Goal: Task Accomplishment & Management: Use online tool/utility

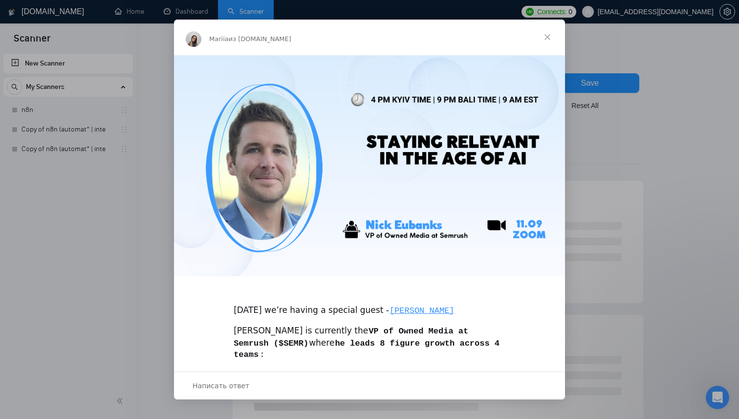
click at [542, 37] on span "Закрыть" at bounding box center [547, 37] width 35 height 35
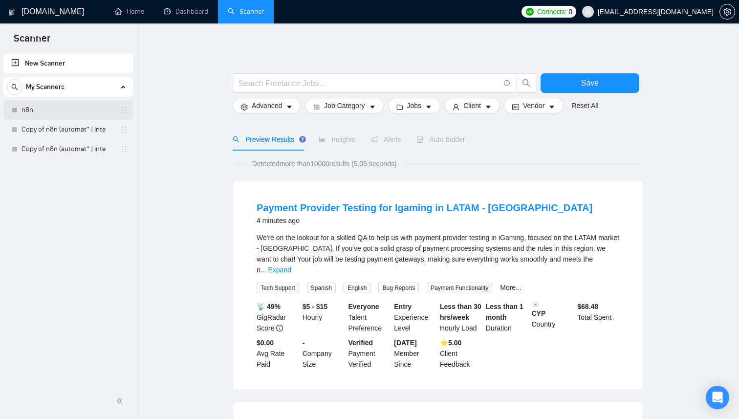
click at [86, 110] on link "n8n" at bounding box center [67, 110] width 93 height 20
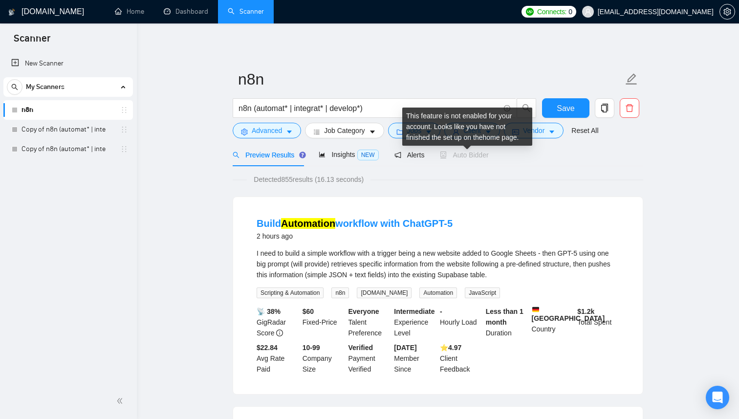
click at [475, 156] on span "Auto Bidder" at bounding box center [464, 155] width 48 height 8
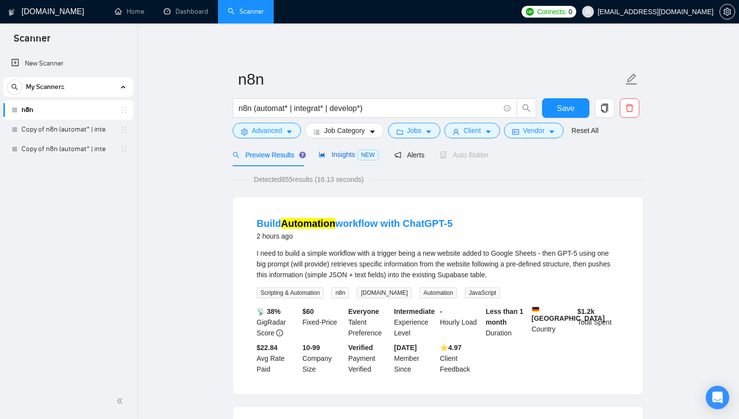
click at [341, 150] on span "Insights NEW" at bounding box center [348, 154] width 60 height 8
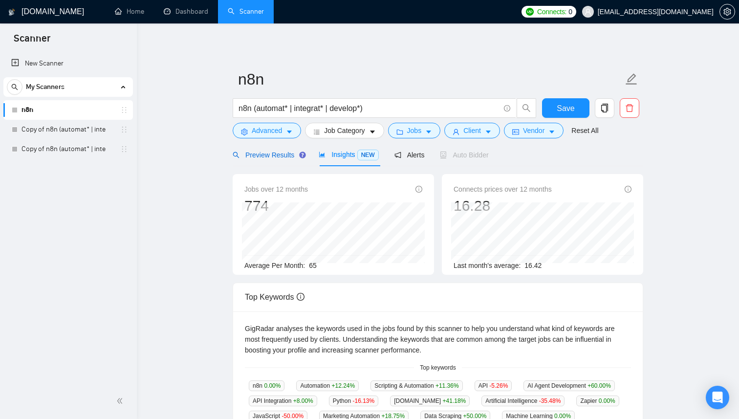
click at [266, 158] on span "Preview Results" at bounding box center [268, 155] width 70 height 8
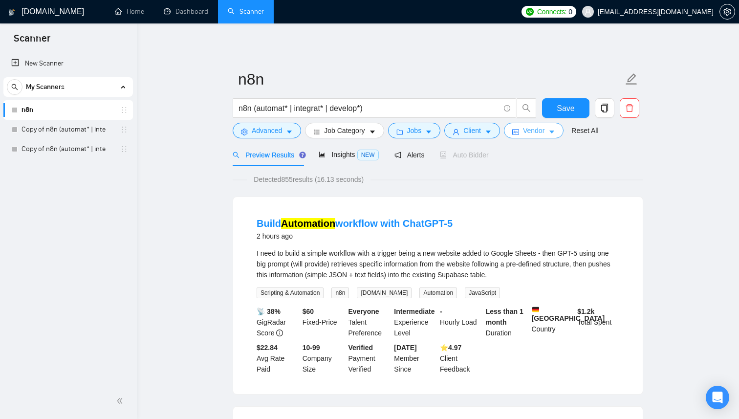
click at [516, 127] on button "Vendor" at bounding box center [534, 131] width 60 height 16
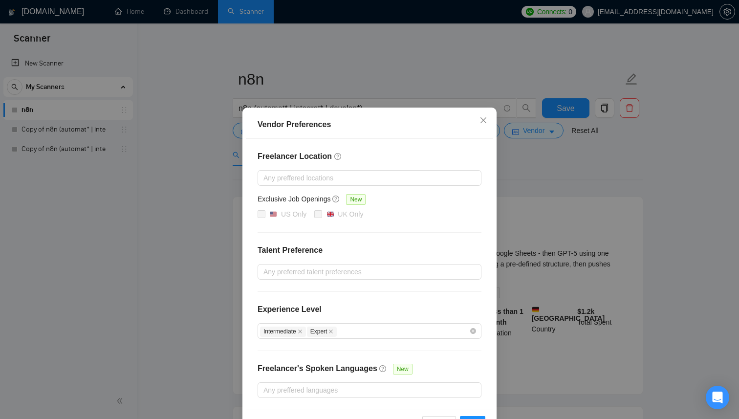
scroll to position [33, 0]
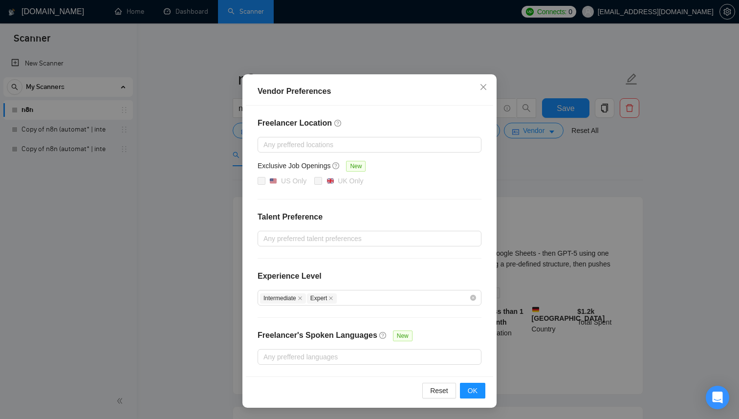
click at [537, 264] on div "Vendor Preferences Freelancer Location Any preffered locations Exclusive Job Op…" at bounding box center [369, 209] width 739 height 419
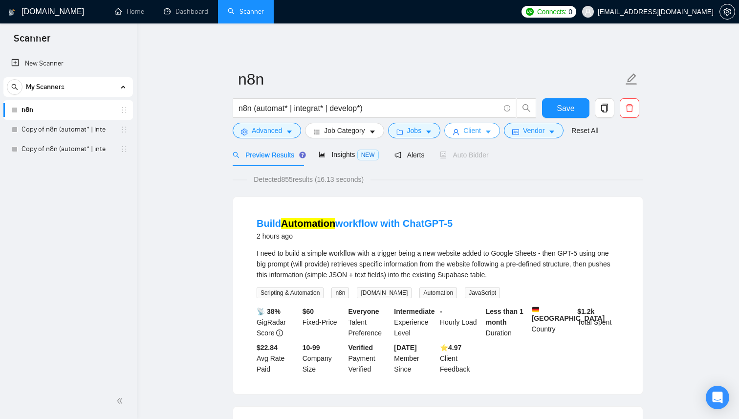
click at [480, 135] on span "Client" at bounding box center [472, 130] width 18 height 11
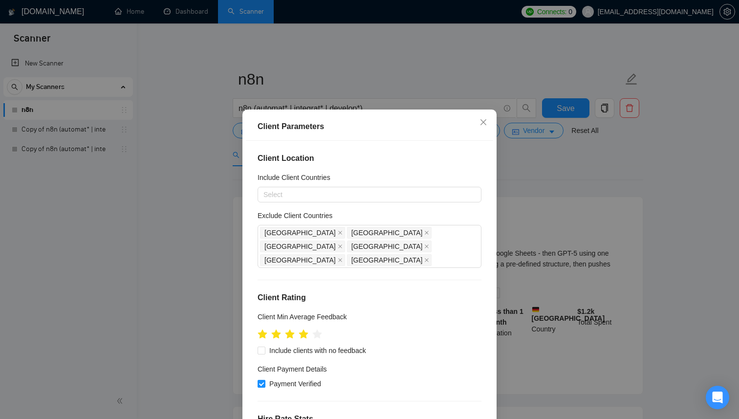
click at [571, 223] on div "Client Parameters Client Location Include Client Countries Select Exclude Clien…" at bounding box center [369, 209] width 739 height 419
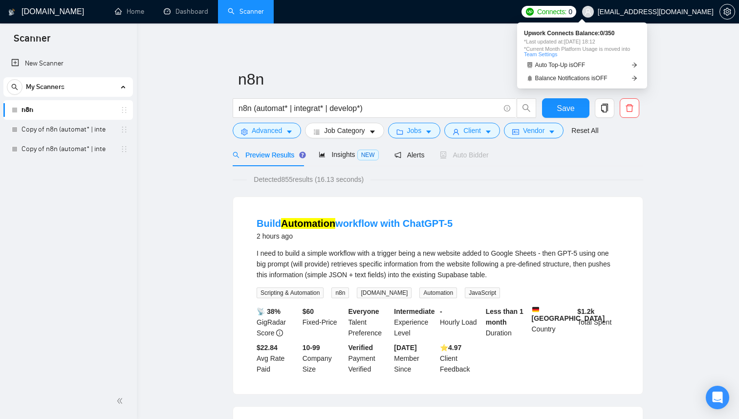
click at [550, 54] on link "Team Settings" at bounding box center [540, 54] width 33 height 6
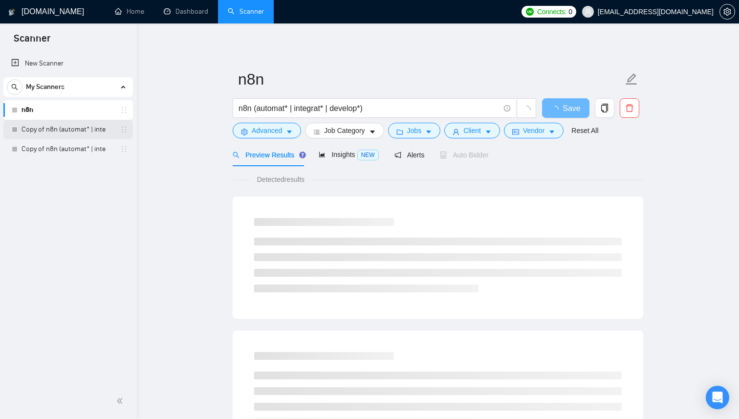
click at [85, 132] on link "Copy of n8n (automat* | inte" at bounding box center [67, 130] width 93 height 20
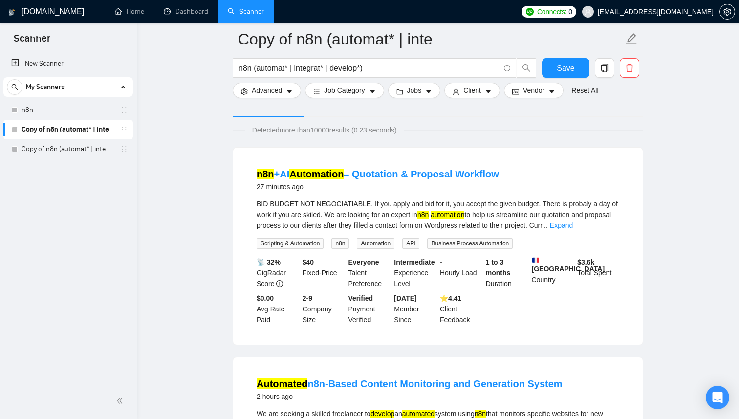
scroll to position [31, 0]
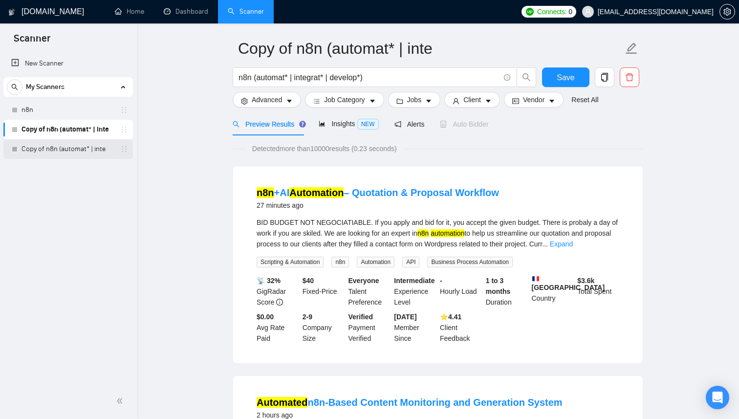
click at [91, 152] on link "Copy of n8n (automat* | inte" at bounding box center [67, 149] width 93 height 20
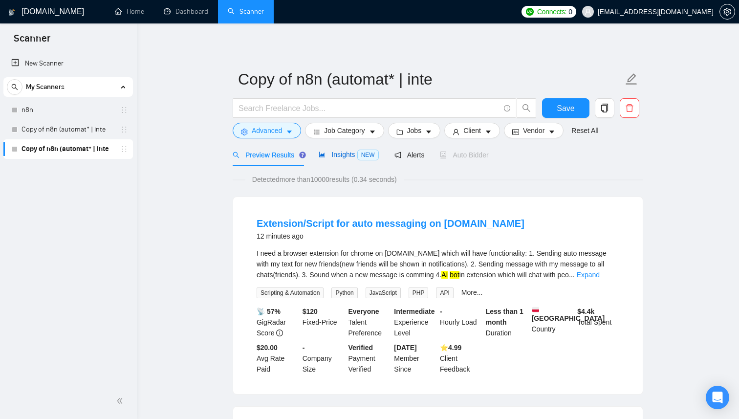
click at [354, 159] on div "Insights NEW" at bounding box center [348, 154] width 60 height 11
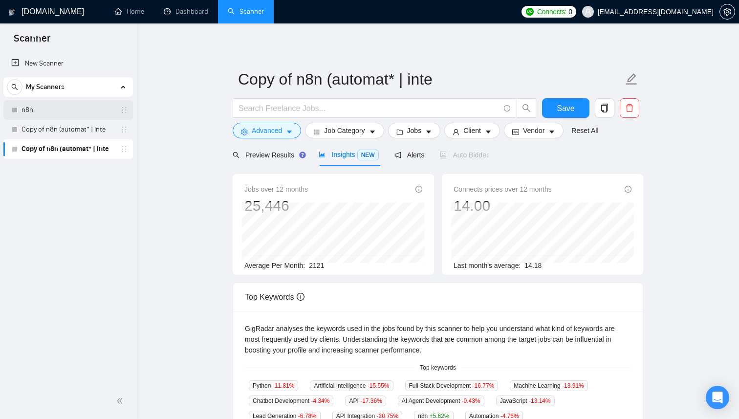
click at [90, 105] on link "n8n" at bounding box center [67, 110] width 93 height 20
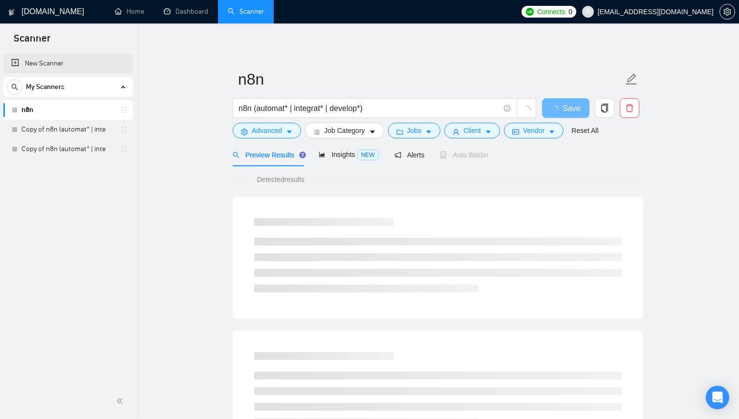
click at [78, 61] on link "New Scanner" at bounding box center [68, 64] width 114 height 20
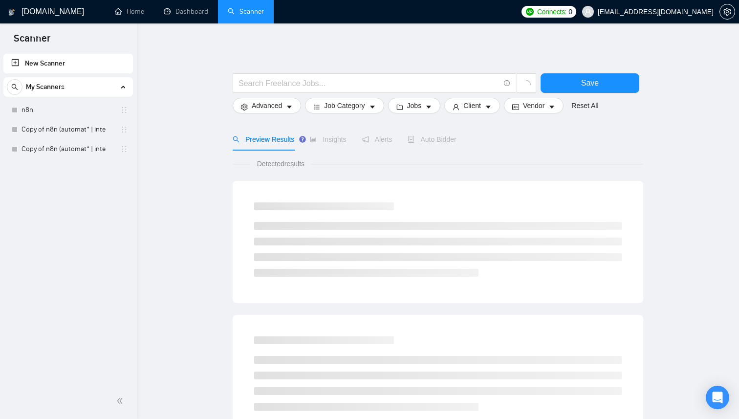
click at [106, 85] on div "My Scanners" at bounding box center [68, 87] width 123 height 20
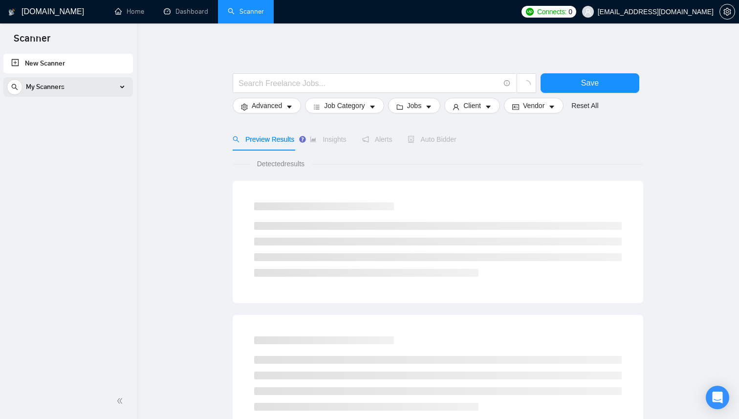
click at [106, 85] on div "My Scanners" at bounding box center [68, 87] width 123 height 20
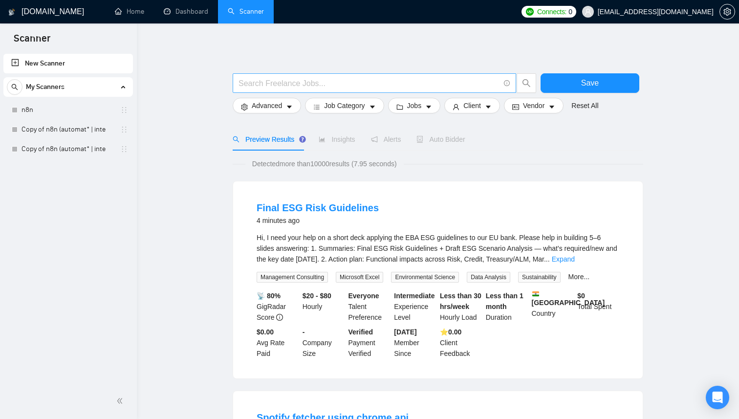
click at [279, 85] on input "text" at bounding box center [368, 83] width 261 height 12
paste input "AI Agent Development"
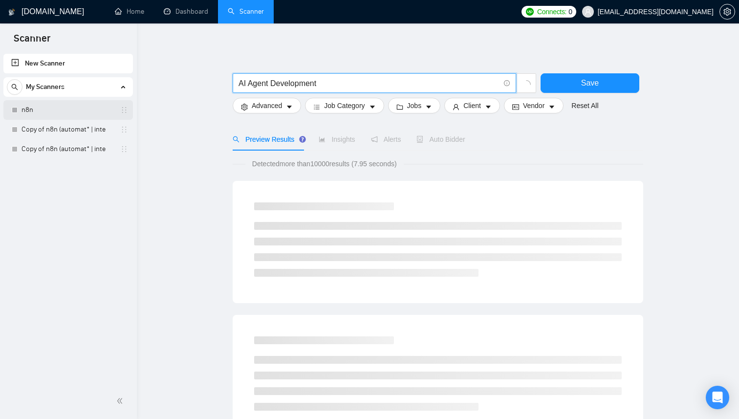
type input "AI Agent Development"
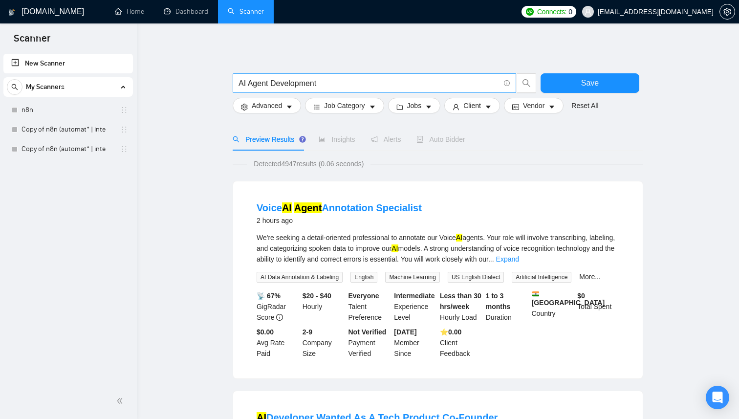
click at [350, 89] on span "AI Agent Development" at bounding box center [374, 83] width 283 height 20
click at [564, 90] on button "Save" at bounding box center [589, 83] width 99 height 20
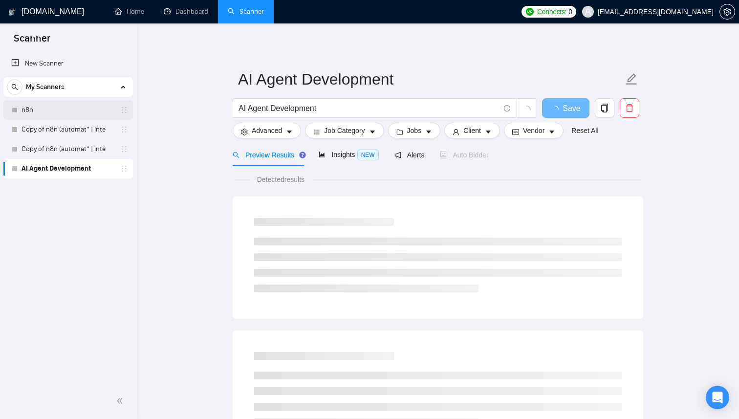
click at [89, 106] on link "n8n" at bounding box center [67, 110] width 93 height 20
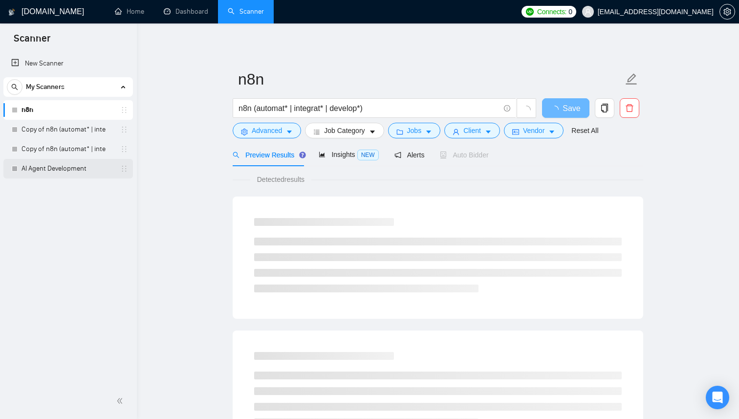
click at [80, 165] on link "AI Agent Development" at bounding box center [67, 169] width 93 height 20
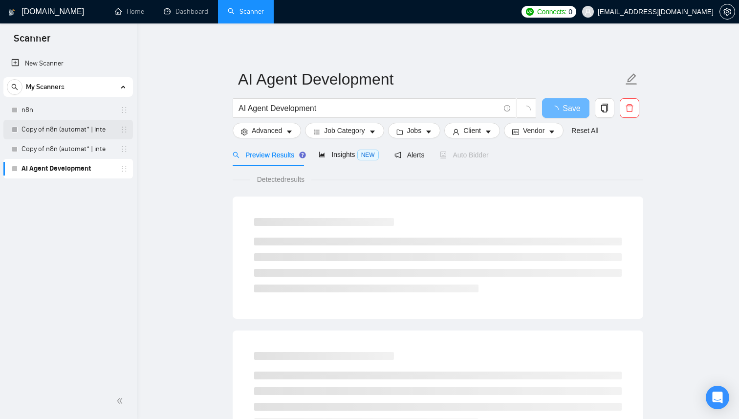
click at [100, 133] on link "Copy of n8n (automat* | inte" at bounding box center [67, 130] width 93 height 20
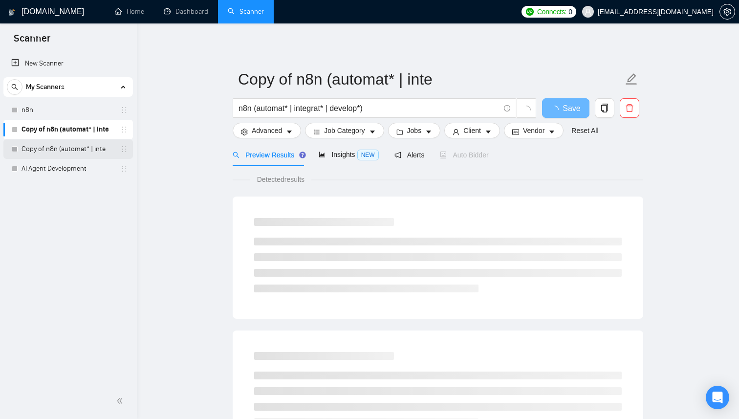
click at [98, 149] on link "Copy of n8n (automat* | inte" at bounding box center [67, 149] width 93 height 20
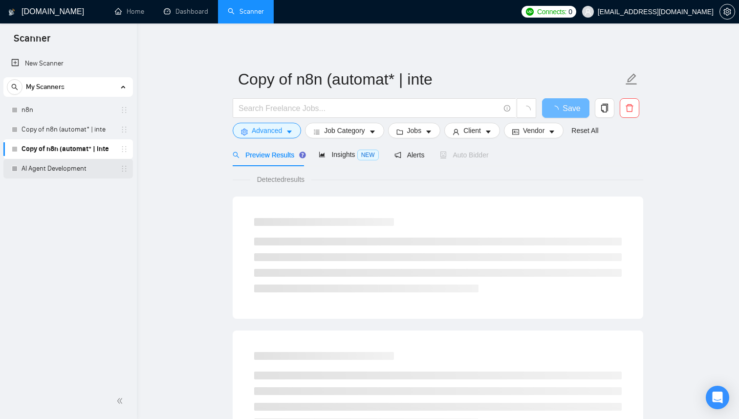
click at [88, 170] on link "AI Agent Development" at bounding box center [67, 169] width 93 height 20
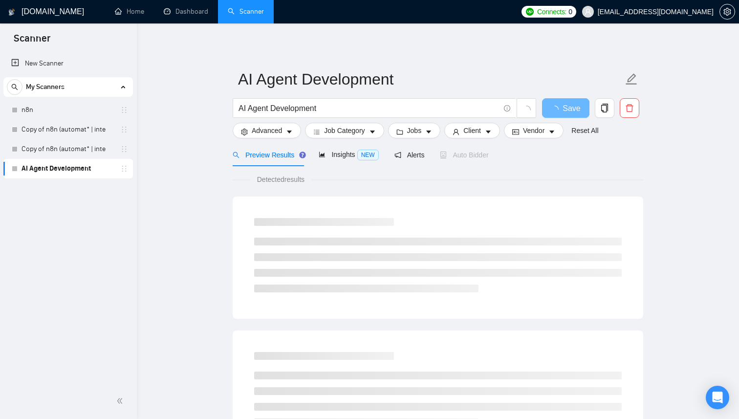
click at [123, 407] on div at bounding box center [68, 401] width 125 height 20
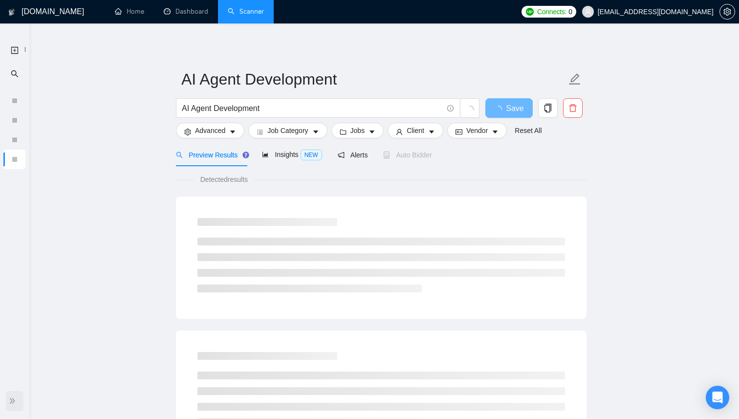
click at [12, 402] on icon "double-right" at bounding box center [12, 400] width 7 height 7
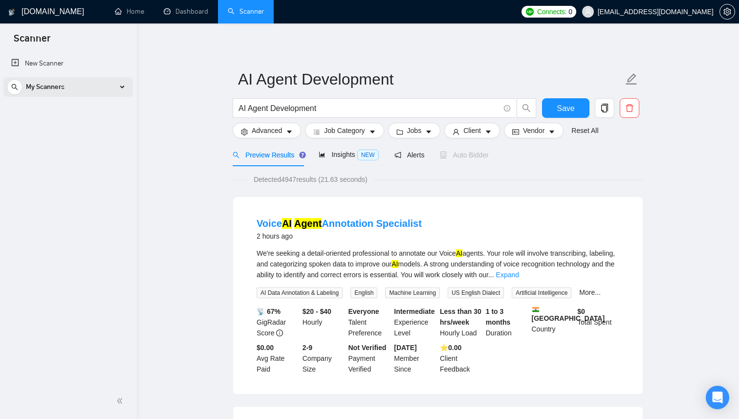
click at [110, 83] on div "My Scanners" at bounding box center [68, 87] width 123 height 20
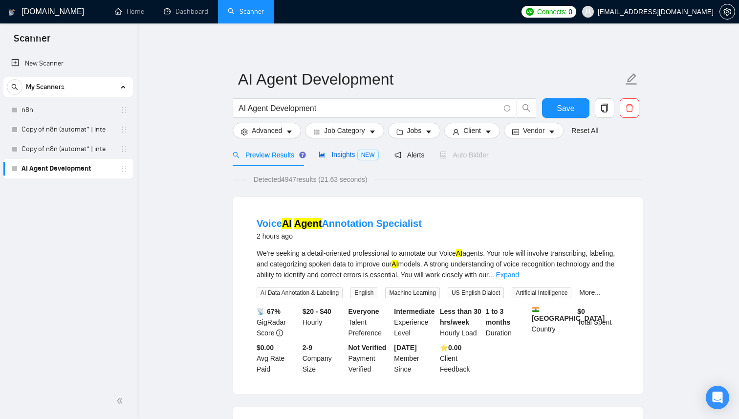
click at [342, 149] on div "Insights NEW" at bounding box center [348, 154] width 60 height 11
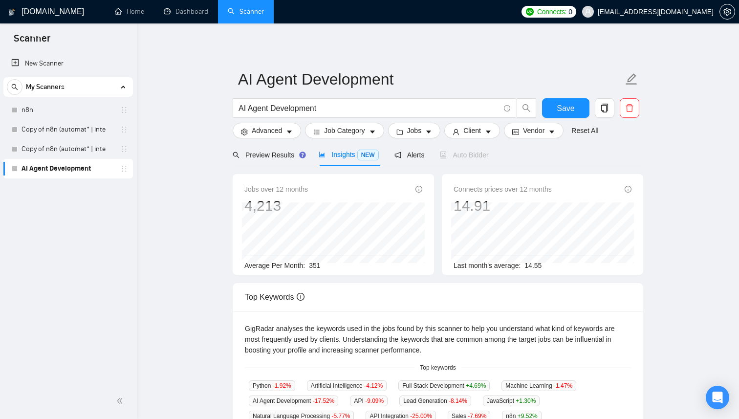
click at [391, 50] on div "AI Agent Development AI Agent Development Save Advanced Job Category Jobs Clien…" at bounding box center [438, 374] width 410 height 670
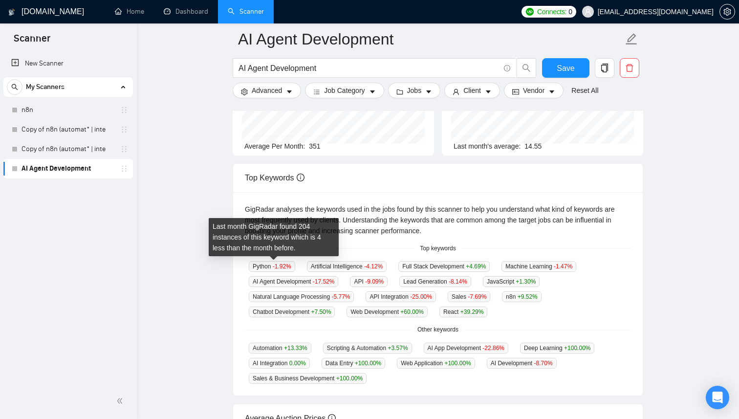
scroll to position [115, 0]
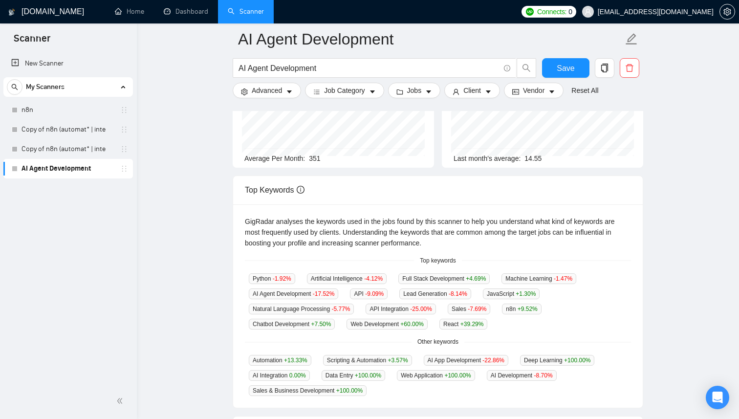
click at [371, 194] on div "Top Keywords" at bounding box center [438, 190] width 386 height 28
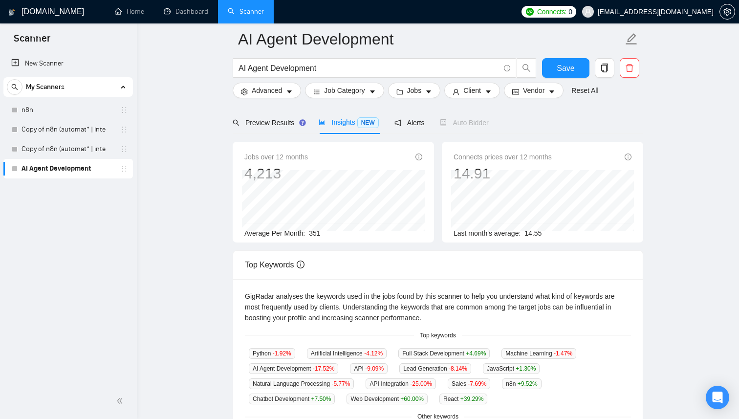
scroll to position [9, 0]
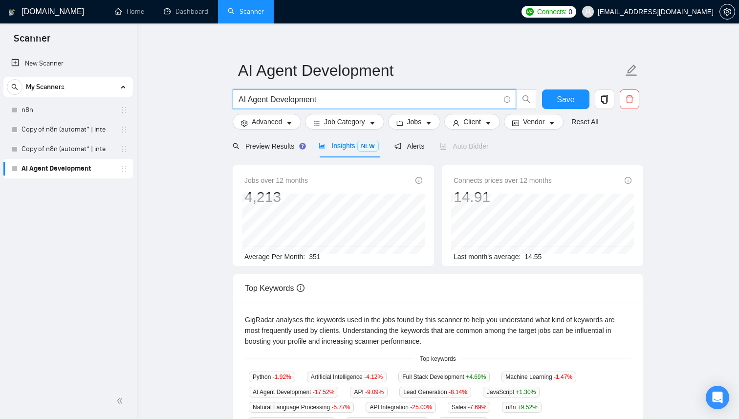
click at [249, 98] on input "AI Agent Development" at bounding box center [368, 99] width 261 height 12
click at [323, 104] on input "AI (agent*) Development" at bounding box center [368, 99] width 261 height 12
paste input "((Webflow*) | "Web flow" | "/Weblfow" | "(Webflow" | "(Webflow)") (website | "w…"
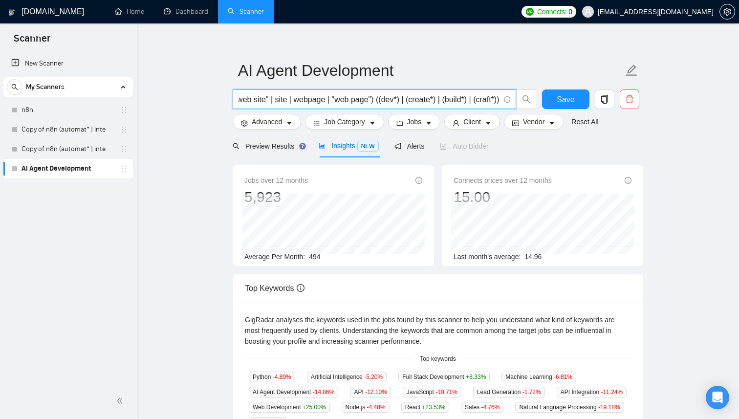
scroll to position [0, 0]
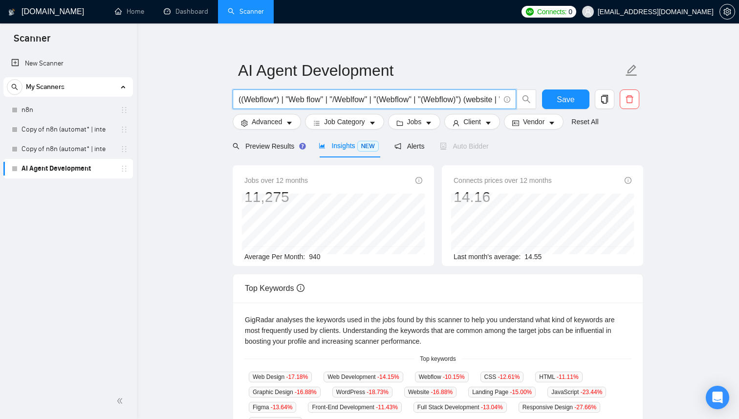
click at [266, 99] on input "((Webflow*) | "Web flow" | "/Weblfow" | "(Webflow" | "(Webflow)") (website | "w…" at bounding box center [368, 99] width 261 height 12
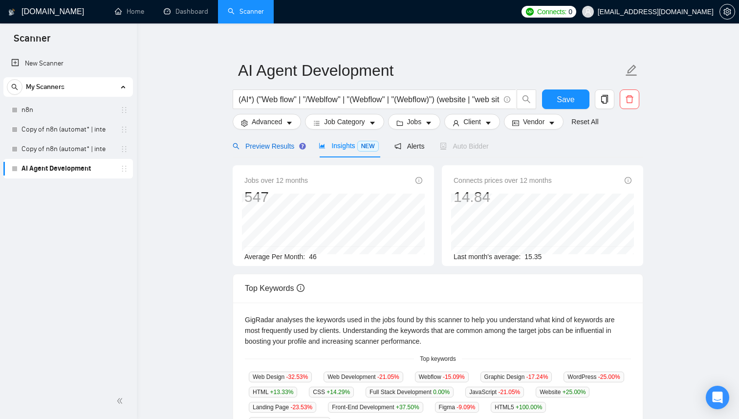
click at [291, 148] on span "Preview Results" at bounding box center [268, 146] width 70 height 8
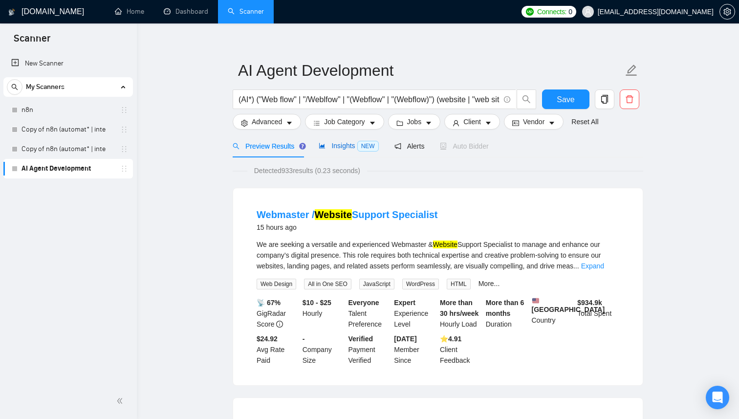
click at [346, 149] on span "Insights NEW" at bounding box center [348, 146] width 60 height 8
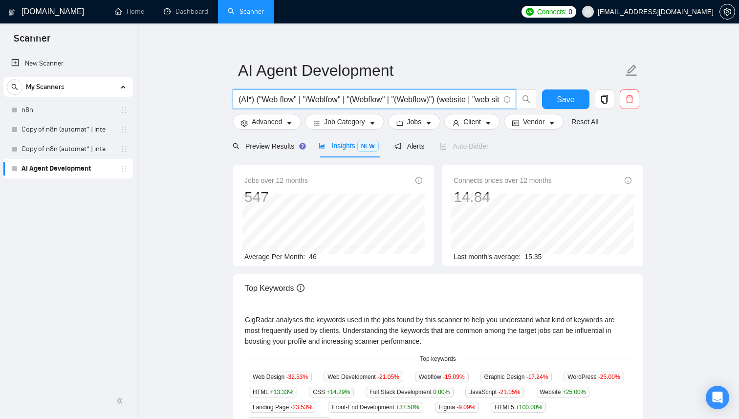
click at [268, 99] on input "(AI*) ("Web flow" | "/Weblfow" | "(Webflow" | "(Webflow)") (website | "web site…" at bounding box center [368, 99] width 261 height 12
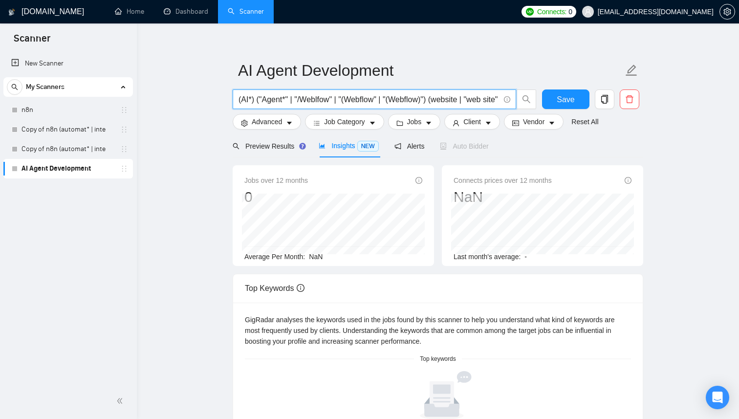
click at [313, 103] on input "(AI*) ("Agent*" | "/Weblfow" | "(Webflow" | "(Webflow)") (website | "web site" …" at bounding box center [368, 99] width 261 height 12
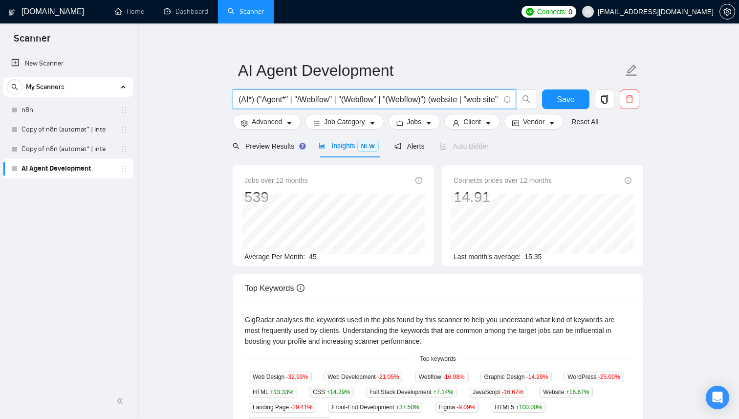
click at [310, 98] on input "(AI*) ("Agent*" | "/Weblfow" | "(Webflow" | "(Webflow)") (website | "web site" …" at bounding box center [368, 99] width 261 height 12
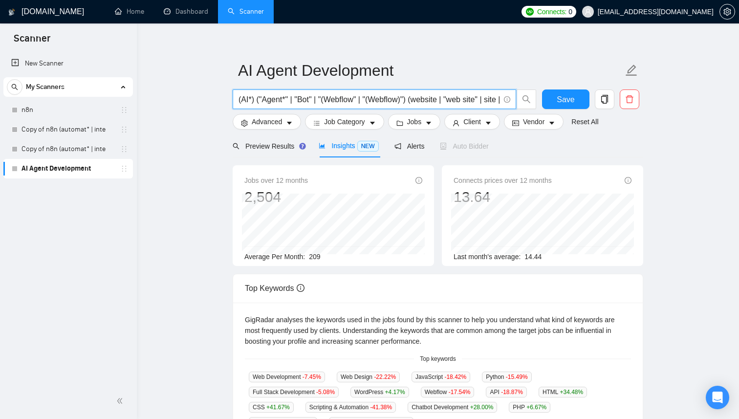
click at [413, 99] on input "(AI*) ("Agent*" | "Bot" | "(Webflow" | "(Webflow)") (website | "web site" | sit…" at bounding box center [368, 99] width 261 height 12
click at [294, 98] on input "(AI*) ("Agent*" | "Bot" | "(Webflow" | "(Webflow)") (website | "web site" | sit…" at bounding box center [368, 99] width 261 height 12
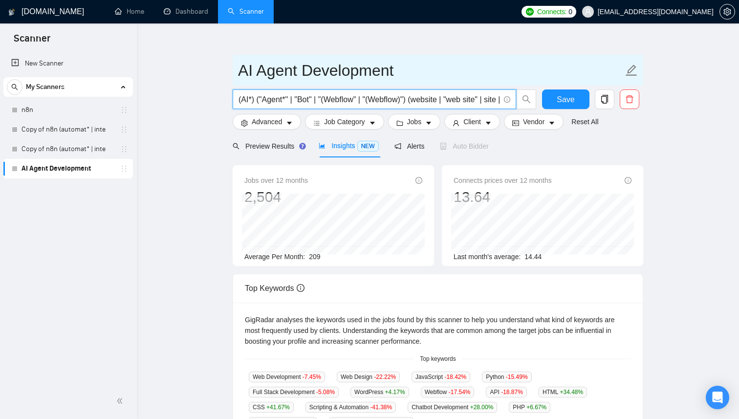
paste input "Chatbot"
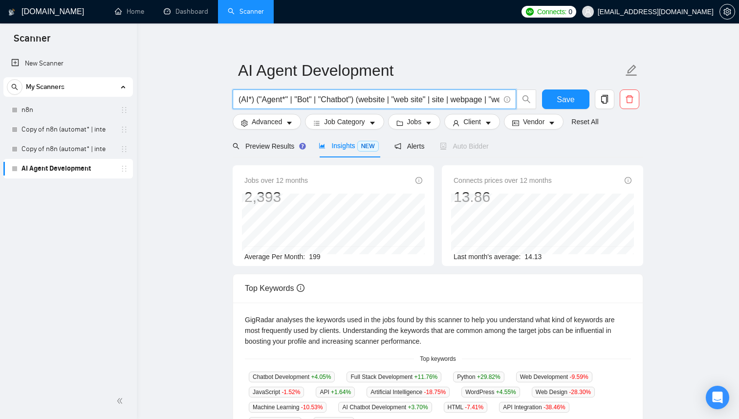
click at [252, 98] on input "(AI*) ("Agent*" | "Bot" | "Chatbot") (website | "web site" | site | webpage | "…" at bounding box center [368, 99] width 261 height 12
paste input "Artificial Intelligence"
click at [241, 100] on input "(AI* | "Artificial Intelligence") ("Agent*" | "Bot" | "Chatbot") (website | "we…" at bounding box center [368, 99] width 261 height 12
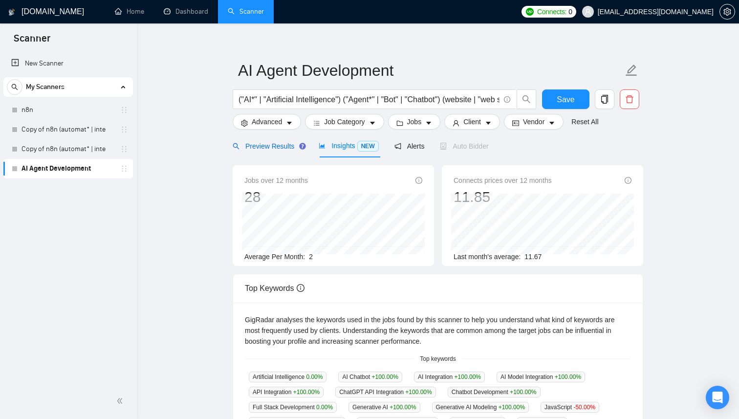
click at [278, 143] on span "Preview Results" at bounding box center [268, 146] width 70 height 8
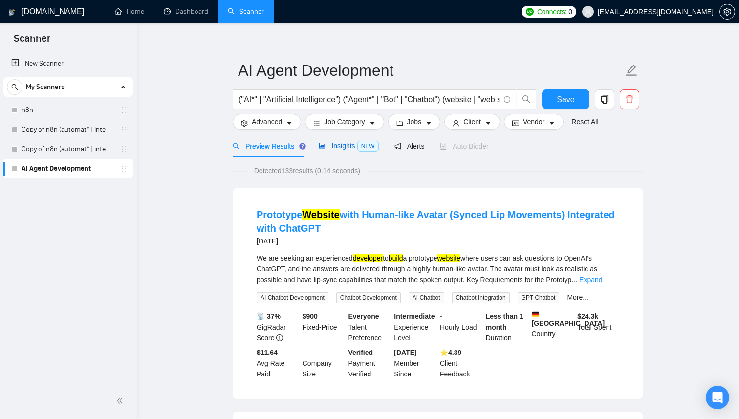
click at [337, 146] on span "Insights NEW" at bounding box center [348, 146] width 60 height 8
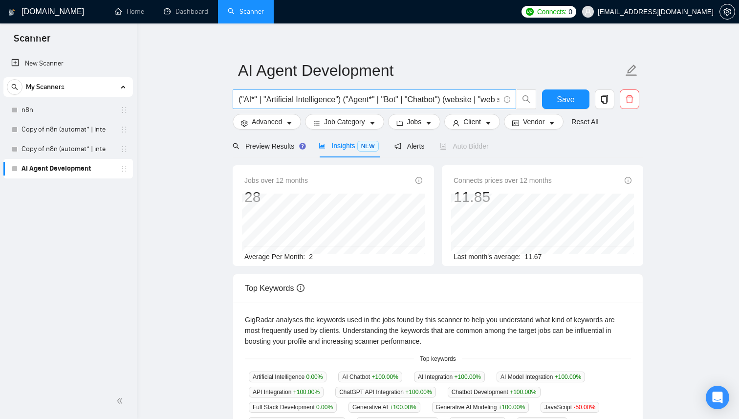
click at [376, 101] on input "("AI*" | "Artificial Intelligence") ("Agent*" | "Bot" | "Chatbot") (website | "…" at bounding box center [368, 99] width 261 height 12
click at [434, 97] on input "("AI*" | "Artificial Intelligence") ("Agent*" | "Bot" | "Chatbot") (website | "…" at bounding box center [368, 99] width 261 height 12
click at [453, 98] on input "("AI*" | "Artificial Intelligence") ("Agent*" | "Bot" | "Chatbot") (website | "…" at bounding box center [368, 99] width 261 height 12
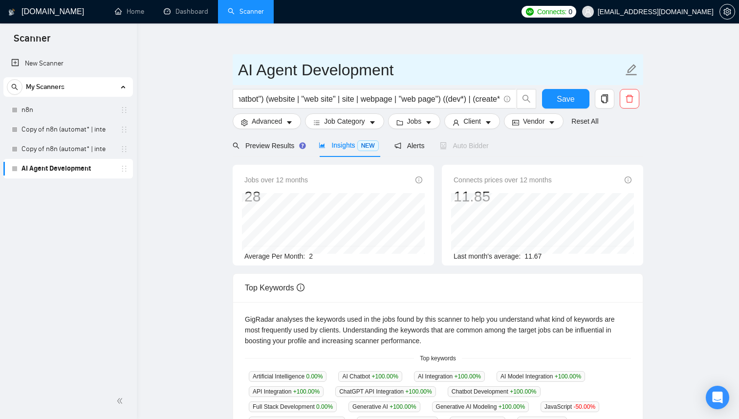
scroll to position [0, 0]
click at [366, 71] on input "AI Agent Development" at bounding box center [430, 70] width 385 height 24
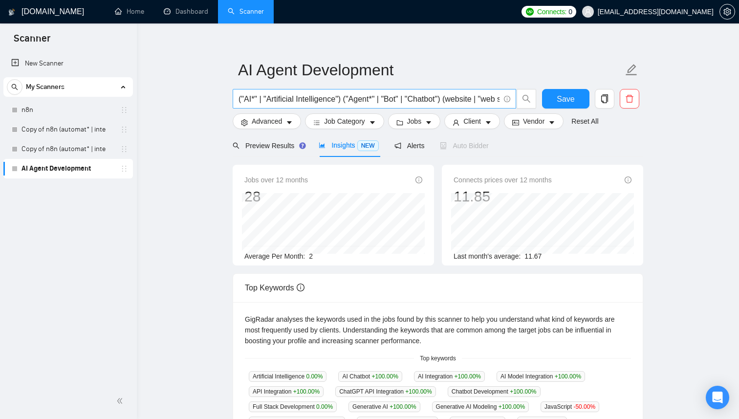
click at [416, 98] on input "("AI*" | "Artificial Intelligence") ("Agent*" | "Bot" | "Chatbot") (website | "…" at bounding box center [368, 99] width 261 height 12
click at [314, 100] on input "("AI*" | "Artificial Intelligence") ("Agent*" | "Bot" | "Chatbot") (website | "…" at bounding box center [368, 99] width 261 height 12
click at [485, 100] on input "("AI*" | "Artificial Intelligence") ("Agent*" | "Bot" | "Chatbot") (website | "…" at bounding box center [368, 99] width 261 height 12
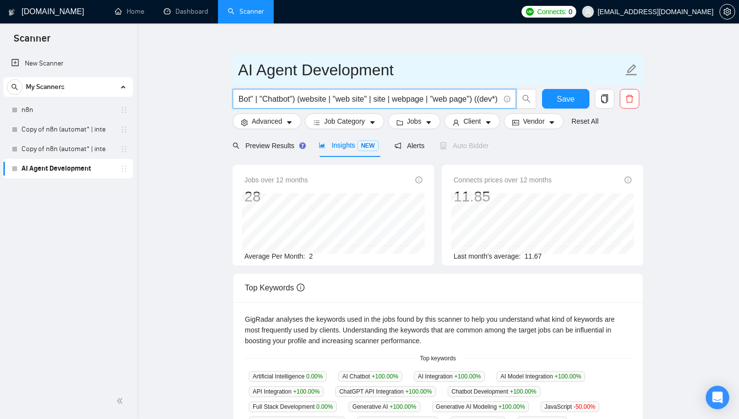
paste input "Development"
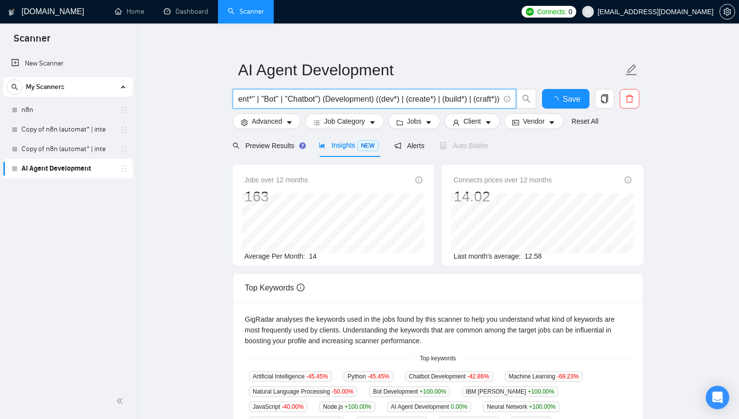
scroll to position [0, 0]
click at [385, 96] on input "("AI*" | "Artificial Intelligence") ("Agent*" | "Bot" | "Chatbot") (Development…" at bounding box center [368, 99] width 261 height 12
click at [342, 96] on input "("AI*" | "Artificial Intelligence") ("Agent*" | "Bot" | "Chatbot") (Development…" at bounding box center [368, 99] width 261 height 12
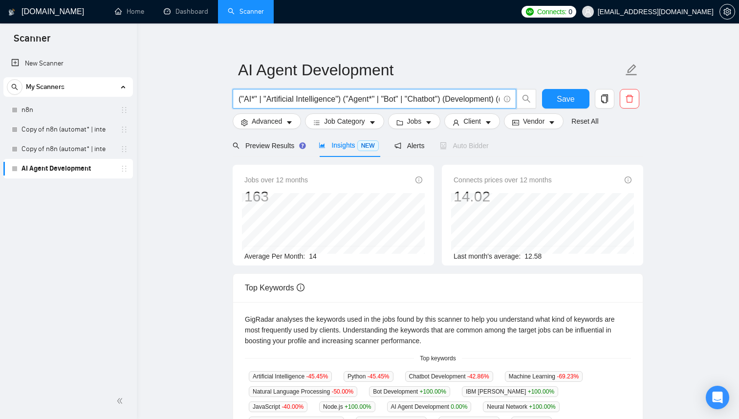
click at [406, 97] on input "("AI*" | "Artificial Intelligence") ("Agent*" | "Bot" | "Chatbot") (Development…" at bounding box center [368, 99] width 261 height 12
click at [451, 98] on input "("AI*" | "Artificial Intelligence") ("Agent*" | "Bot" | "Chatbot") (Development…" at bounding box center [368, 99] width 261 height 12
click at [370, 99] on input "("AI*" | "Artificial Intelligence") ("Agent*" | "Bot" | "Chatbot") (Development…" at bounding box center [368, 99] width 261 height 12
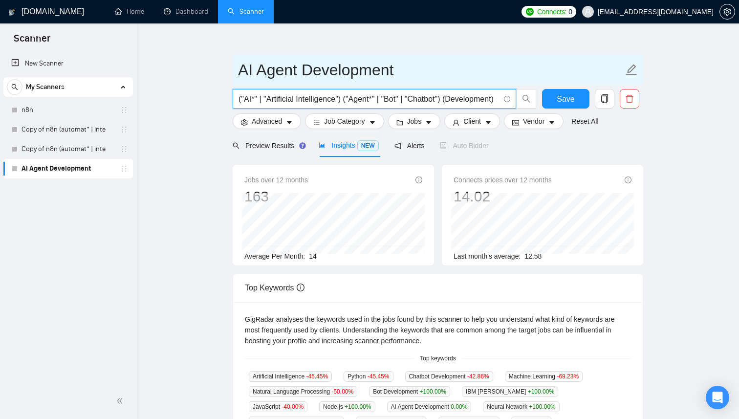
scroll to position [0, 8]
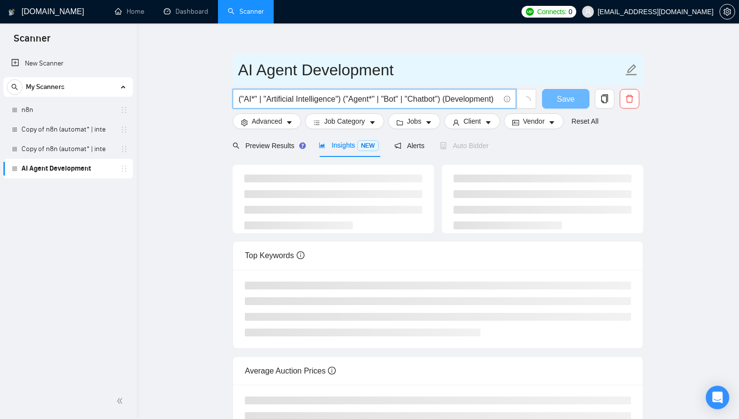
paste input "(dev*) | (create*) | (build*) | (craft*))"
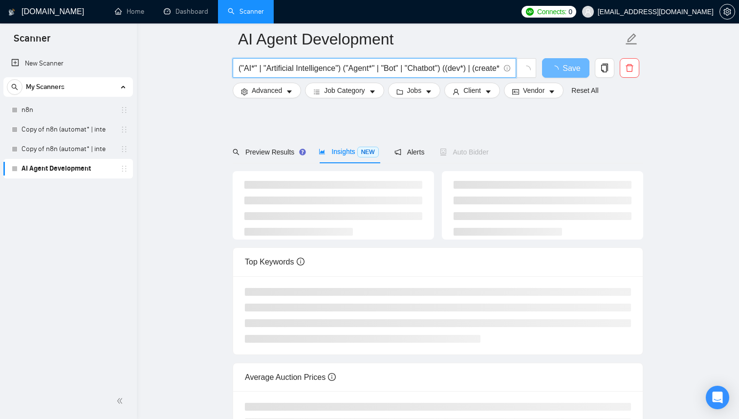
scroll to position [0, 0]
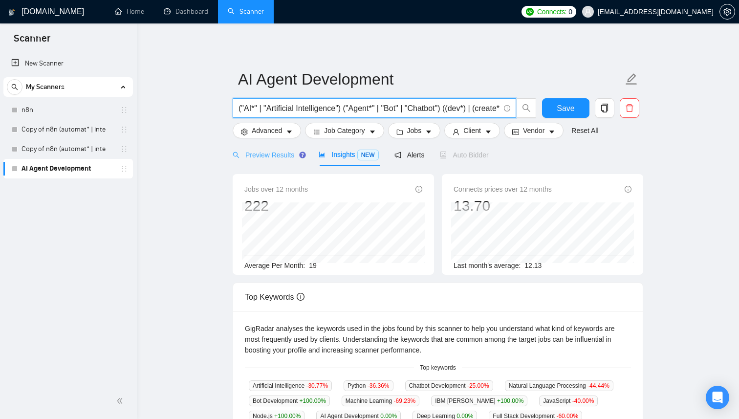
type input "("AI*" | "Artificial Intelligence") ("Agent*" | "Bot" | "Chatbot") ((dev*) | (c…"
click at [286, 151] on span "Preview Results" at bounding box center [268, 155] width 70 height 8
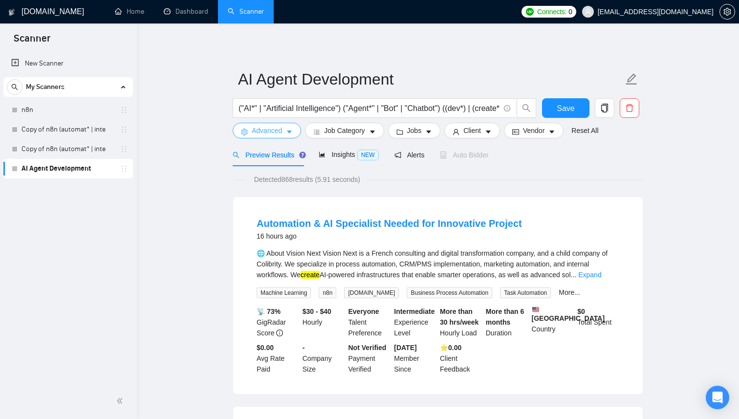
click at [276, 133] on span "Advanced" at bounding box center [267, 130] width 30 height 11
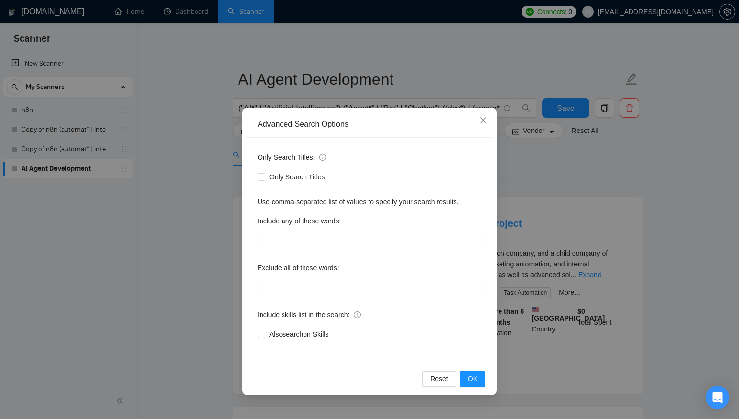
click at [314, 337] on span "Also search on Skills" at bounding box center [298, 334] width 67 height 11
click at [264, 337] on input "Also search on Skills" at bounding box center [260, 333] width 7 height 7
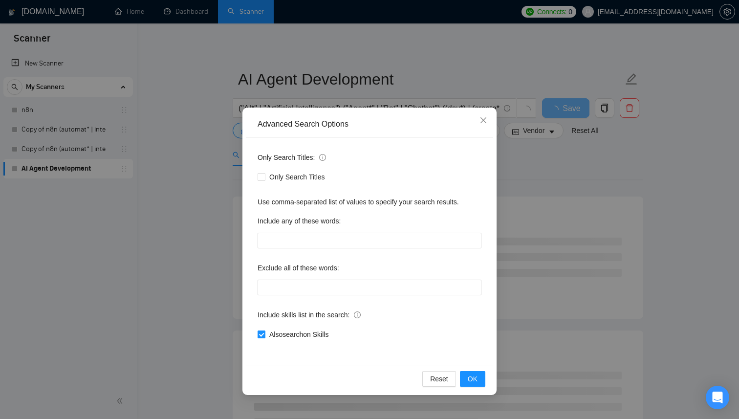
click at [325, 337] on span "Also search on Skills" at bounding box center [298, 334] width 67 height 11
click at [264, 337] on input "Also search on Skills" at bounding box center [260, 333] width 7 height 7
click at [326, 337] on span "Also search on Skills" at bounding box center [298, 334] width 67 height 11
click at [264, 337] on input "Also search on Skills" at bounding box center [260, 333] width 7 height 7
checkbox input "true"
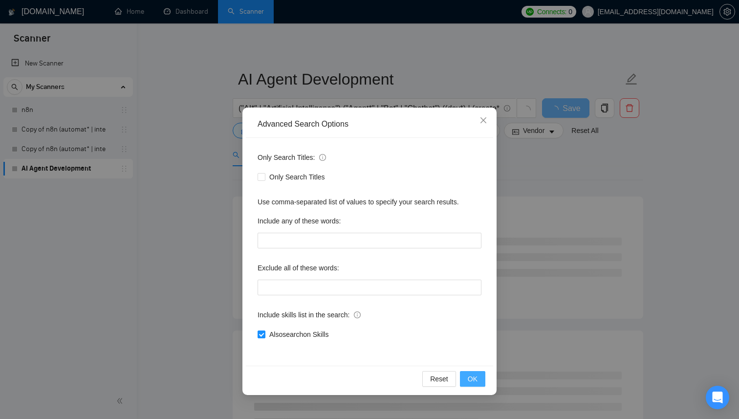
click at [463, 374] on button "OK" at bounding box center [472, 379] width 25 height 16
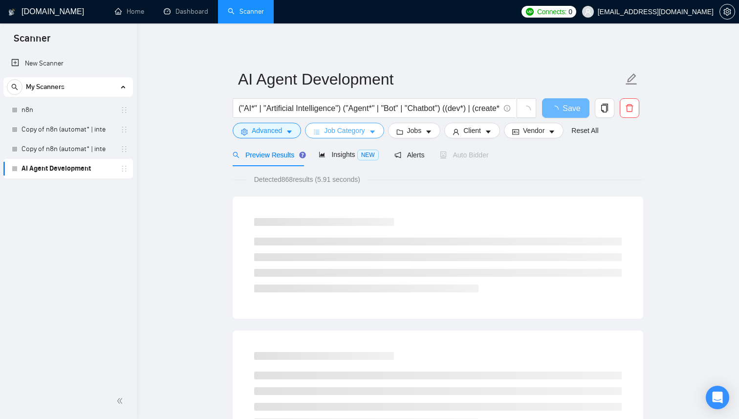
click at [354, 130] on span "Job Category" at bounding box center [344, 130] width 41 height 11
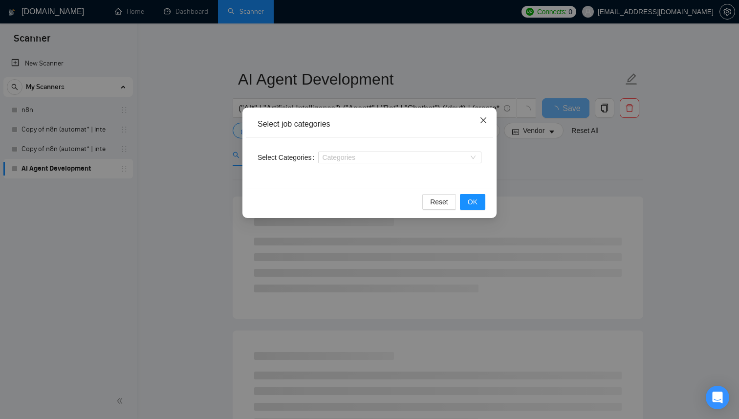
click at [485, 119] on icon "close" at bounding box center [483, 120] width 8 height 8
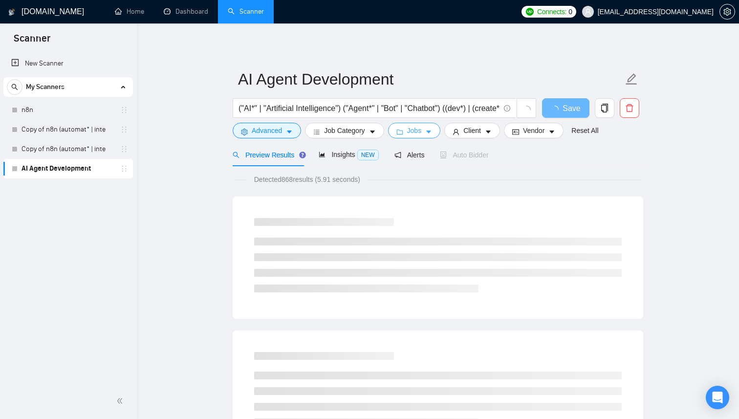
click at [402, 136] on button "Jobs" at bounding box center [414, 131] width 53 height 16
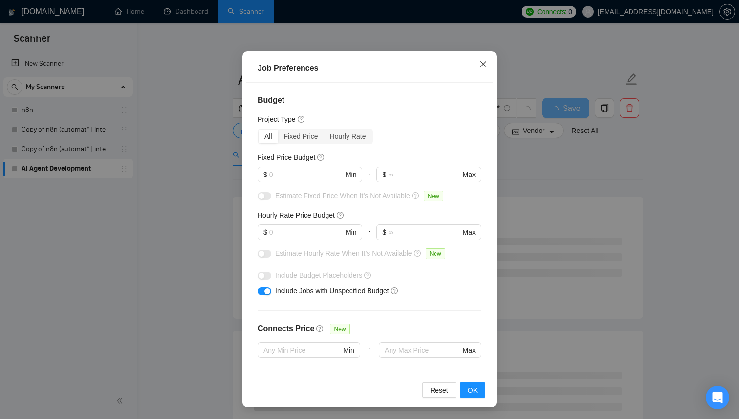
click at [482, 61] on icon "close" at bounding box center [483, 64] width 8 height 8
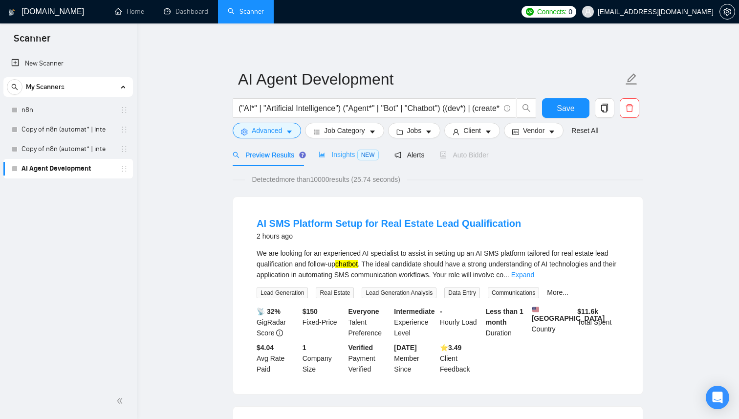
click at [337, 164] on div "Insights NEW" at bounding box center [348, 154] width 60 height 23
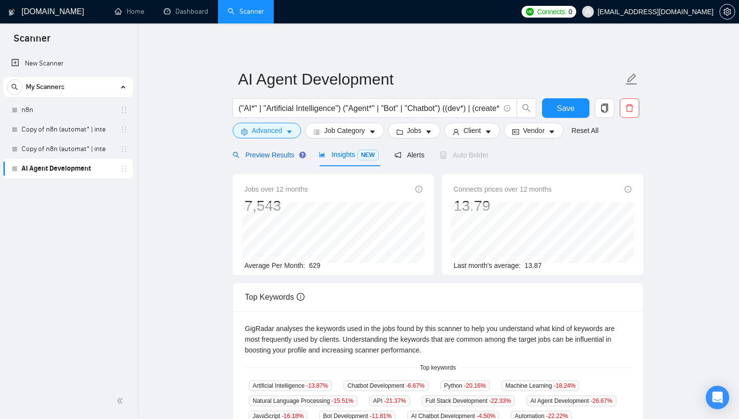
click at [269, 157] on span "Preview Results" at bounding box center [268, 155] width 70 height 8
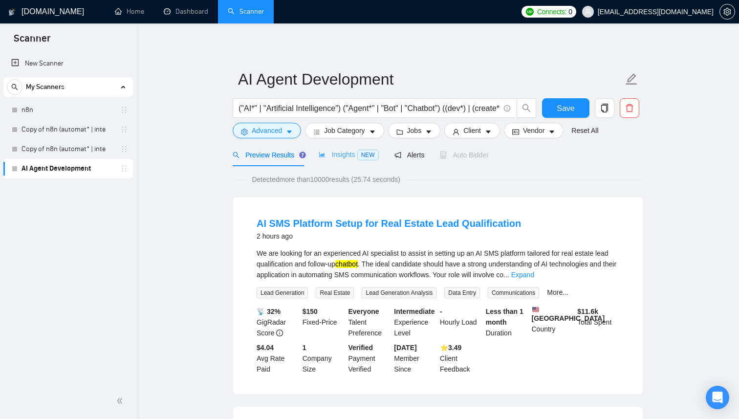
click at [340, 149] on div "Insights NEW" at bounding box center [348, 154] width 60 height 23
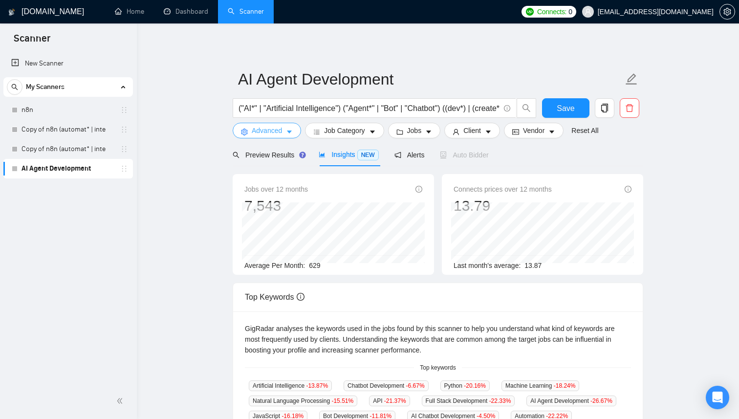
click at [287, 131] on icon "caret-down" at bounding box center [289, 131] width 7 height 7
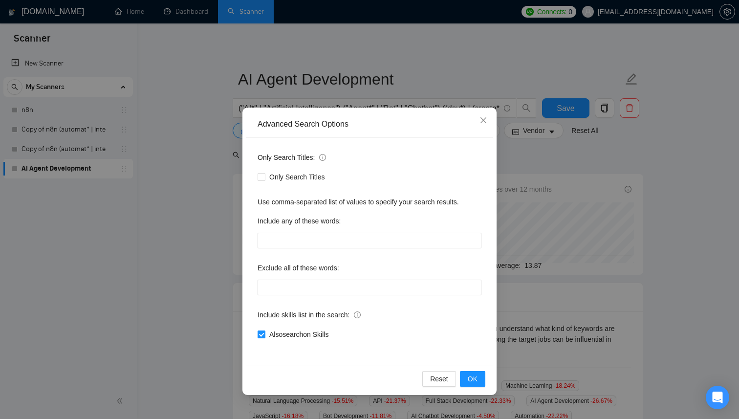
click at [323, 157] on icon "info-circle" at bounding box center [322, 157] width 7 height 7
click at [485, 119] on icon "close" at bounding box center [483, 120] width 6 height 6
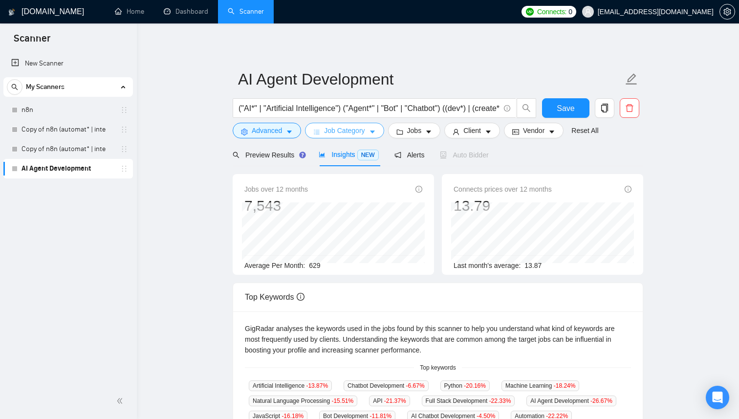
click at [354, 127] on span "Job Category" at bounding box center [344, 130] width 41 height 11
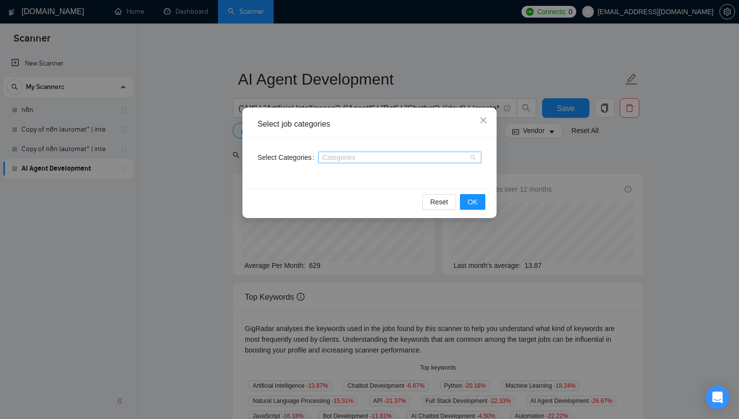
click at [381, 153] on div at bounding box center [394, 157] width 149 height 8
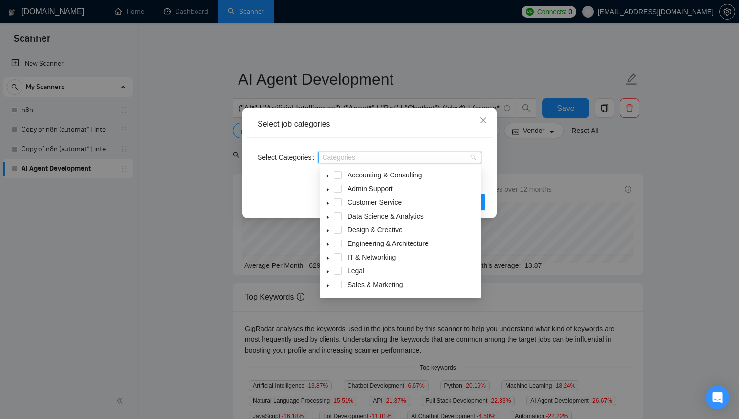
click at [406, 136] on div "Select job categories" at bounding box center [369, 124] width 247 height 27
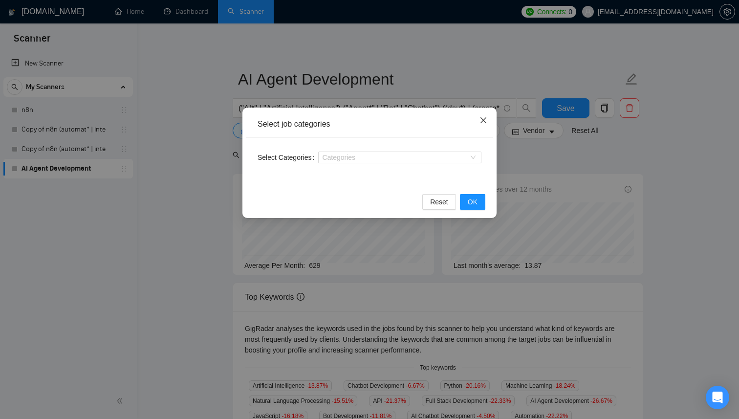
click at [485, 123] on icon "close" at bounding box center [483, 120] width 8 height 8
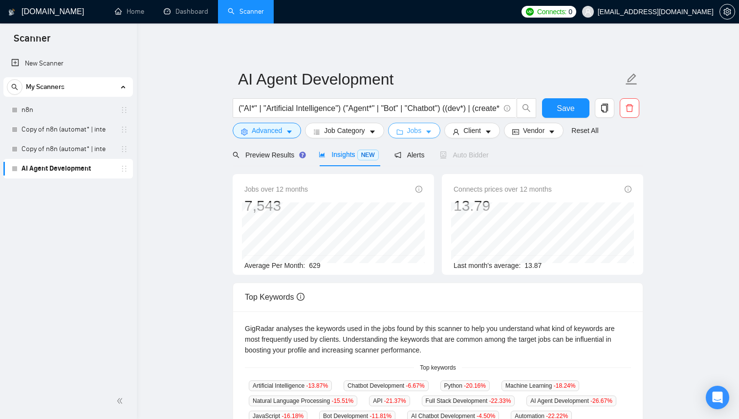
click at [408, 133] on button "Jobs" at bounding box center [414, 131] width 53 height 16
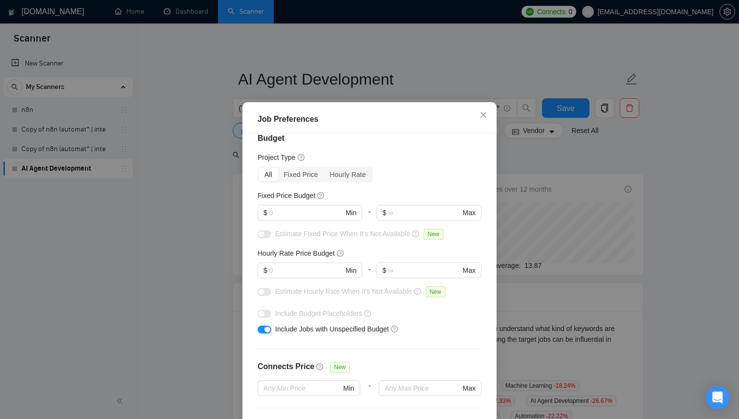
scroll to position [11, 0]
click at [483, 119] on icon "close" at bounding box center [483, 115] width 8 height 8
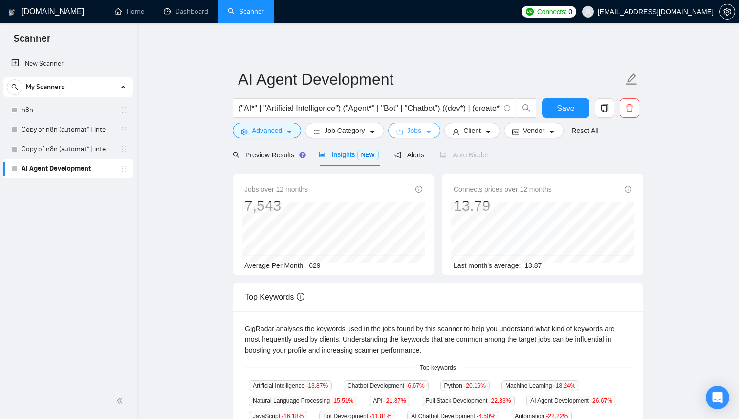
click at [429, 137] on button "Jobs" at bounding box center [414, 131] width 53 height 16
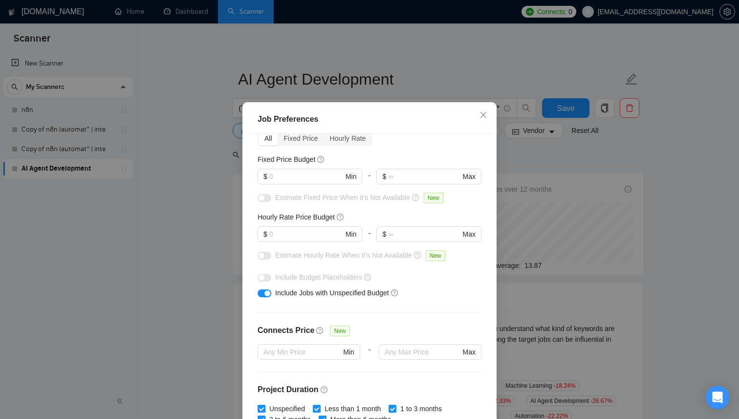
scroll to position [51, 0]
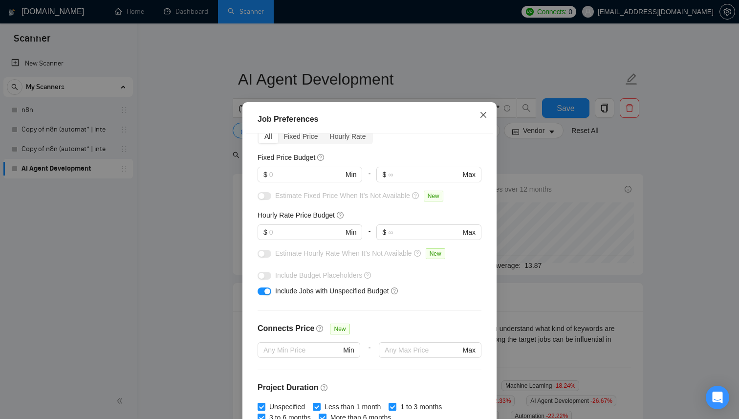
click at [486, 119] on icon "close" at bounding box center [483, 115] width 8 height 8
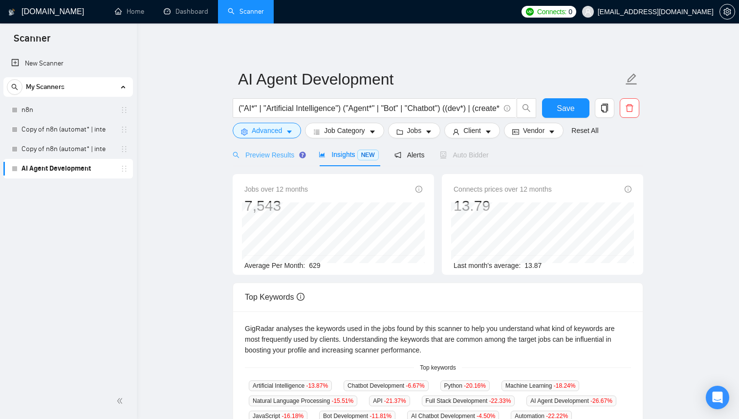
click at [280, 146] on div "Preview Results" at bounding box center [268, 154] width 70 height 23
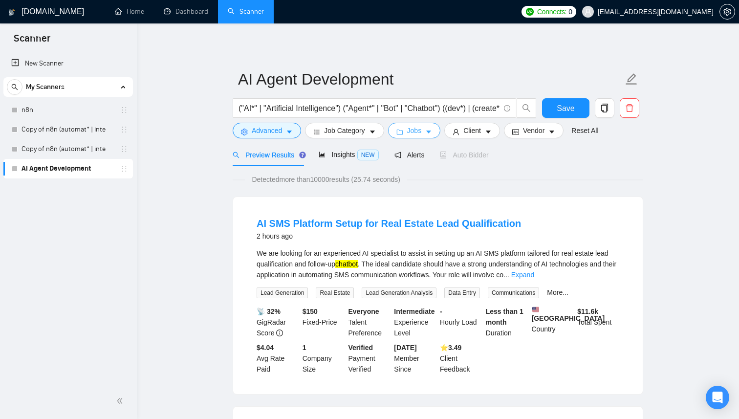
click at [428, 138] on button "Jobs" at bounding box center [414, 131] width 53 height 16
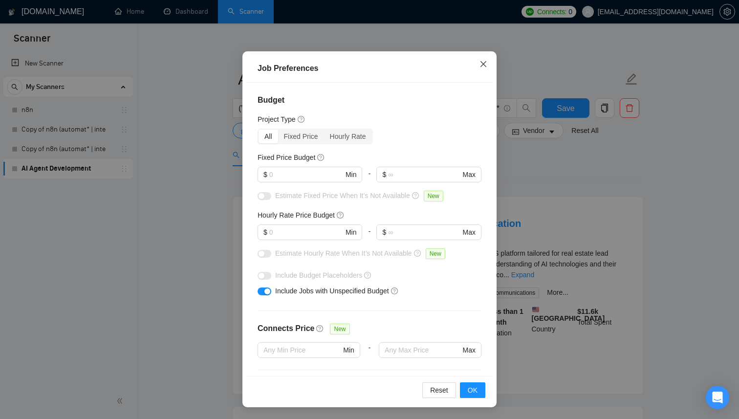
click at [485, 63] on icon "close" at bounding box center [483, 64] width 8 height 8
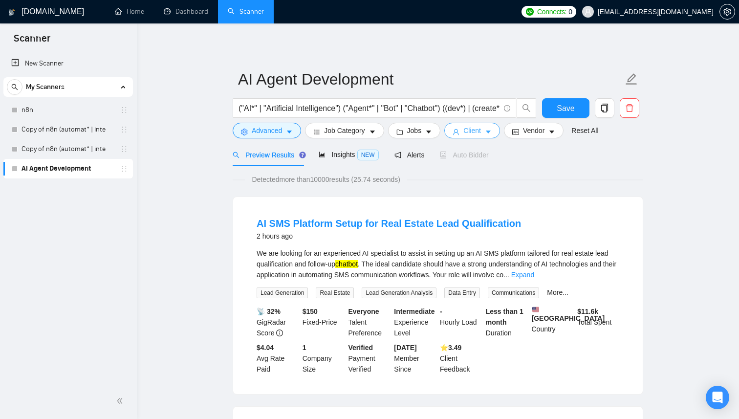
click at [477, 132] on span "Client" at bounding box center [472, 130] width 18 height 11
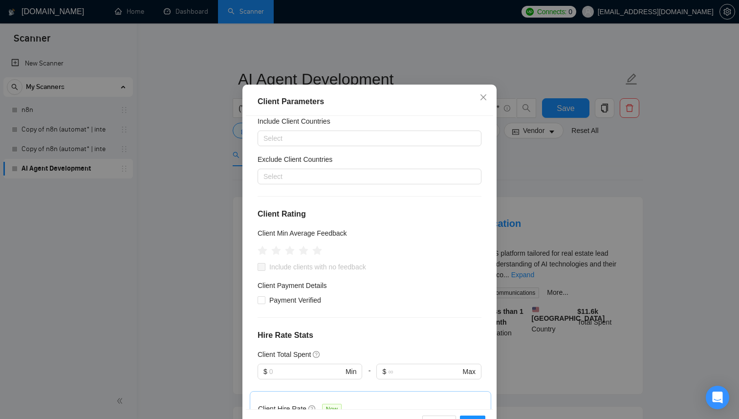
scroll to position [33, 0]
click at [400, 182] on div "Select" at bounding box center [369, 175] width 224 height 16
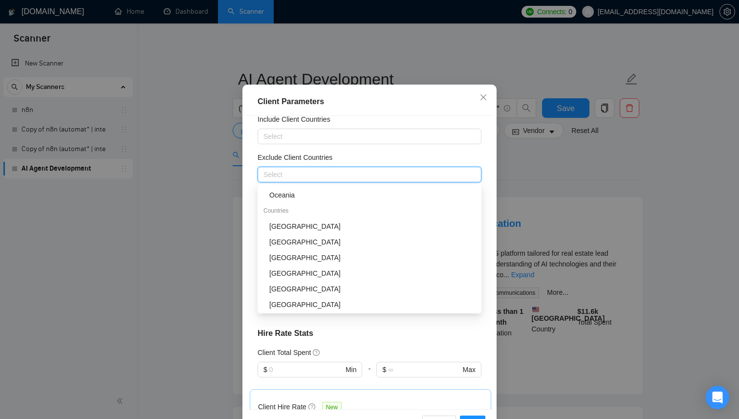
scroll to position [76, 0]
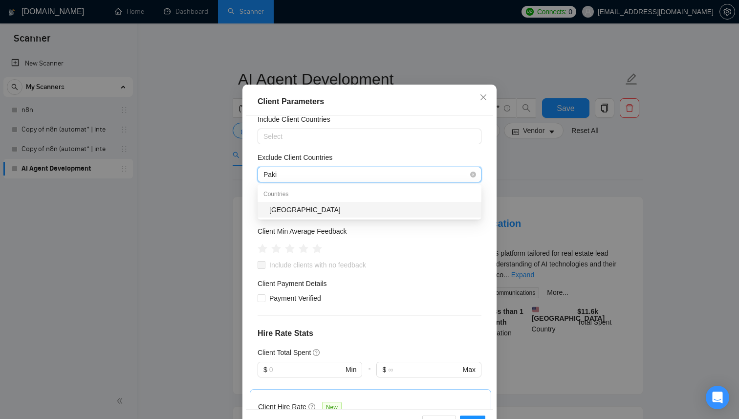
type input "Pakis"
click at [405, 211] on div "[GEOGRAPHIC_DATA]" at bounding box center [372, 209] width 206 height 11
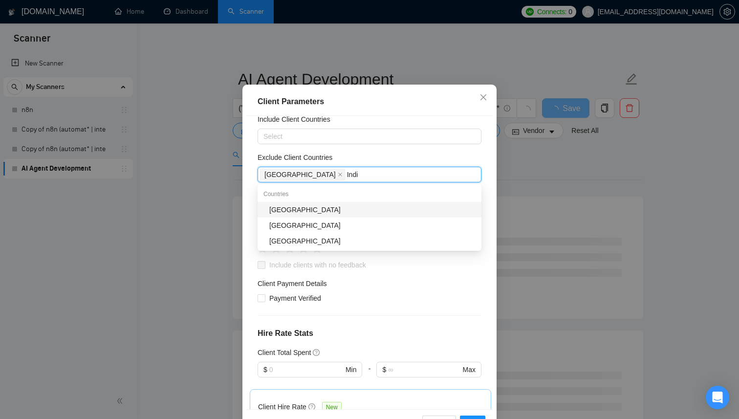
type input "[GEOGRAPHIC_DATA]"
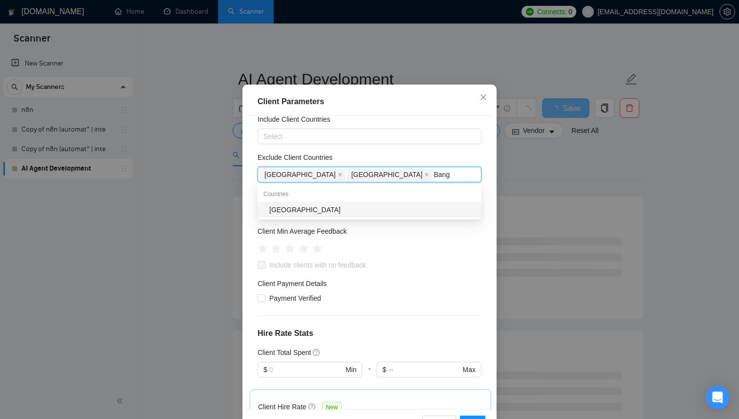
type input "Bangl"
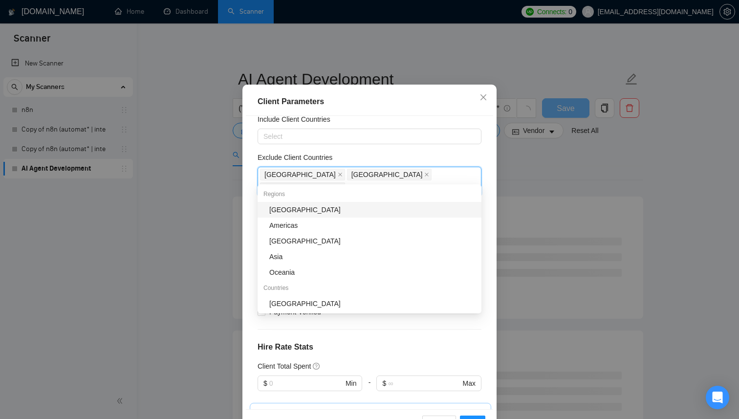
type input "Af"
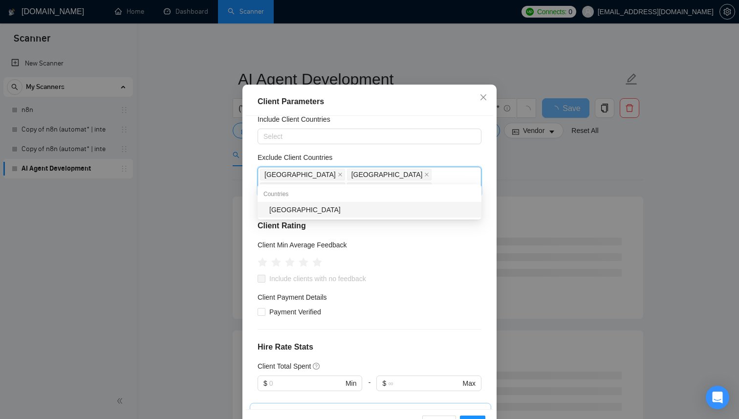
type input "Egyp"
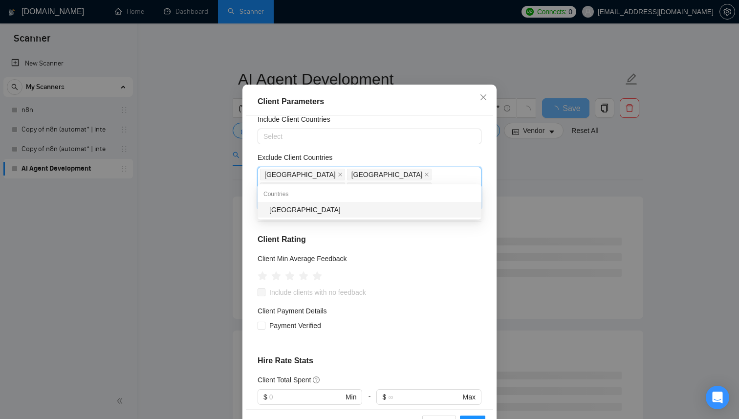
type input "[GEOGRAPHIC_DATA]"
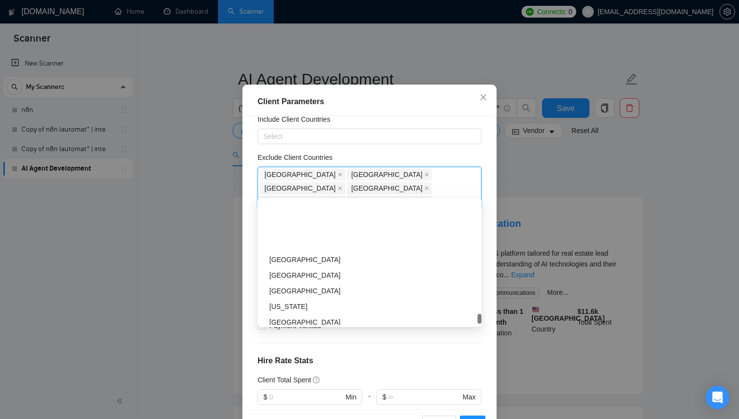
scroll to position [3126, 0]
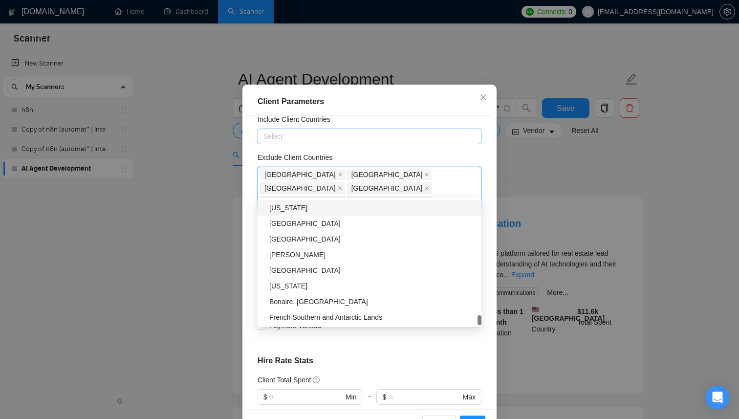
click at [452, 141] on div at bounding box center [364, 136] width 209 height 12
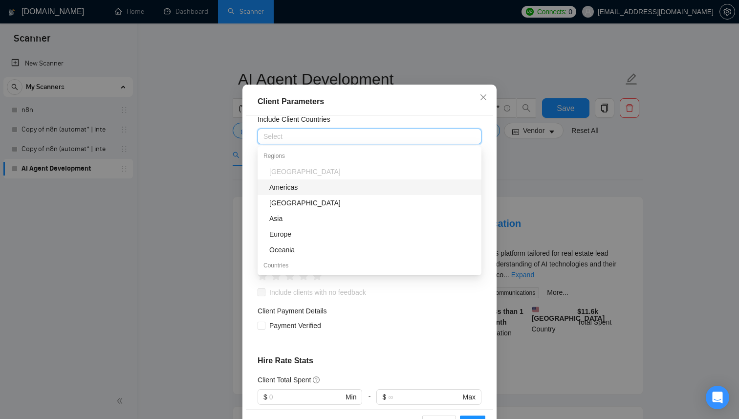
click at [455, 118] on div "Include Client Countries" at bounding box center [369, 121] width 224 height 15
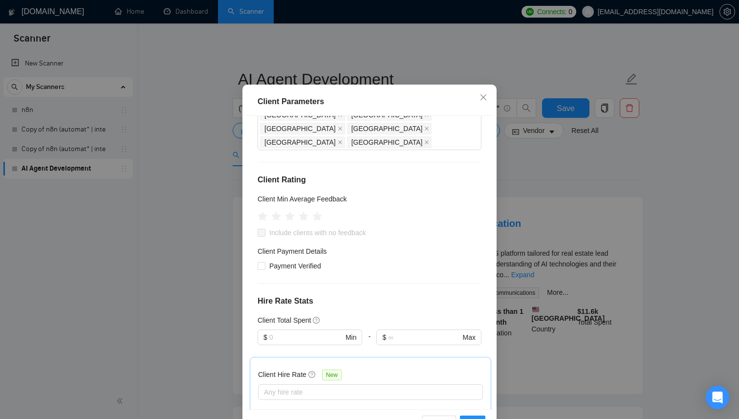
scroll to position [99, 0]
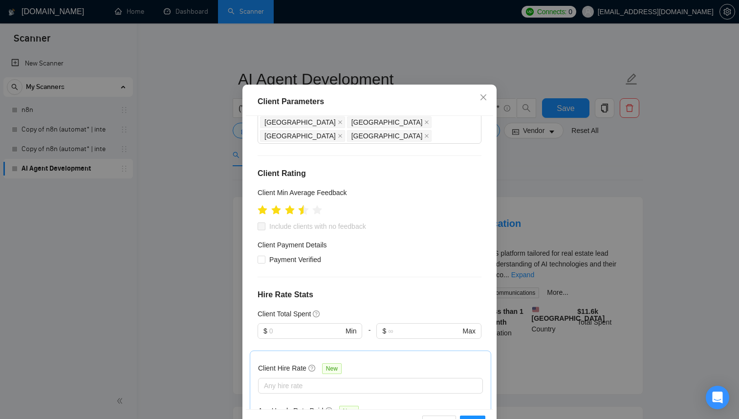
click at [302, 205] on icon "star" at bounding box center [303, 210] width 10 height 10
click at [309, 254] on span "Payment Verified" at bounding box center [295, 259] width 60 height 11
click at [264, 255] on input "Payment Verified" at bounding box center [260, 258] width 7 height 7
checkbox input "true"
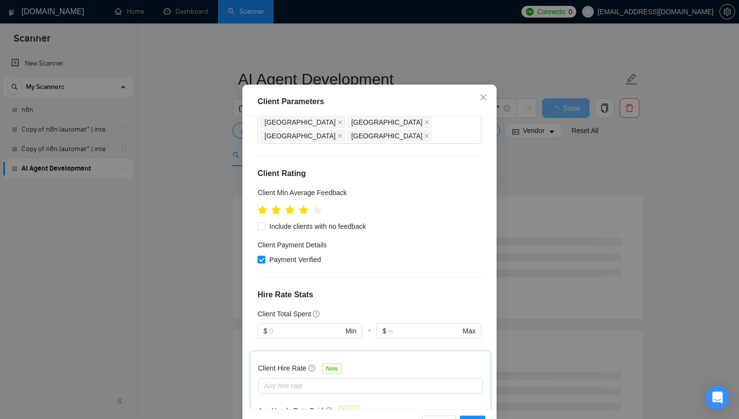
click at [309, 202] on ul at bounding box center [289, 209] width 64 height 15
click at [317, 205] on icon "star" at bounding box center [317, 210] width 10 height 10
click at [315, 205] on icon "star" at bounding box center [317, 210] width 10 height 10
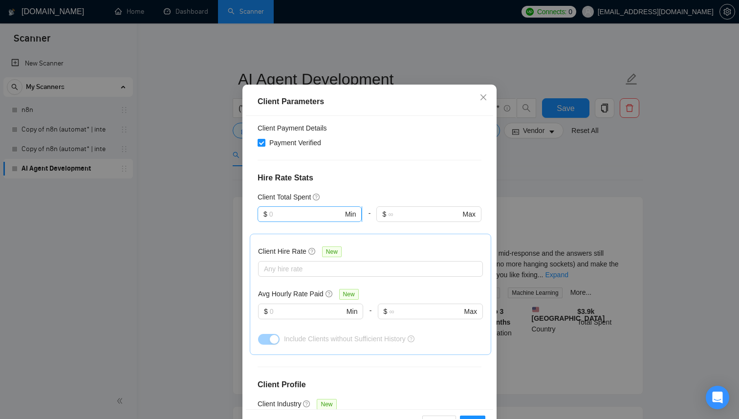
scroll to position [216, 0]
click at [309, 208] on input "text" at bounding box center [306, 213] width 74 height 11
click at [373, 191] on div "Client Total Spent" at bounding box center [369, 196] width 224 height 11
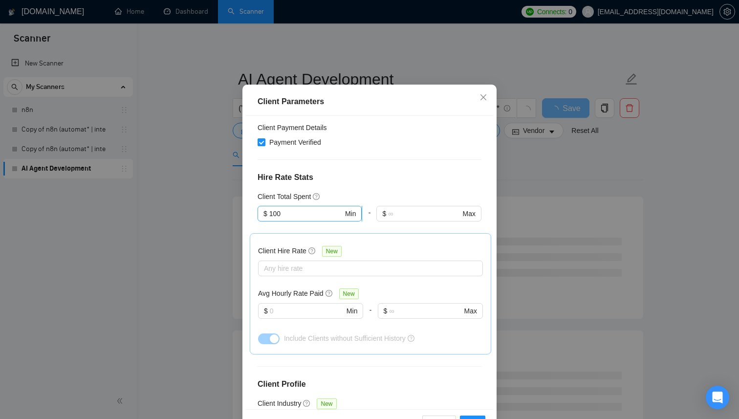
click at [327, 208] on input "100" at bounding box center [306, 213] width 74 height 11
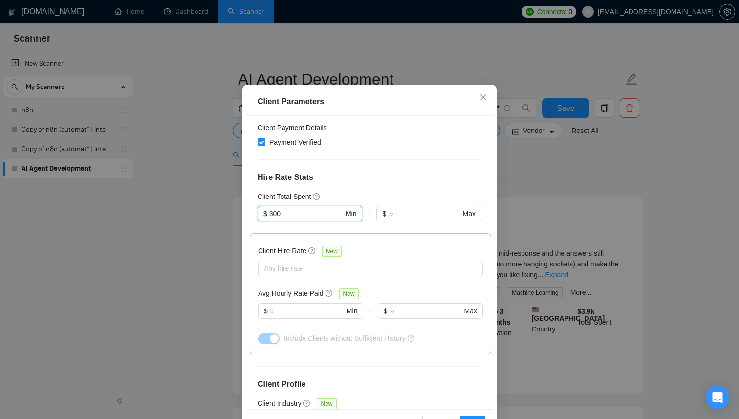
type input "300"
click at [378, 191] on div "Client Total Spent" at bounding box center [369, 196] width 224 height 11
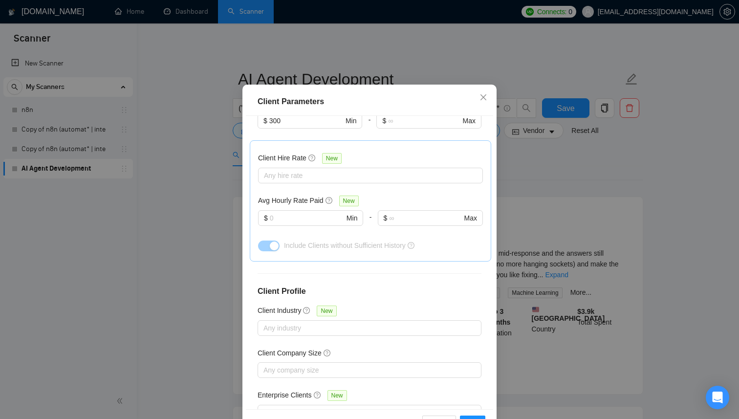
scroll to position [310, 0]
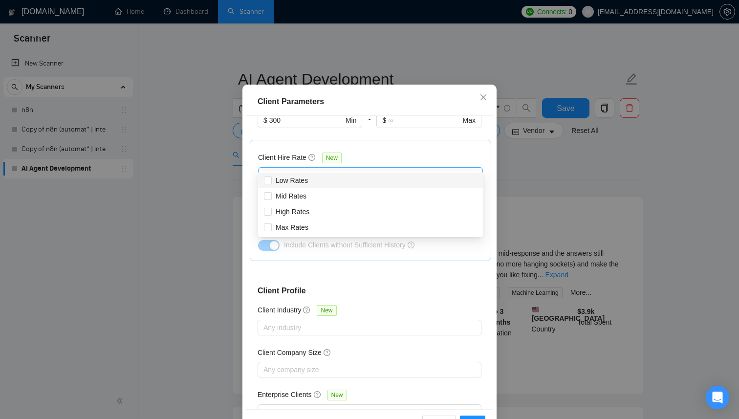
click at [359, 169] on div at bounding box center [365, 175] width 210 height 12
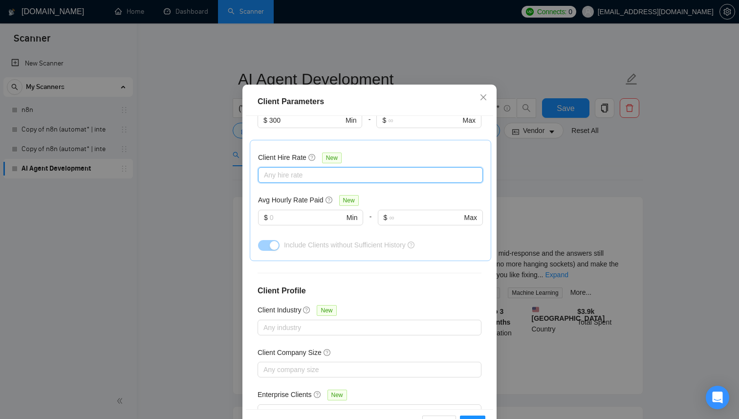
click at [321, 169] on div at bounding box center [365, 175] width 210 height 12
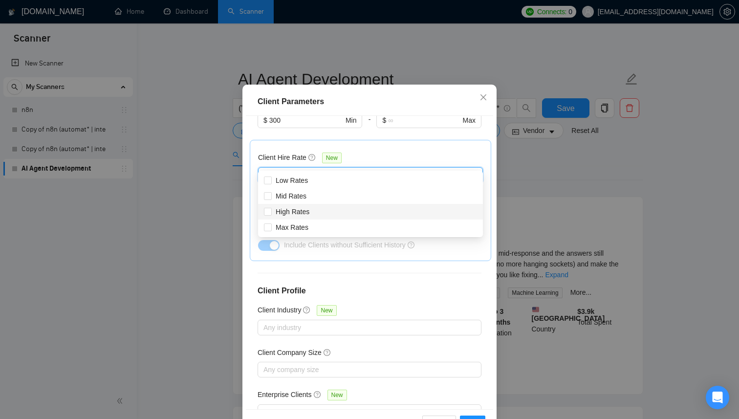
click at [328, 212] on div "High Rates" at bounding box center [370, 211] width 213 height 11
checkbox input "true"
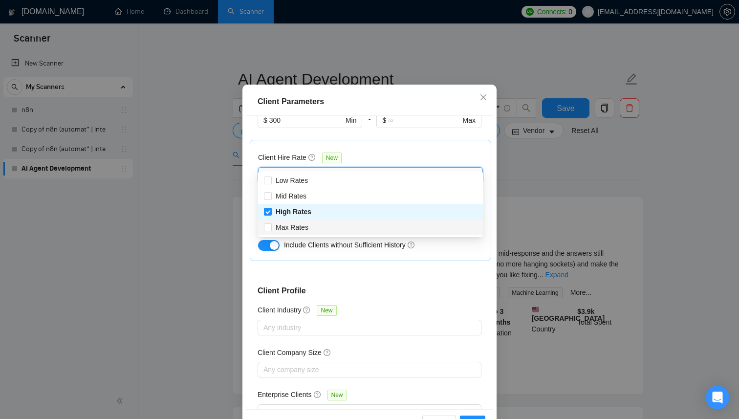
click at [316, 220] on div "Max Rates" at bounding box center [370, 227] width 225 height 16
checkbox input "true"
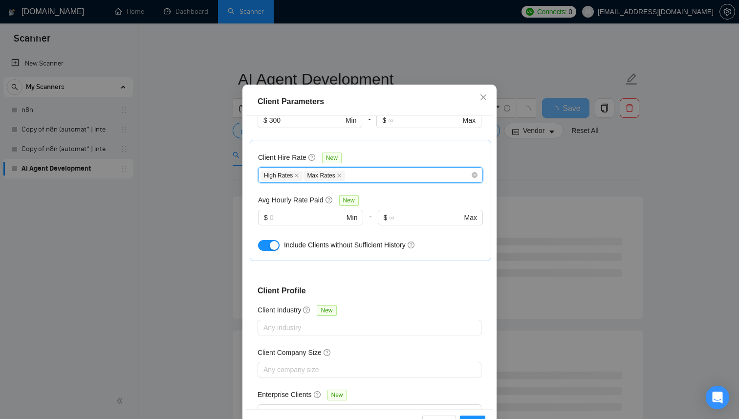
click at [414, 241] on icon "question-circle" at bounding box center [410, 244] width 7 height 7
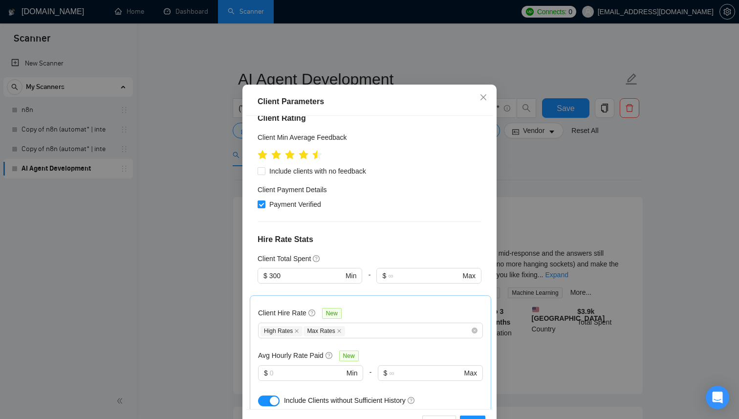
scroll to position [329, 0]
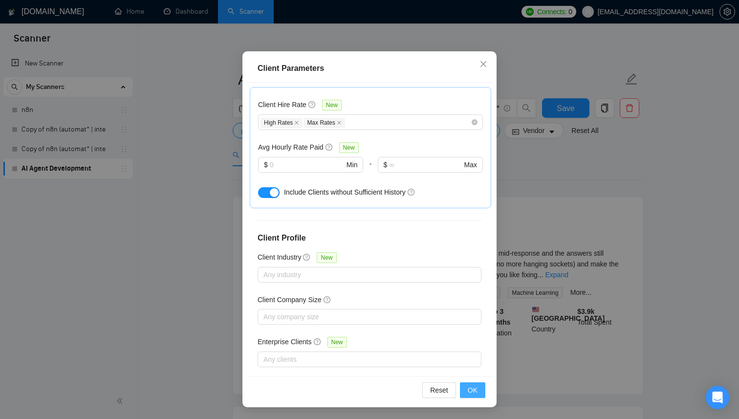
click at [479, 390] on button "OK" at bounding box center [472, 390] width 25 height 16
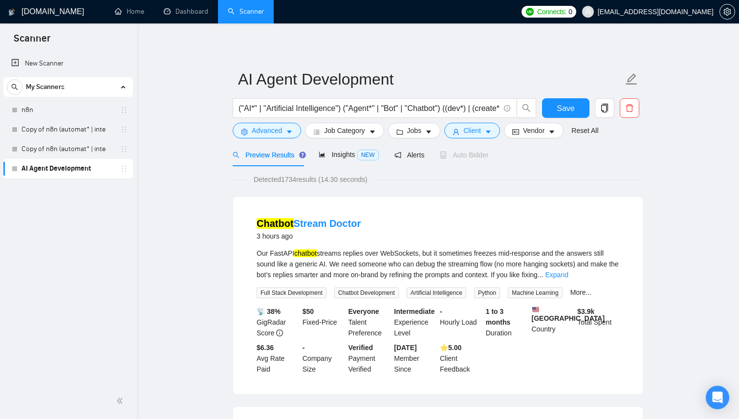
scroll to position [7, 0]
click at [332, 153] on span "Insights NEW" at bounding box center [348, 154] width 60 height 8
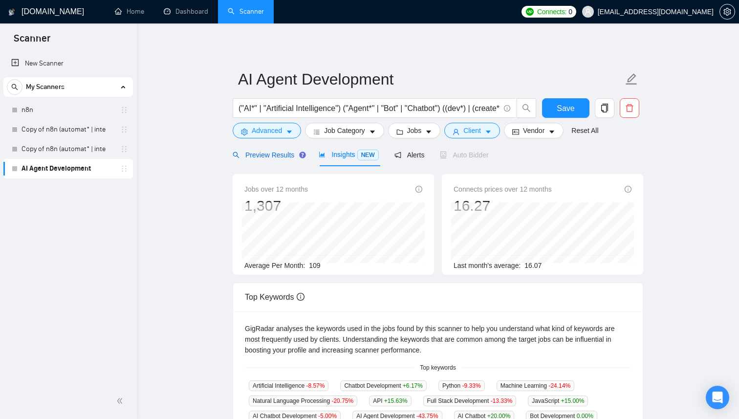
click at [278, 155] on span "Preview Results" at bounding box center [268, 155] width 70 height 8
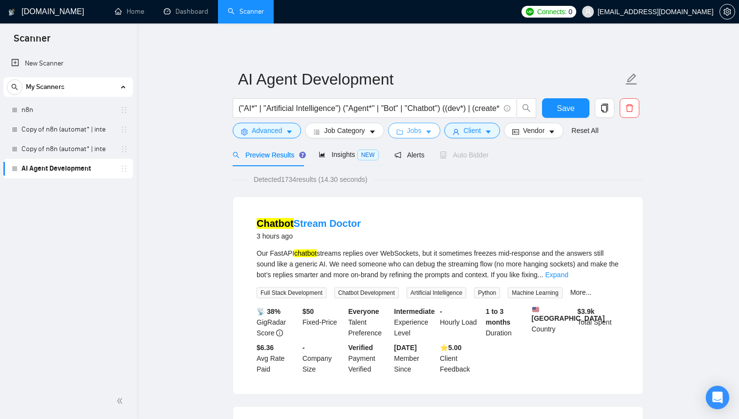
click at [413, 132] on span "Jobs" at bounding box center [414, 130] width 15 height 11
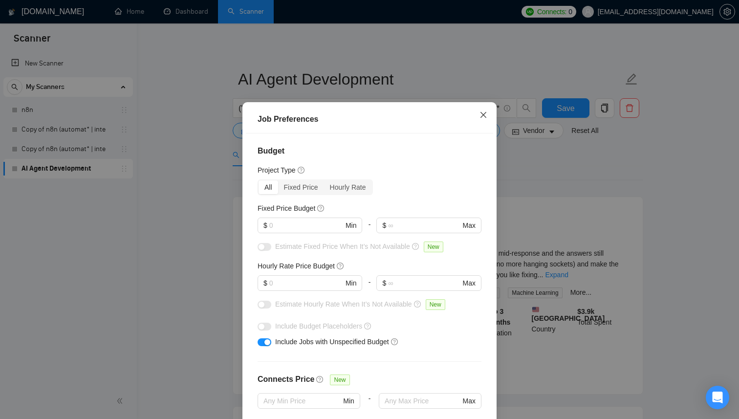
click at [481, 118] on span "Close" at bounding box center [483, 115] width 26 height 26
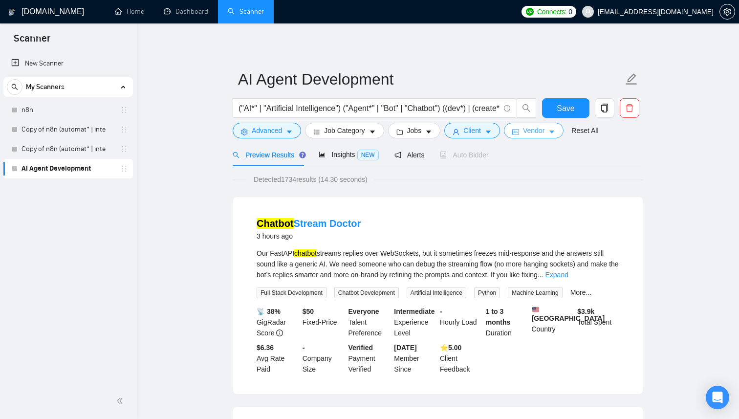
click at [544, 128] on span "Vendor" at bounding box center [533, 130] width 21 height 11
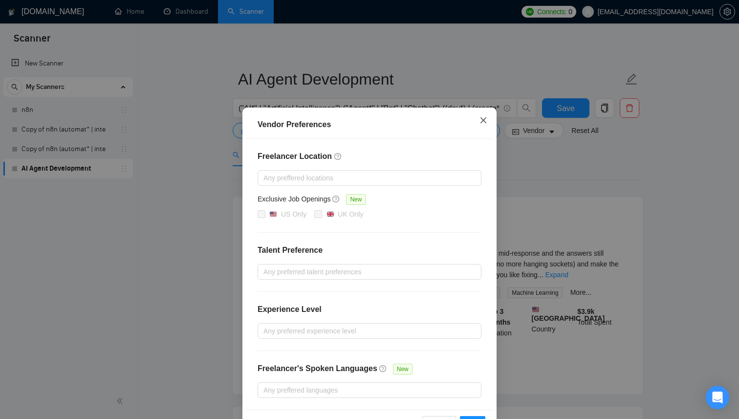
click at [493, 122] on span "Close" at bounding box center [483, 120] width 26 height 26
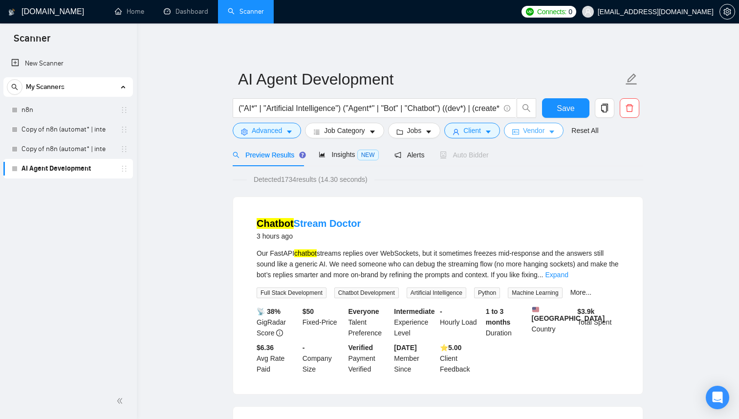
click at [529, 125] on span "Vendor" at bounding box center [533, 130] width 21 height 11
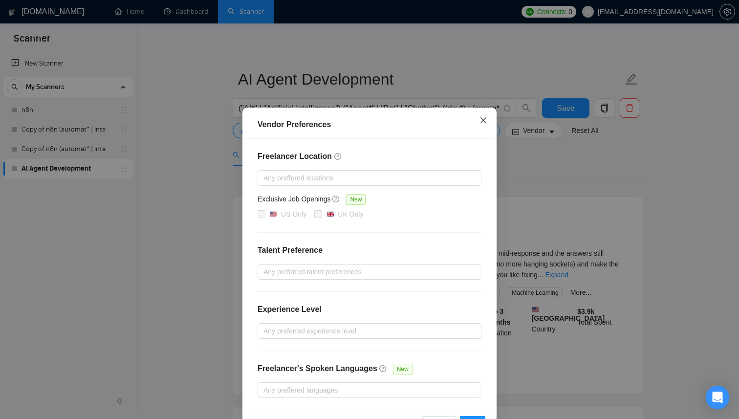
click at [482, 122] on icon "close" at bounding box center [483, 120] width 6 height 6
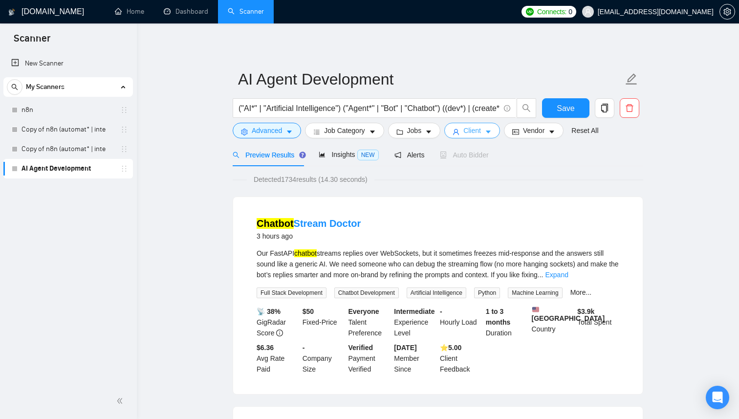
click at [490, 124] on button "Client" at bounding box center [472, 131] width 56 height 16
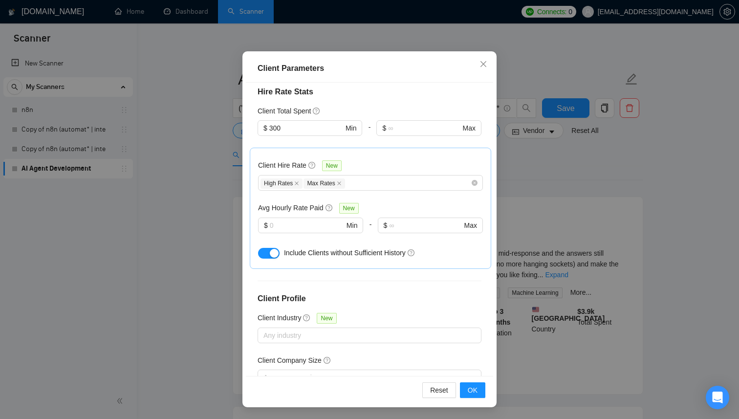
scroll to position [329, 0]
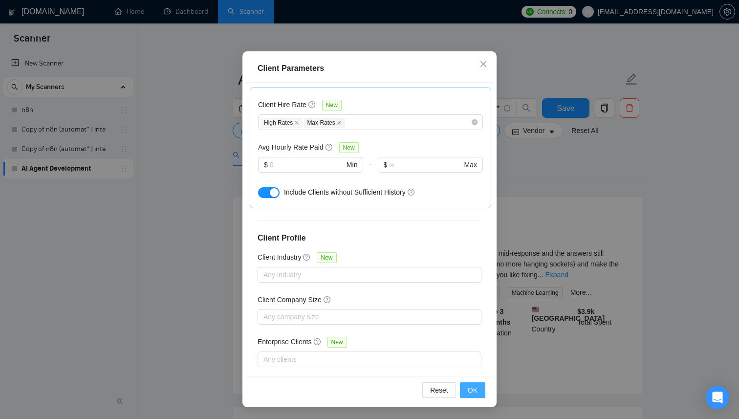
click at [467, 388] on button "OK" at bounding box center [472, 390] width 25 height 16
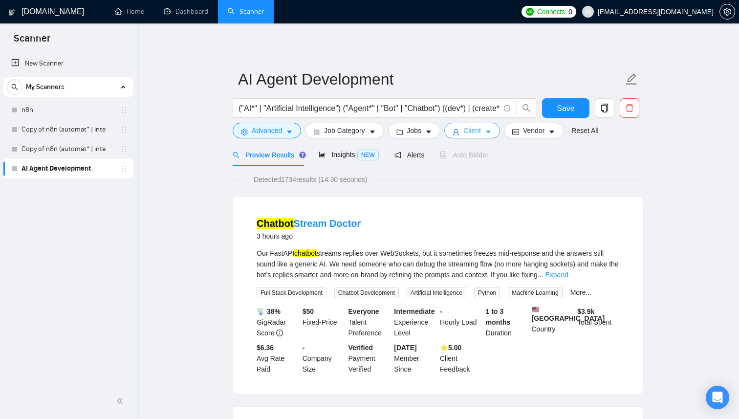
scroll to position [7, 0]
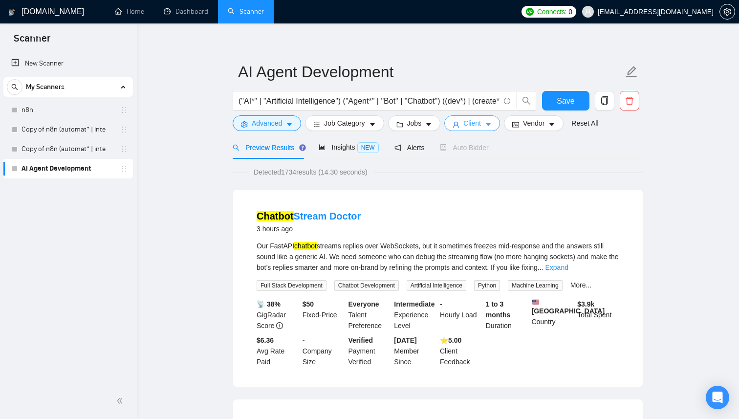
click at [484, 130] on button "Client" at bounding box center [472, 123] width 56 height 16
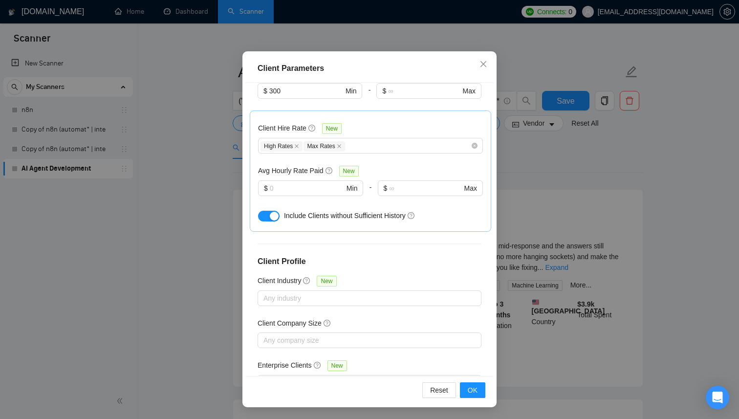
scroll to position [329, 0]
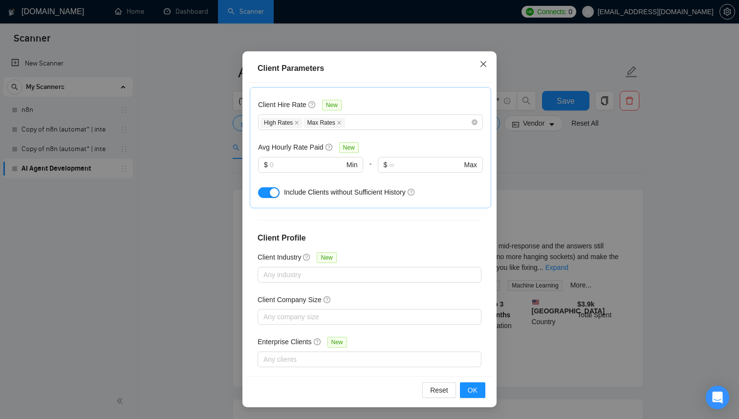
click at [481, 64] on icon "close" at bounding box center [483, 64] width 8 height 8
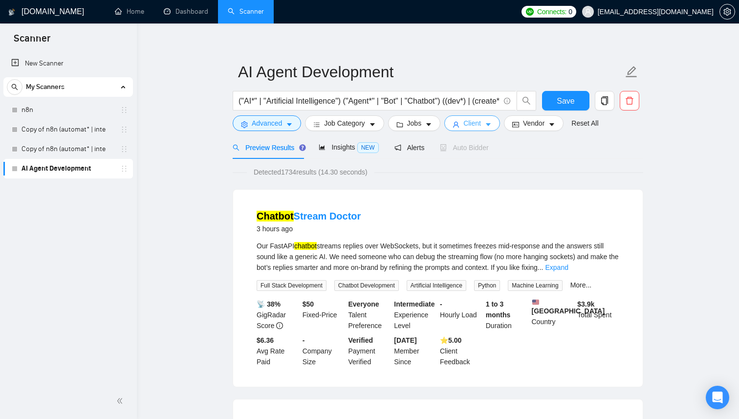
click at [478, 123] on span "Client" at bounding box center [472, 123] width 18 height 11
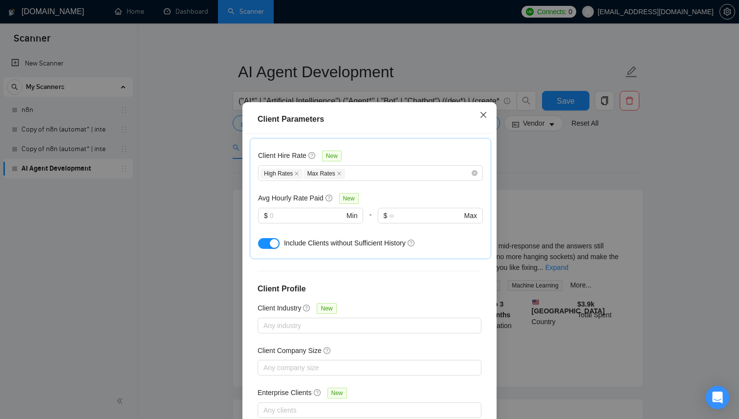
click at [485, 115] on span "Close" at bounding box center [483, 115] width 26 height 26
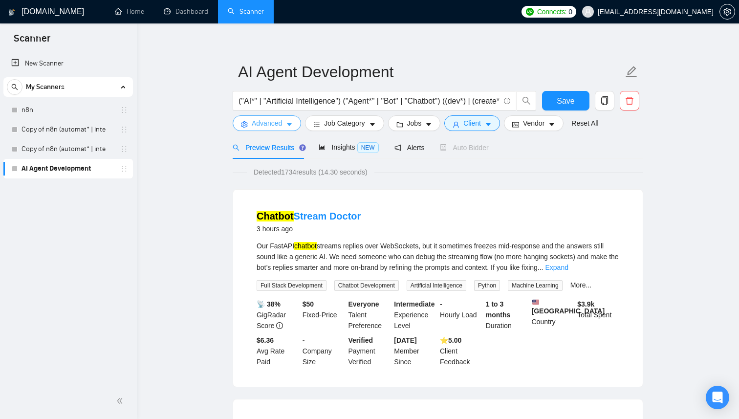
click at [286, 127] on button "Advanced" at bounding box center [267, 123] width 68 height 16
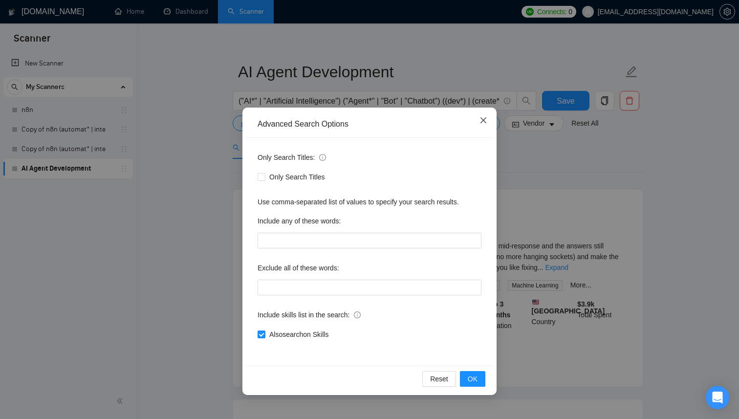
click at [481, 116] on icon "close" at bounding box center [483, 120] width 8 height 8
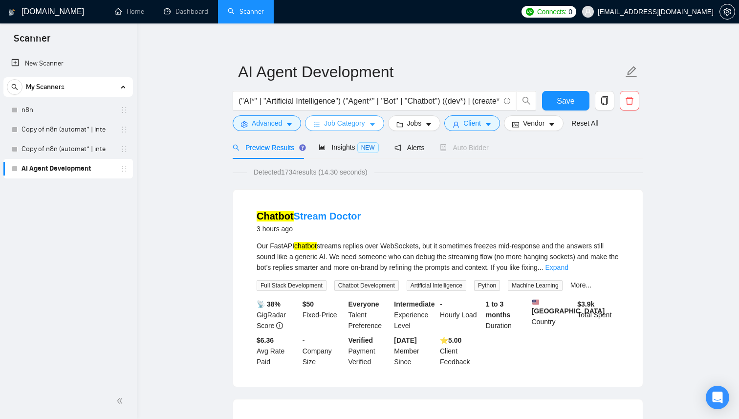
click at [364, 122] on span "Job Category" at bounding box center [344, 123] width 41 height 11
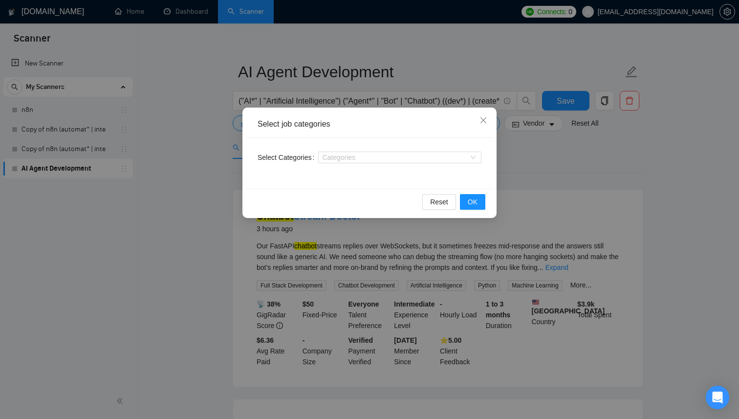
click at [425, 111] on div "Select job categories" at bounding box center [369, 124] width 247 height 27
click at [425, 94] on div "Select job categories Select Categories Categories Reset OK" at bounding box center [369, 209] width 739 height 419
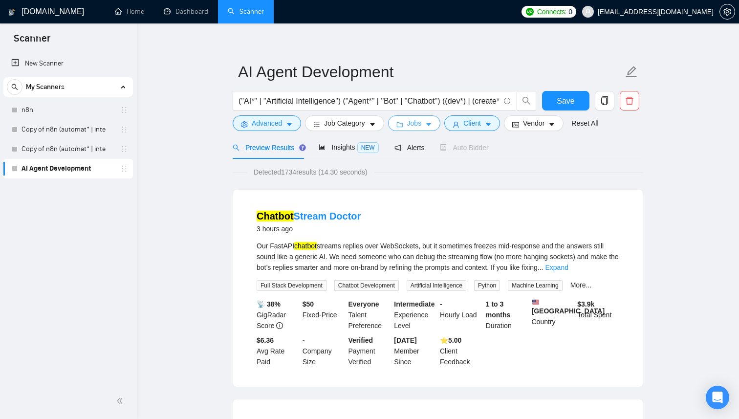
click at [419, 120] on span "Jobs" at bounding box center [414, 123] width 15 height 11
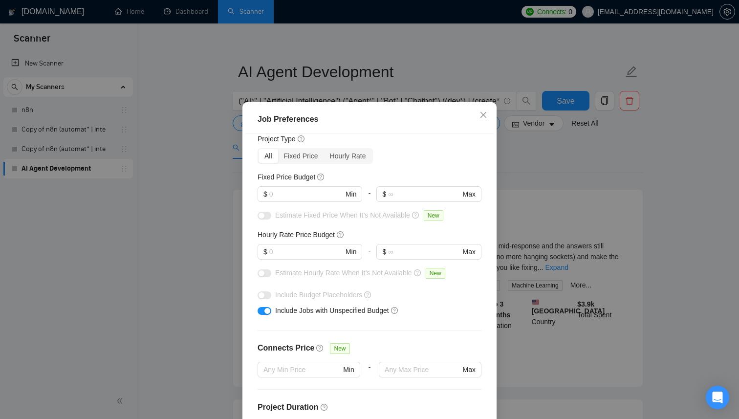
scroll to position [44, 0]
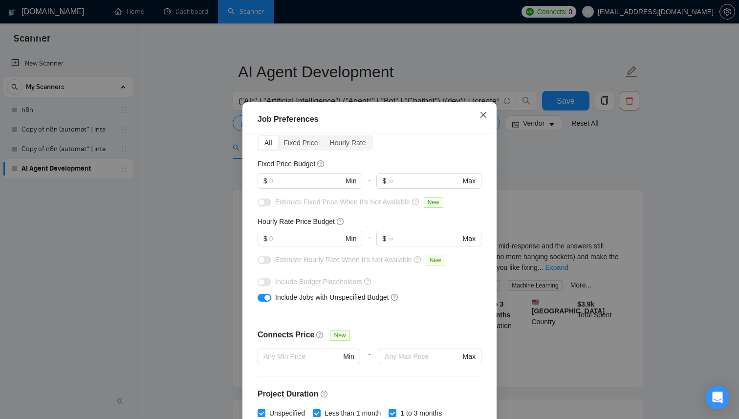
click at [478, 122] on span "Close" at bounding box center [483, 115] width 26 height 26
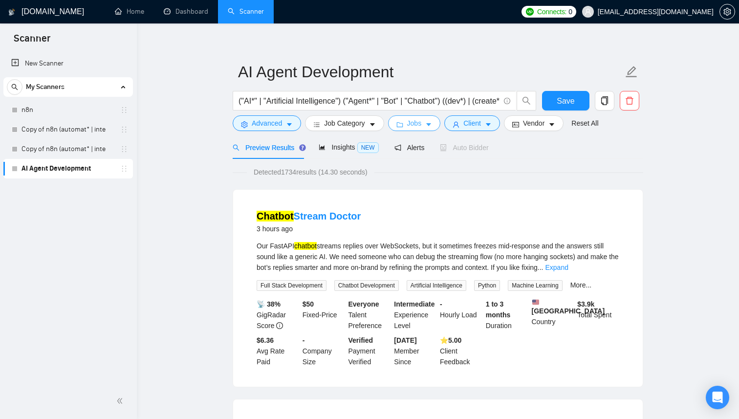
click at [417, 121] on span "Jobs" at bounding box center [414, 123] width 15 height 11
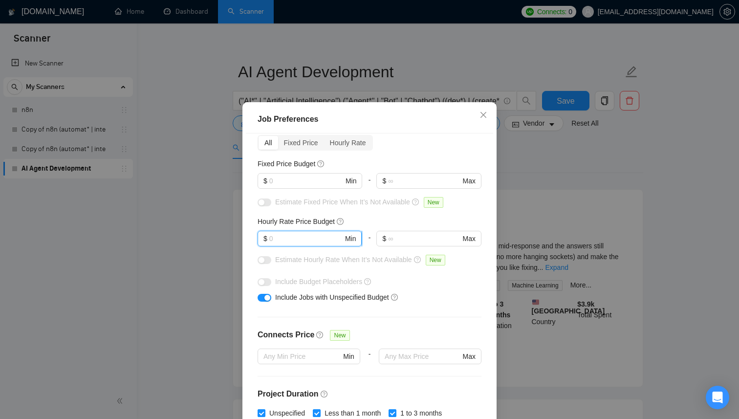
click at [300, 243] on input "text" at bounding box center [306, 238] width 74 height 11
type input "20"
click at [403, 227] on div "Hourly Rate Price Budget" at bounding box center [369, 221] width 224 height 11
click at [395, 212] on div "Estimate Fixed Price When It’s Not Available New" at bounding box center [369, 204] width 224 height 16
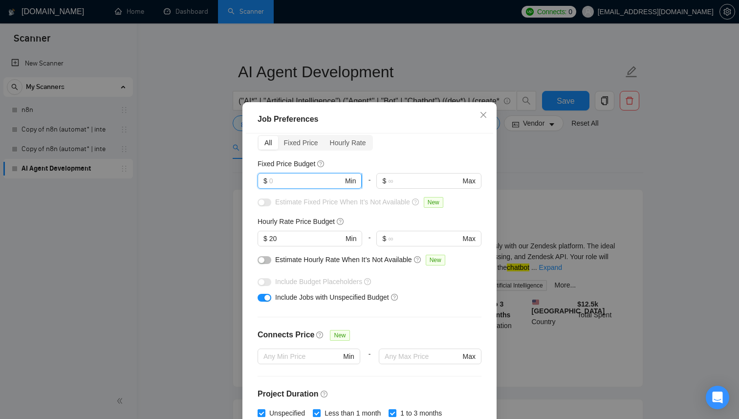
click at [321, 186] on input "text" at bounding box center [306, 180] width 74 height 11
type input "1"
click at [398, 169] on div "Fixed Price Budget" at bounding box center [369, 163] width 224 height 11
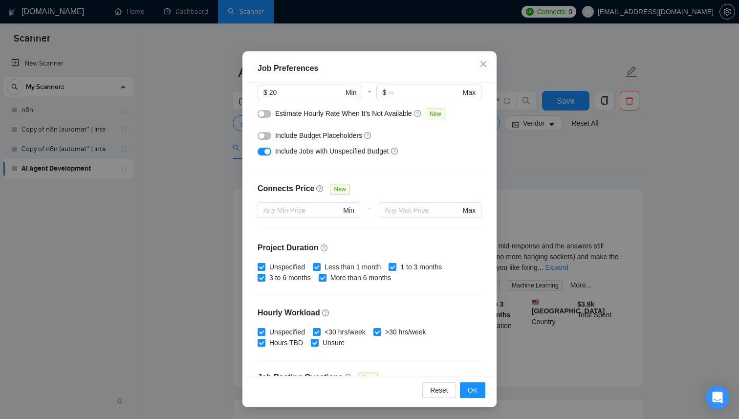
scroll to position [0, 0]
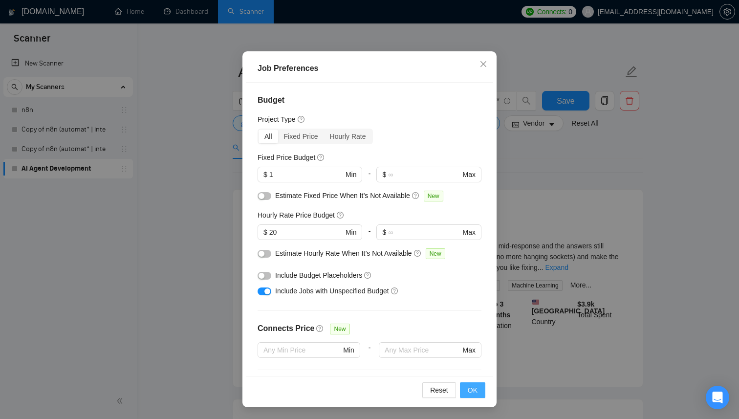
click at [474, 393] on span "OK" at bounding box center [472, 389] width 10 height 11
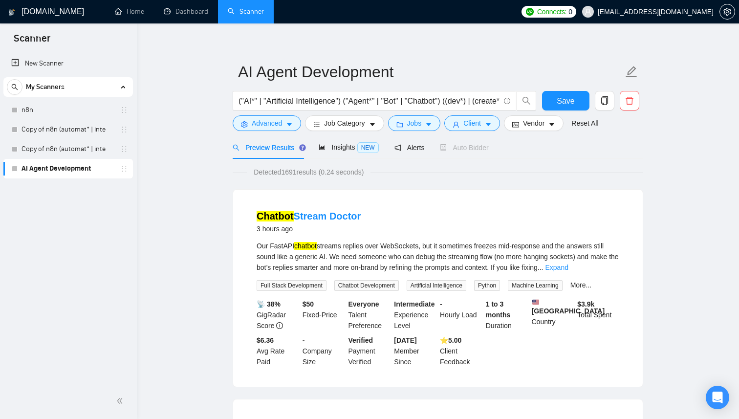
scroll to position [7, 0]
click at [329, 149] on span "Insights NEW" at bounding box center [348, 147] width 60 height 8
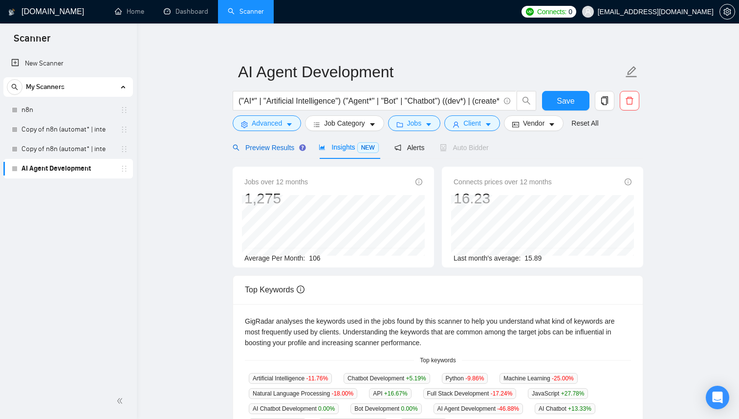
click at [271, 150] on span "Preview Results" at bounding box center [268, 148] width 70 height 8
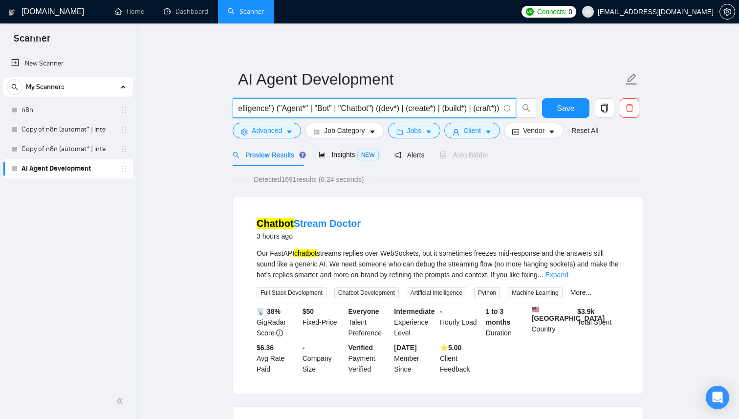
scroll to position [0, 83]
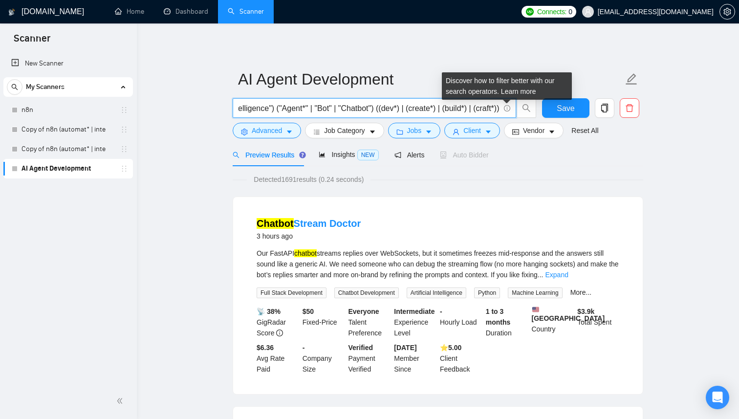
drag, startPoint x: 371, startPoint y: 110, endPoint x: 503, endPoint y: 107, distance: 131.4
click at [503, 107] on span "("AI*" | "Artificial Intelligence") ("Agent*" | "Bot" | "Chatbot") ((dev*) | (c…" at bounding box center [374, 108] width 283 height 20
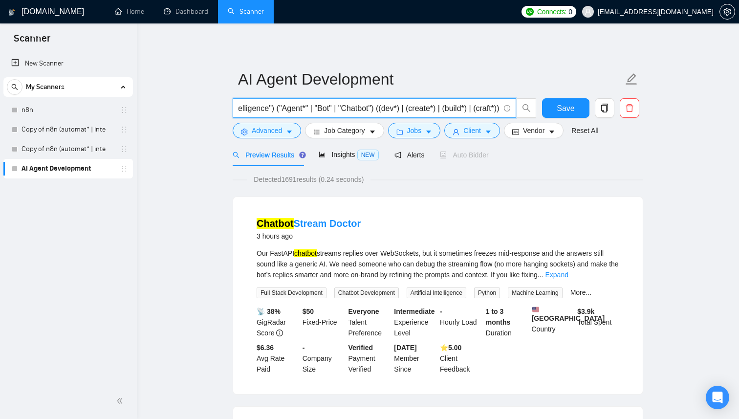
scroll to position [0, 0]
click at [461, 114] on span "("AI*" | "Artificial Intelligence") ("Agent*" | "Bot" | "Chatbot") ((dev*) | (c…" at bounding box center [374, 108] width 283 height 20
click at [467, 111] on input "("AI*" | "Artificial Intelligence") ("Agent*" | "Bot" | "Chatbot") ((dev*) | (c…" at bounding box center [368, 108] width 261 height 12
click at [412, 111] on input "("AI*" | "Artificial Intelligence") ("Agent*" | "Bot" | "Chatbot") ((dev*) | (c…" at bounding box center [368, 108] width 261 height 12
click at [555, 107] on button "Save" at bounding box center [565, 108] width 47 height 20
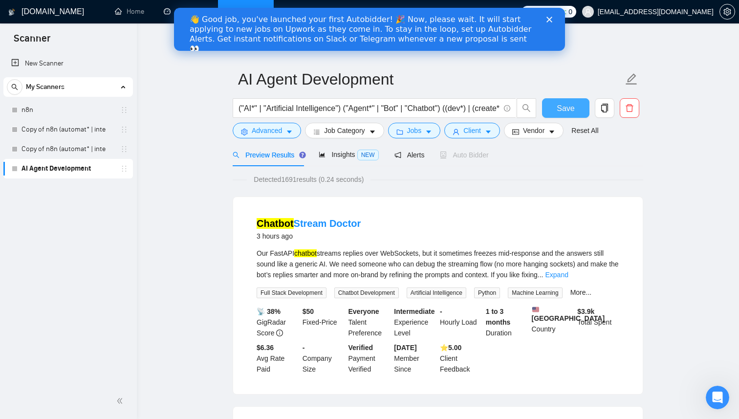
click at [555, 113] on button "Save" at bounding box center [565, 108] width 47 height 20
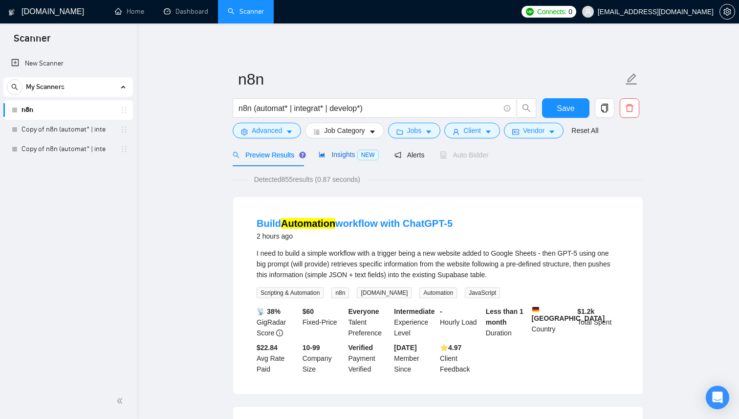
click at [345, 158] on div "Insights NEW" at bounding box center [348, 154] width 60 height 11
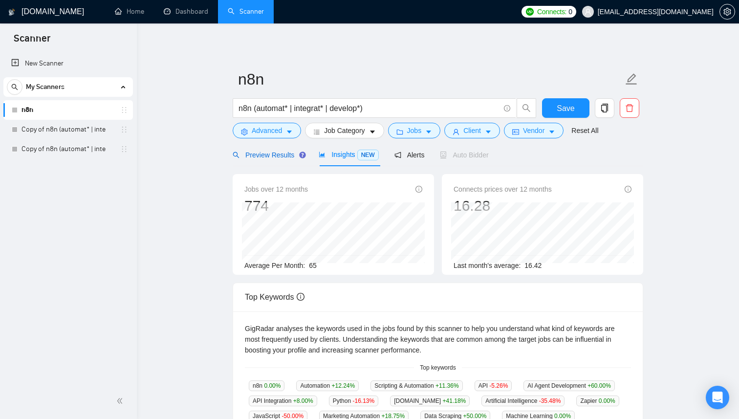
click at [276, 157] on span "Preview Results" at bounding box center [268, 155] width 70 height 8
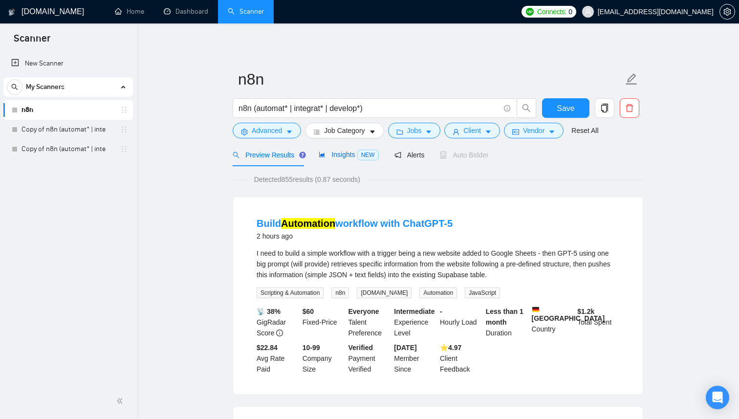
click at [340, 150] on span "Insights NEW" at bounding box center [348, 154] width 60 height 8
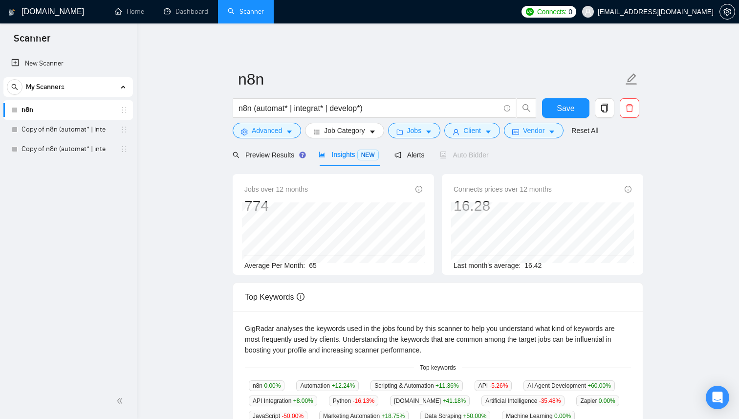
click at [417, 184] on div "Jobs over 12 months 774" at bounding box center [333, 199] width 178 height 31
click at [417, 188] on icon "info-circle" at bounding box center [418, 189] width 7 height 7
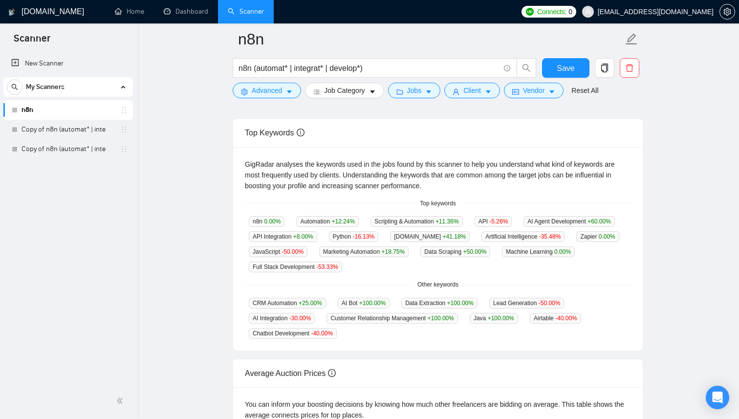
scroll to position [120, 0]
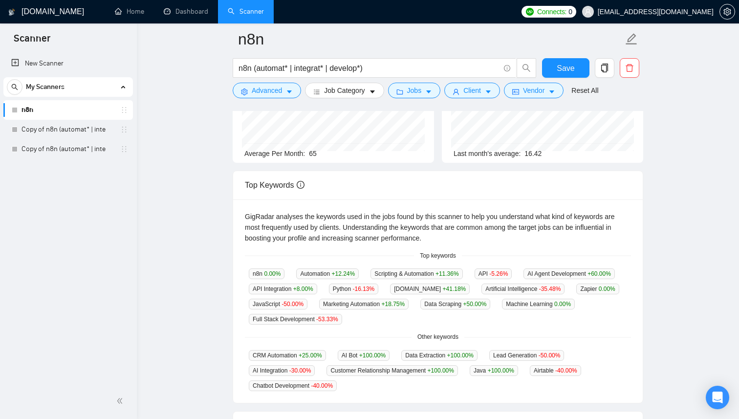
click at [423, 214] on div "GigRadar analyses the keywords used in the jobs found by this scanner to help y…" at bounding box center [438, 227] width 386 height 32
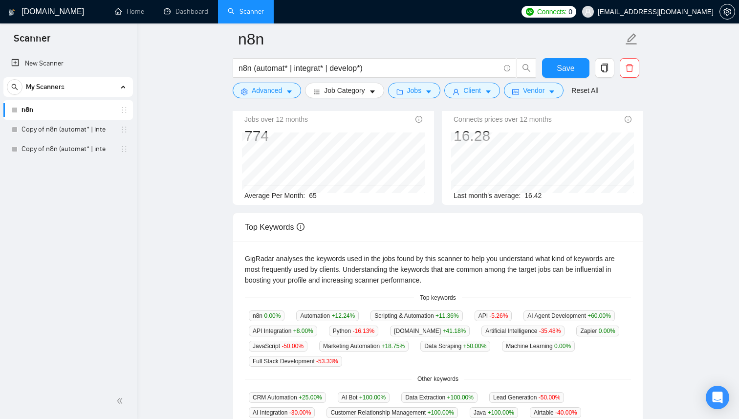
scroll to position [0, 0]
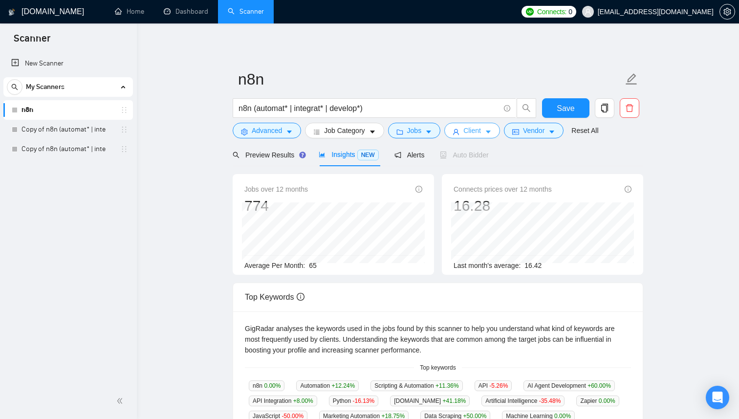
click at [488, 127] on button "Client" at bounding box center [472, 131] width 56 height 16
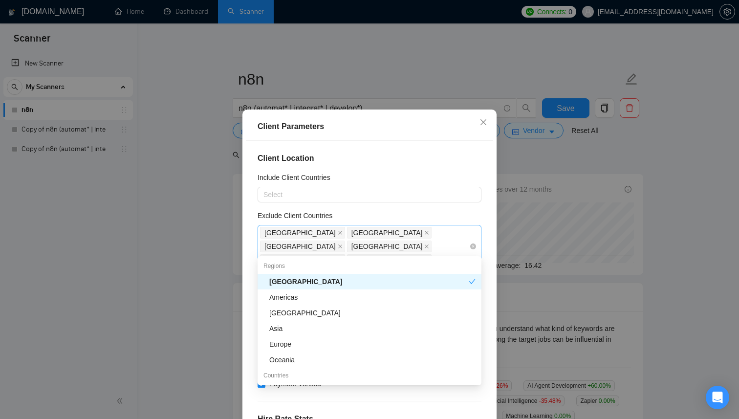
drag, startPoint x: 308, startPoint y: 243, endPoint x: 259, endPoint y: 229, distance: 51.5
click at [259, 229] on div "Pakistan India Bangladesh Africa Egypt Vietnam" at bounding box center [369, 246] width 224 height 43
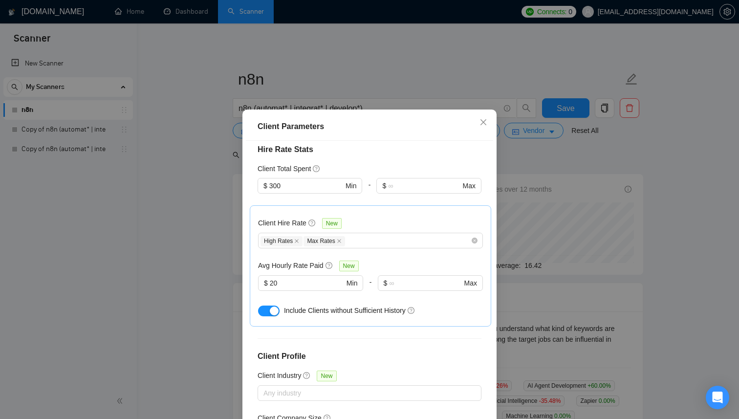
scroll to position [275, 0]
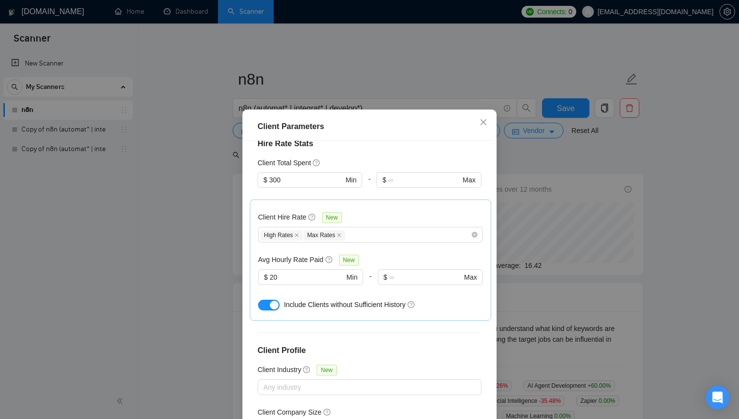
click at [312, 215] on icon "question-circle" at bounding box center [311, 217] width 2 height 4
click at [346, 229] on input "Client Hire Rate New" at bounding box center [347, 235] width 2 height 12
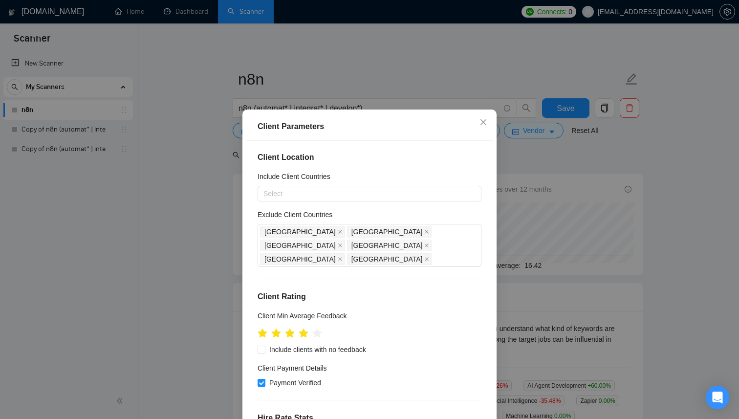
scroll to position [0, 0]
click at [478, 120] on span "Close" at bounding box center [483, 122] width 26 height 26
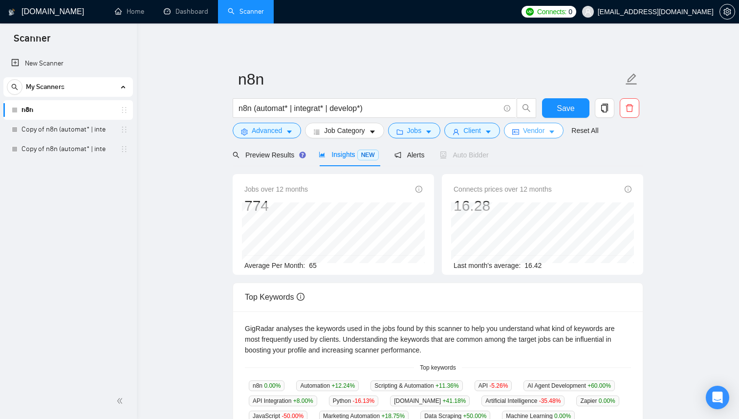
click at [533, 124] on button "Vendor" at bounding box center [534, 131] width 60 height 16
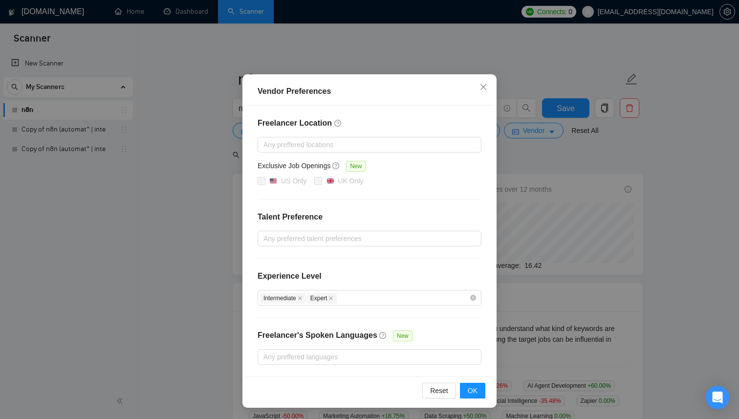
scroll to position [31, 0]
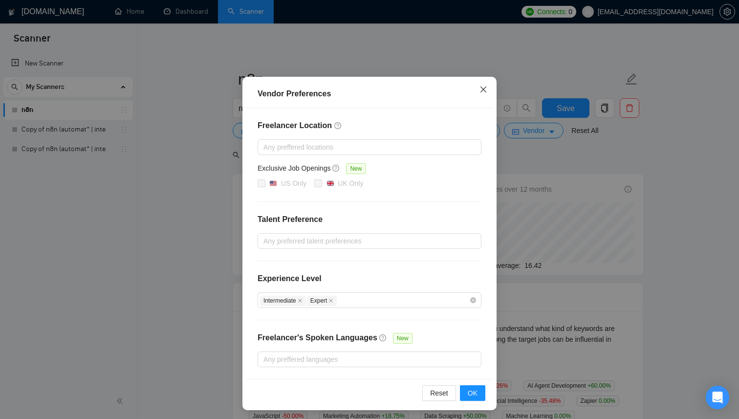
click at [482, 88] on icon "close" at bounding box center [483, 89] width 8 height 8
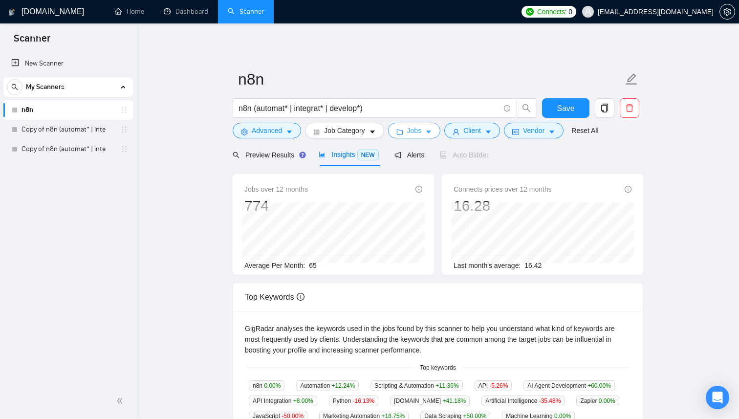
click at [425, 134] on button "Jobs" at bounding box center [414, 131] width 53 height 16
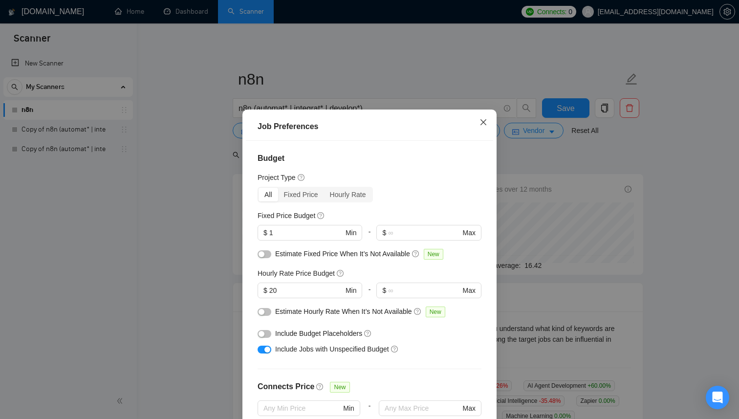
click at [487, 120] on icon "close" at bounding box center [483, 122] width 8 height 8
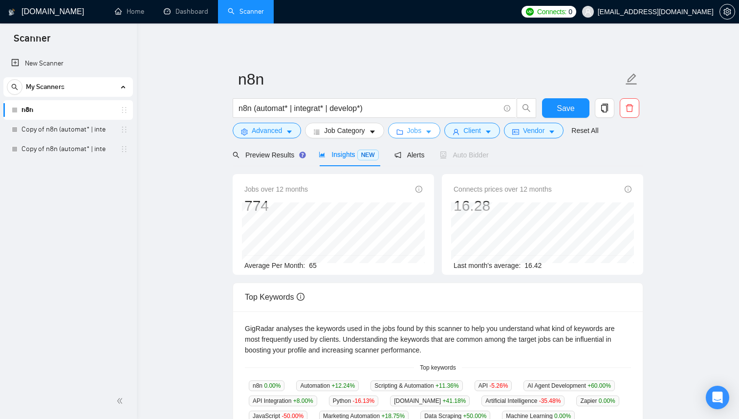
click at [413, 129] on span "Jobs" at bounding box center [414, 130] width 15 height 11
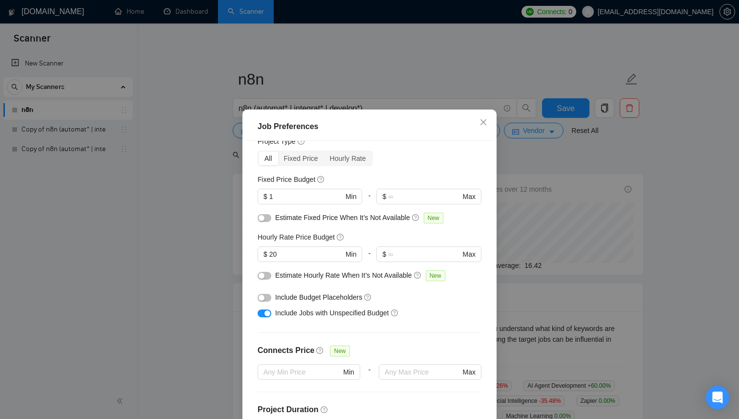
scroll to position [27, 0]
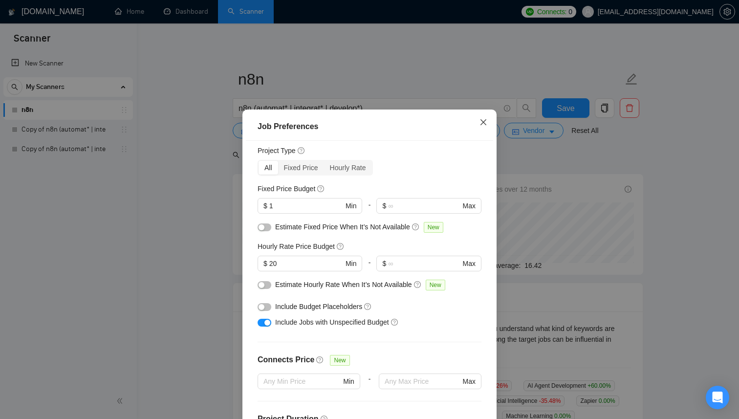
click at [481, 121] on icon "close" at bounding box center [483, 122] width 6 height 6
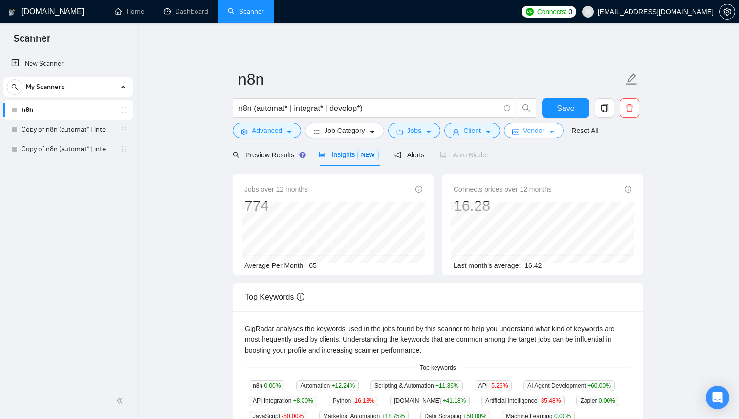
click at [536, 133] on span "Vendor" at bounding box center [533, 130] width 21 height 11
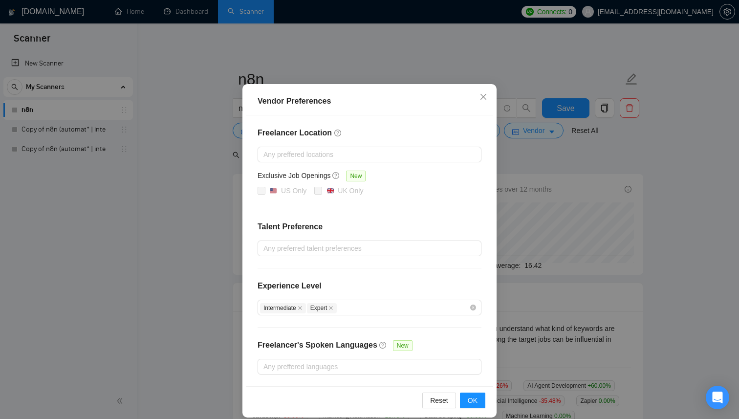
scroll to position [33, 0]
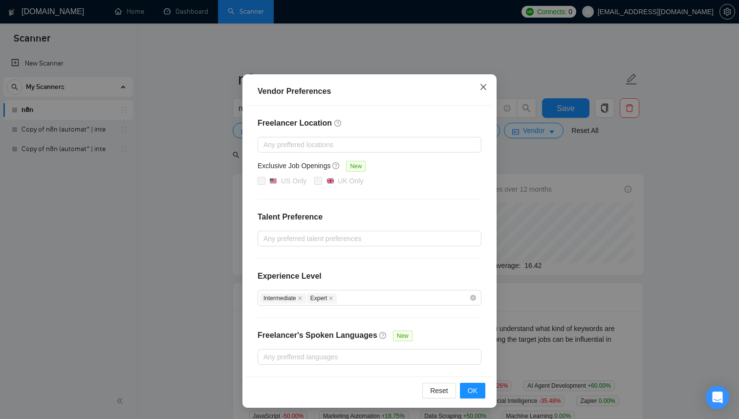
click at [479, 85] on icon "close" at bounding box center [483, 87] width 8 height 8
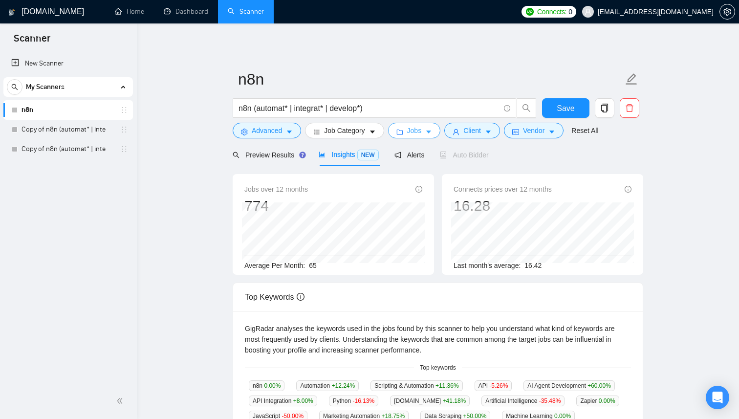
click at [403, 133] on icon "folder" at bounding box center [399, 131] width 7 height 7
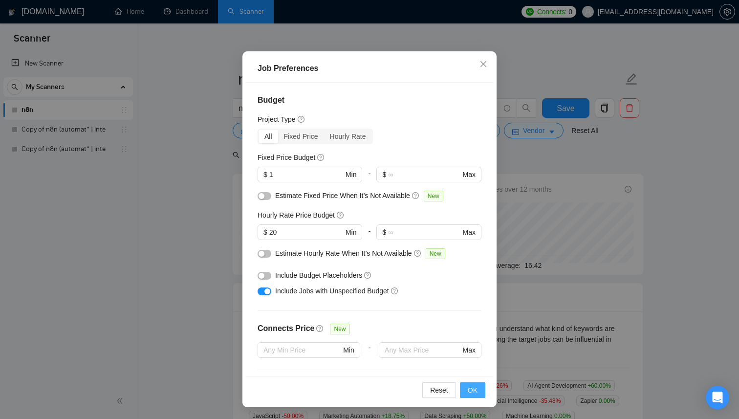
click at [477, 390] on span "OK" at bounding box center [472, 389] width 10 height 11
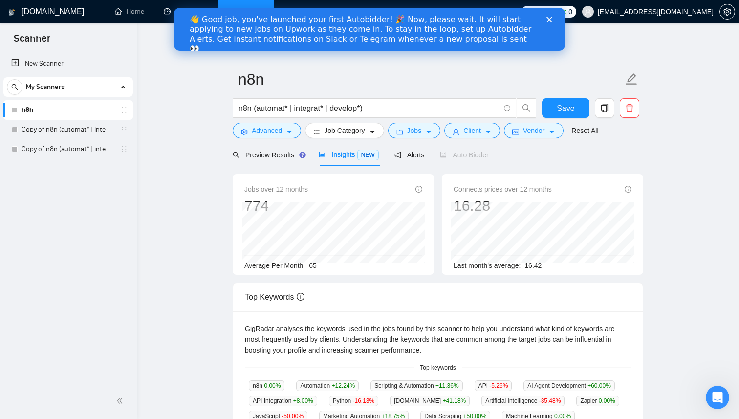
click at [552, 16] on div "👋 Good job, you've launched your first Autobidder! 🎉 Now, please wait. It will …" at bounding box center [369, 34] width 391 height 45
click at [550, 17] on icon "Закрыть" at bounding box center [549, 20] width 6 height 6
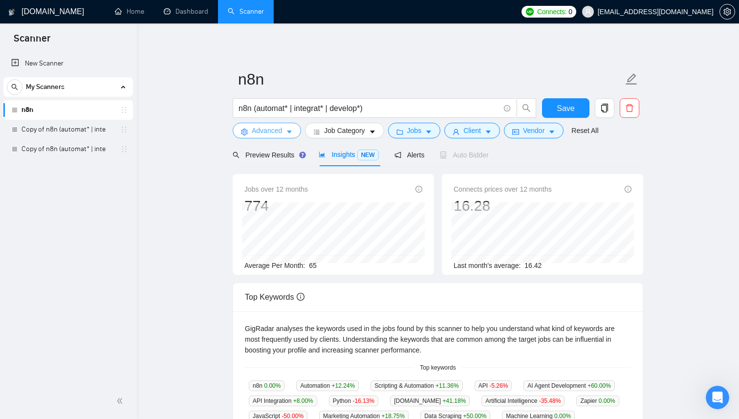
click at [266, 134] on span "Advanced" at bounding box center [267, 130] width 30 height 11
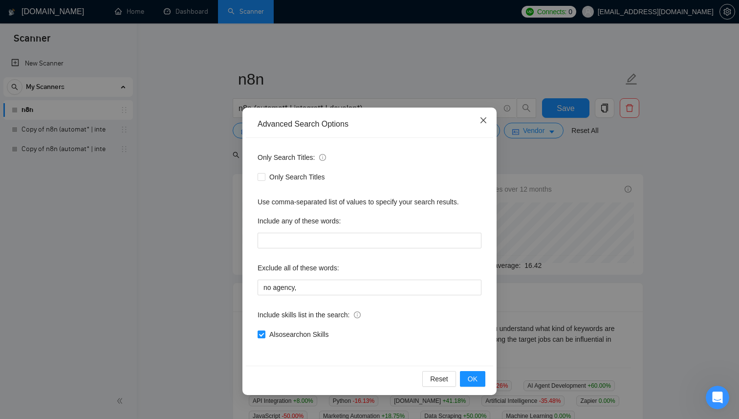
click at [481, 119] on icon "close" at bounding box center [483, 120] width 8 height 8
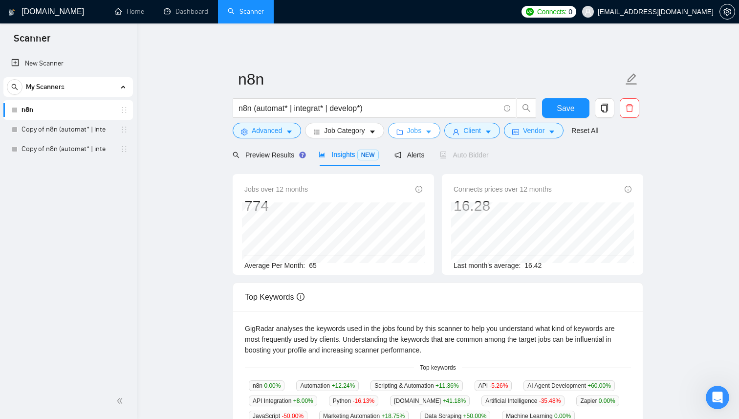
click at [421, 137] on button "Jobs" at bounding box center [414, 131] width 53 height 16
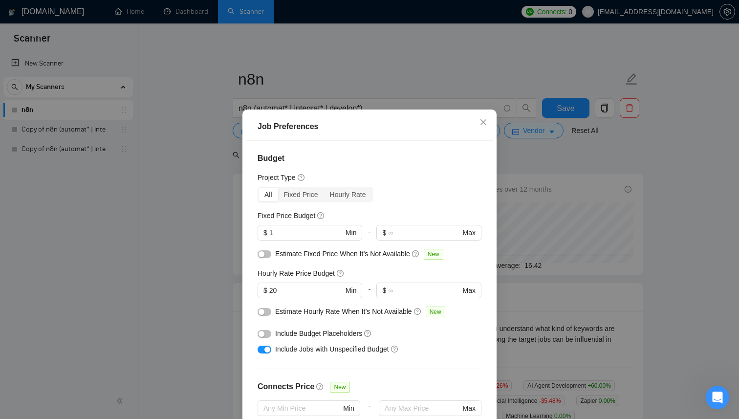
click at [403, 94] on div "Job Preferences Budget Project Type All Fixed Price Hourly Rate Fixed Price Bud…" at bounding box center [369, 209] width 739 height 419
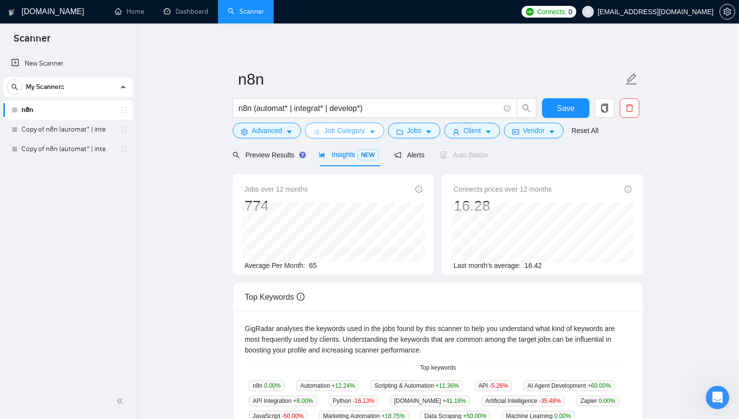
click at [353, 130] on span "Job Category" at bounding box center [344, 130] width 41 height 11
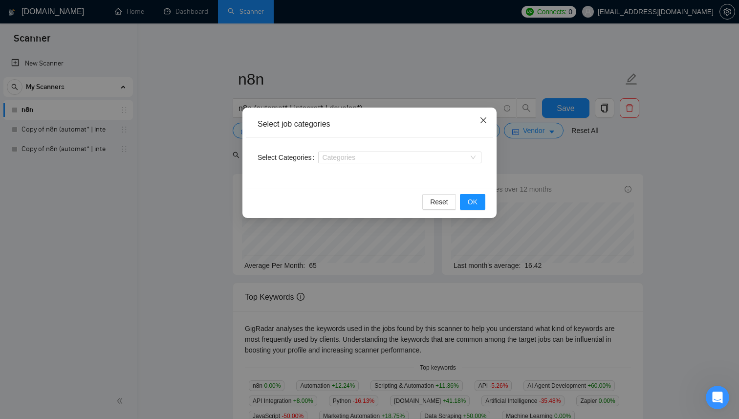
click at [480, 120] on icon "close" at bounding box center [483, 120] width 8 height 8
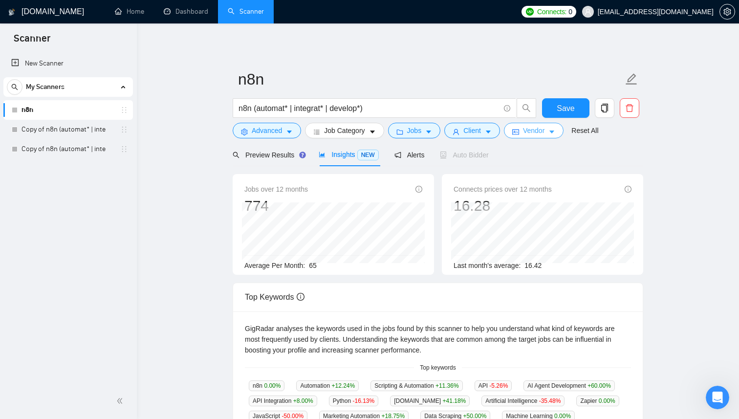
click at [537, 131] on span "Vendor" at bounding box center [533, 130] width 21 height 11
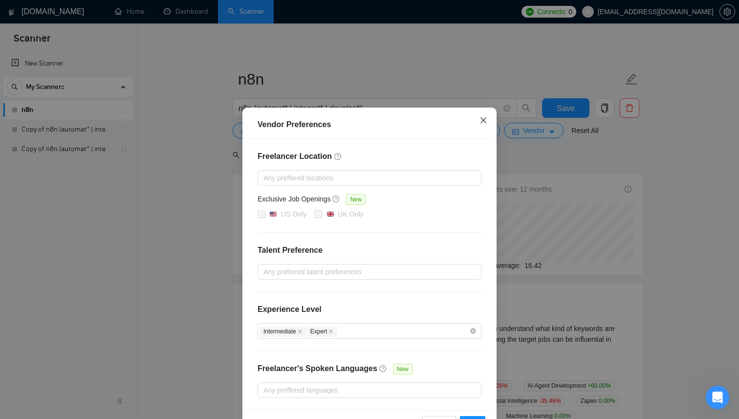
click at [478, 116] on span "Close" at bounding box center [483, 120] width 26 height 26
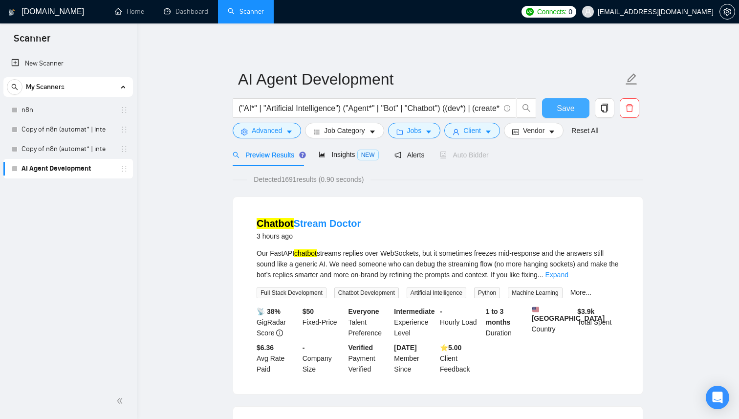
click at [560, 106] on span "Save" at bounding box center [565, 108] width 18 height 12
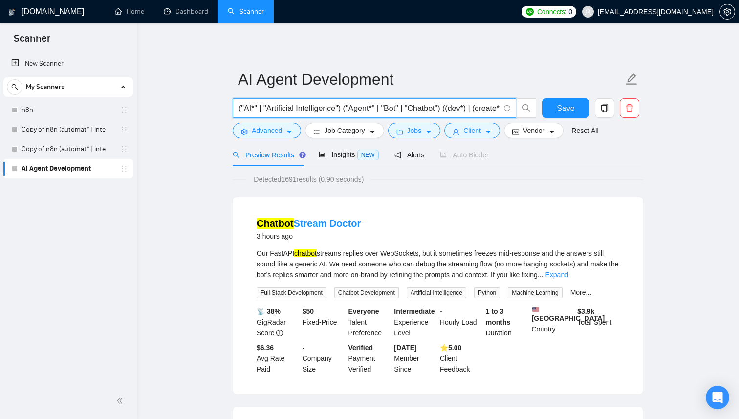
click at [413, 106] on input "("AI*" | "Artificial Intelligence") ("Agent*" | "Bot" | "Chatbot") ((dev*) | (c…" at bounding box center [368, 108] width 261 height 12
drag, startPoint x: 376, startPoint y: 109, endPoint x: 512, endPoint y: 108, distance: 136.3
click at [512, 108] on span "("AI*" | "Artificial Intelligence") ("Agent*" | "Bot" | "Chatbot") ((dev*) | (c…" at bounding box center [374, 108] width 283 height 20
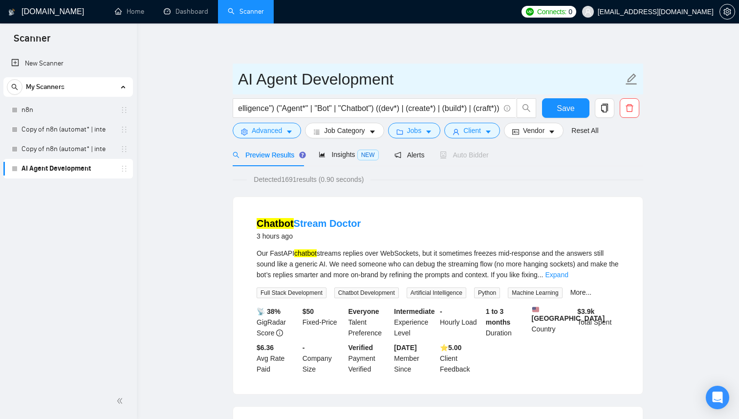
click at [475, 74] on input "AI Agent Development" at bounding box center [430, 79] width 385 height 24
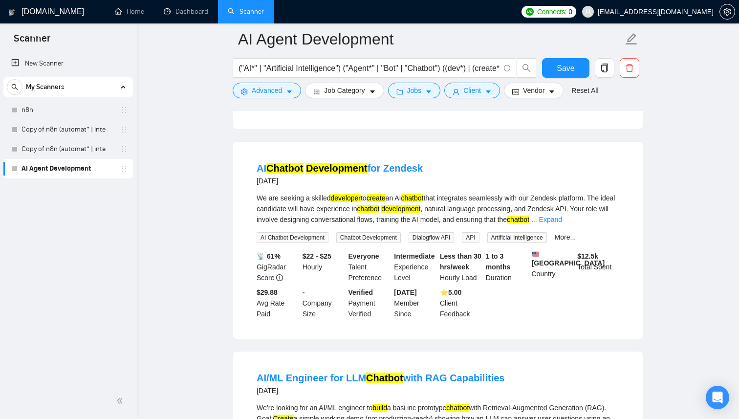
click at [222, 281] on main "AI Agent Development ("AI*" | "Artificial Intelligence") ("Agent*" | "Bot" | "C…" at bounding box center [437, 265] width 571 height 2277
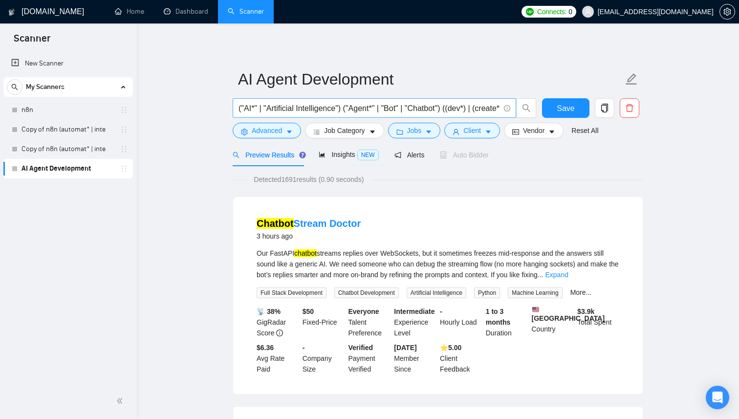
click at [255, 106] on input "("AI*" | "Artificial Intelligence") ("Agent*" | "Bot" | "Chatbot") ((dev*) | (c…" at bounding box center [368, 108] width 261 height 12
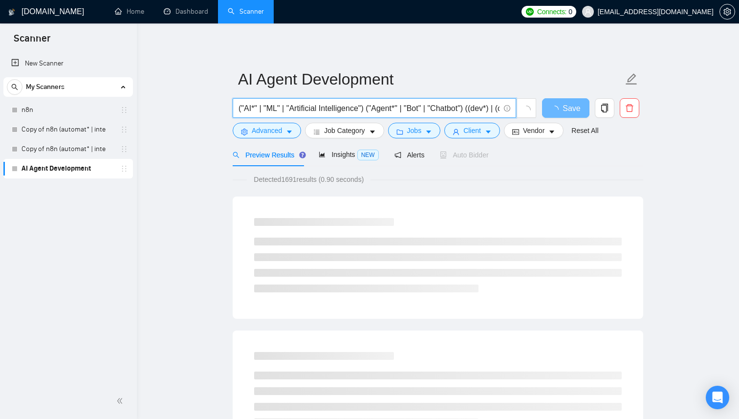
type input "("AI*" | "ML" | "Artificial Intelligence") ("Agent*" | "Bot" | "Chatbot") ((dev…"
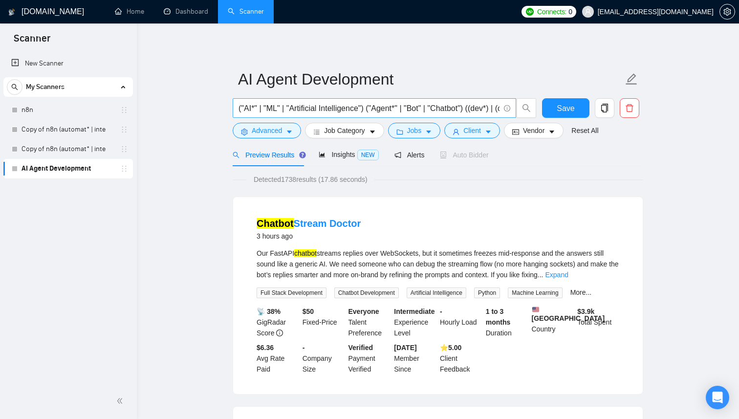
click at [432, 101] on span "("AI*" | "ML" | "Artificial Intelligence") ("Agent*" | "Bot" | "Chatbot") ((dev…" at bounding box center [374, 108] width 283 height 20
click at [424, 106] on input "("AI*" | "ML" | "Artificial Intelligence") ("Agent*" | "Bot" | "Chatbot") ((dev…" at bounding box center [368, 108] width 261 height 12
drag, startPoint x: 396, startPoint y: 111, endPoint x: 540, endPoint y: 107, distance: 143.7
click at [540, 107] on div "("AI*" | "ML" | "Artificial Intelligence") ("Agent*" | "Bot" | "Chatbot") ((dev…" at bounding box center [436, 110] width 410 height 24
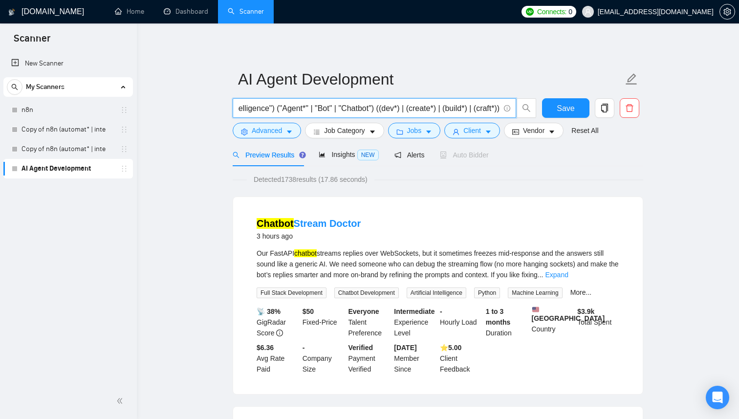
click at [464, 109] on input "("AI*" | "ML" | "Artificial Intelligence") ("Agent*" | "Bot" | "Chatbot") ((dev…" at bounding box center [368, 108] width 261 height 12
click at [567, 106] on span "Save" at bounding box center [565, 108] width 18 height 12
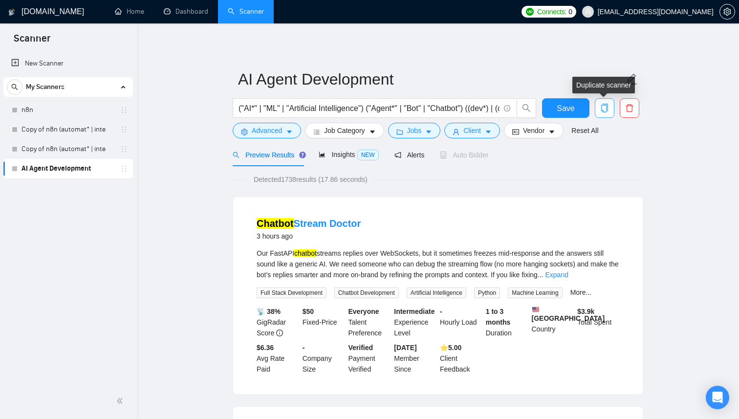
click at [600, 112] on icon "copy" at bounding box center [604, 108] width 9 height 9
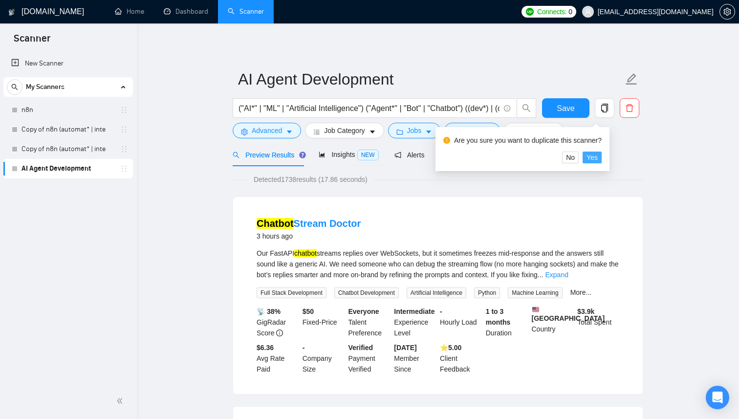
click at [597, 158] on span "Yes" at bounding box center [591, 157] width 11 height 11
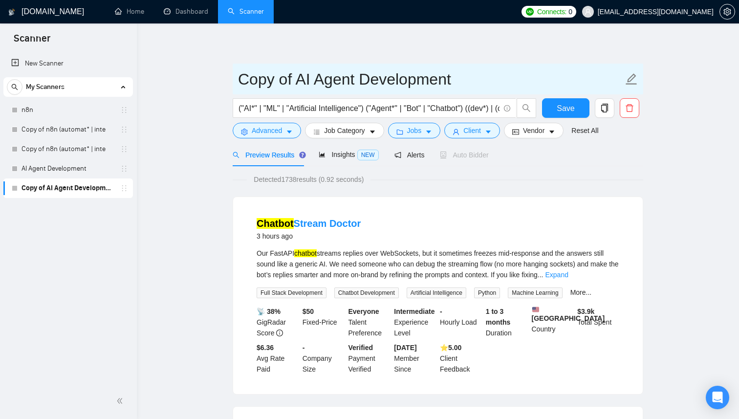
click at [333, 83] on input "Copy of AI Agent Development" at bounding box center [430, 79] width 385 height 24
click at [288, 77] on input "AI Engi" at bounding box center [430, 79] width 385 height 24
paste input "Machine Learning"
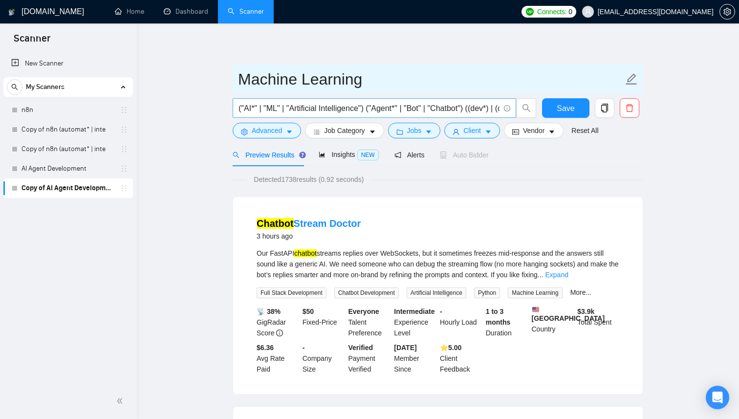
type input "Machine Learning"
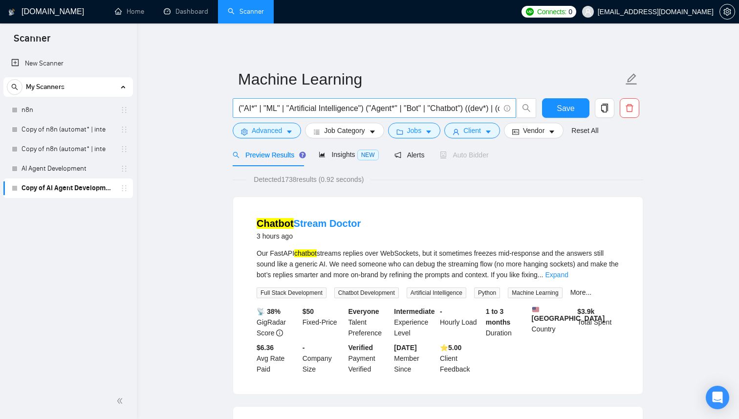
click at [293, 107] on input "("AI*" | "ML" | "Artificial Intelligence") ("Agent*" | "Bot" | "Chatbot") ((dev…" at bounding box center [368, 108] width 261 height 12
type input "add here"
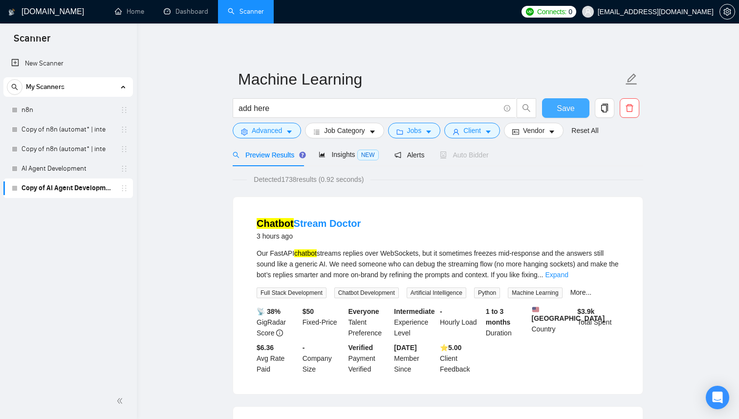
click at [571, 105] on span "Save" at bounding box center [565, 108] width 18 height 12
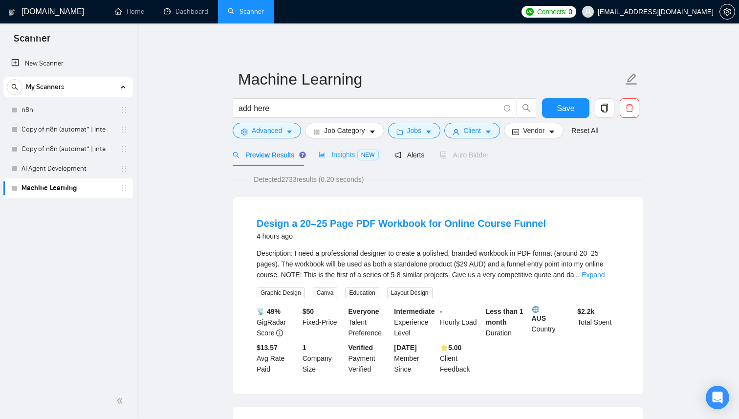
click at [353, 161] on div "Insights NEW" at bounding box center [348, 154] width 60 height 23
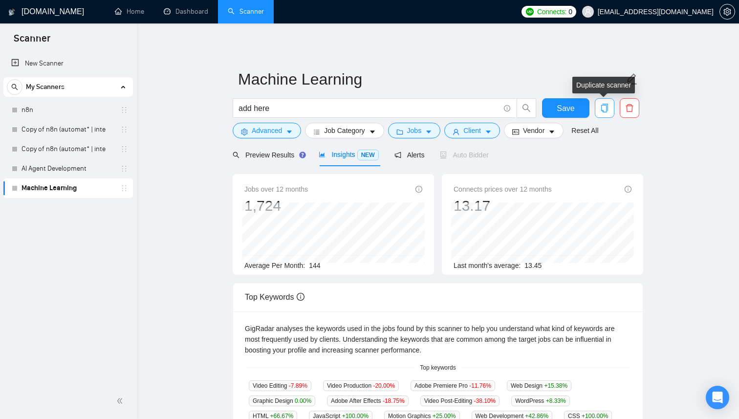
click at [608, 106] on icon "copy" at bounding box center [604, 108] width 9 height 9
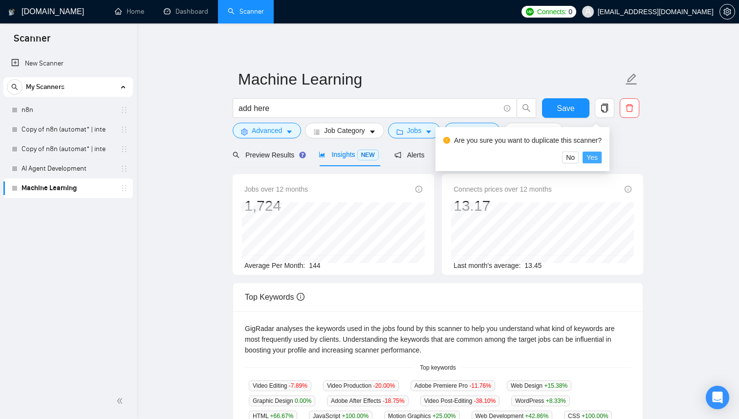
click at [595, 155] on span "Yes" at bounding box center [591, 157] width 11 height 11
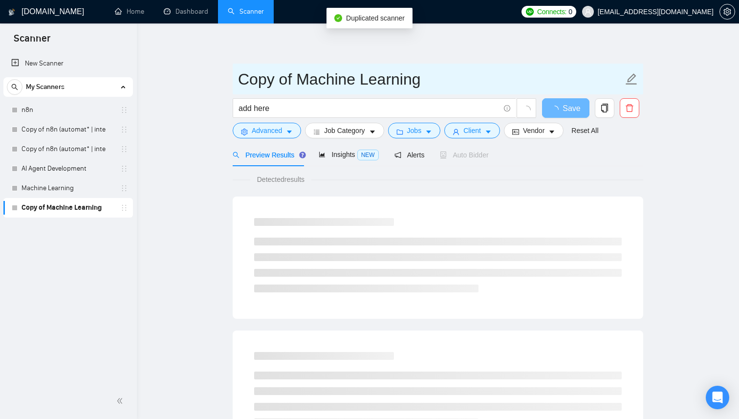
click at [406, 85] on input "Copy of Machine Learning" at bounding box center [430, 79] width 385 height 24
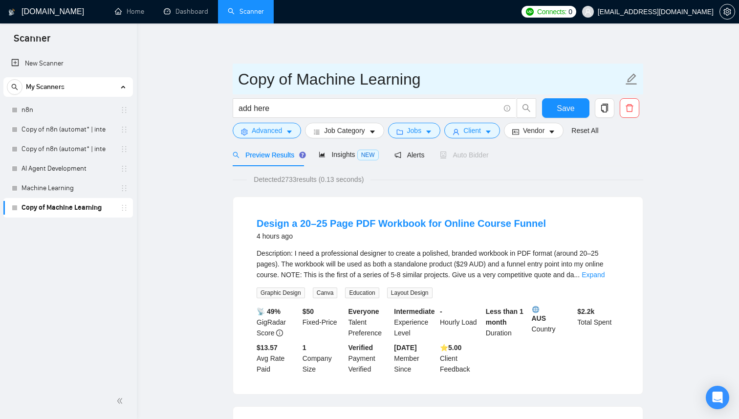
click at [491, 83] on input "Copy of Machine Learning" at bounding box center [430, 79] width 385 height 24
type input "AI Developer / Engineer"
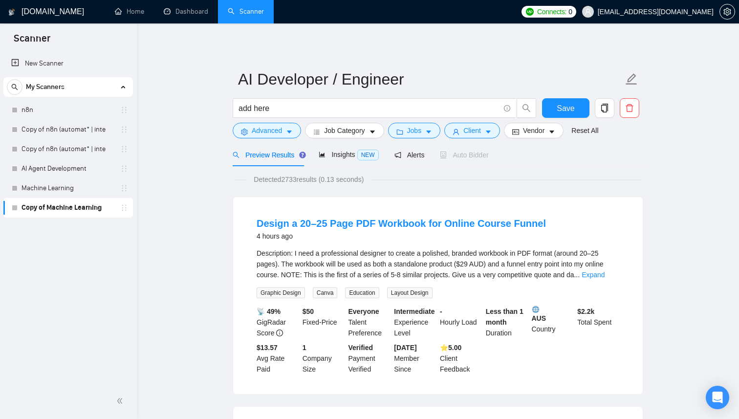
click at [563, 103] on span "Save" at bounding box center [565, 108] width 18 height 12
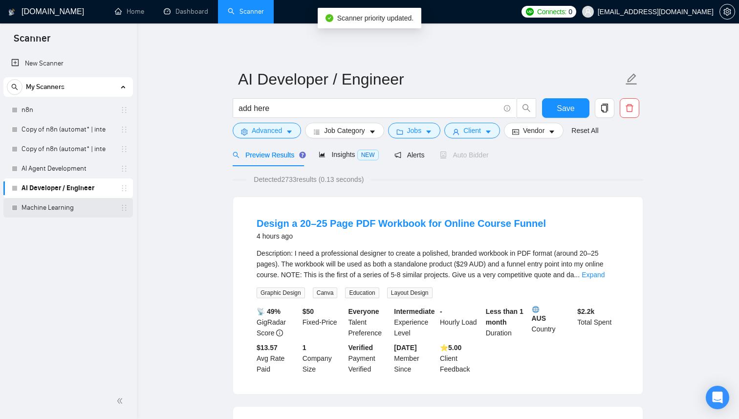
click at [92, 208] on link "Machine Learning" at bounding box center [67, 208] width 93 height 20
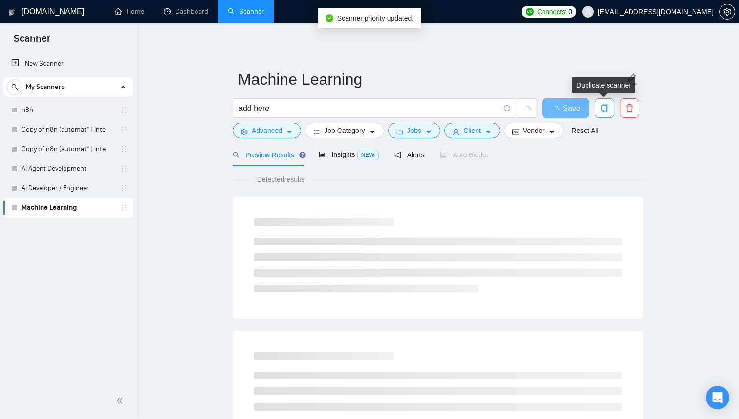
click at [605, 106] on icon "copy" at bounding box center [604, 108] width 9 height 9
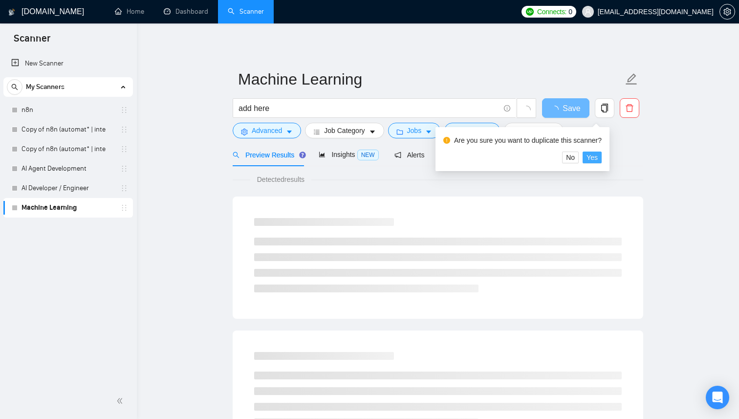
click at [596, 159] on span "Yes" at bounding box center [591, 157] width 11 height 11
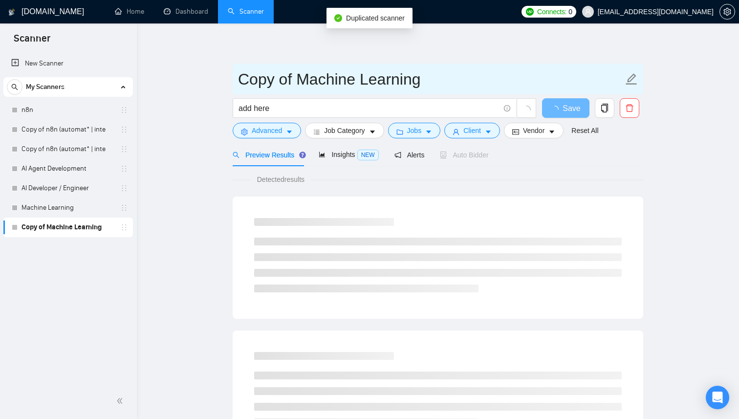
click at [357, 75] on input "Copy of Machine Learning" at bounding box center [430, 79] width 385 height 24
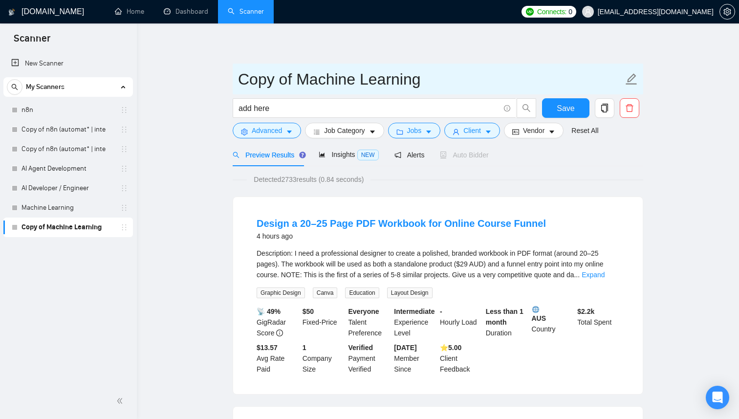
click at [320, 78] on input "Copy of Machine Learning" at bounding box center [430, 79] width 385 height 24
paste input "LLM prompt engineer"
type input "LLM prompt engineering"
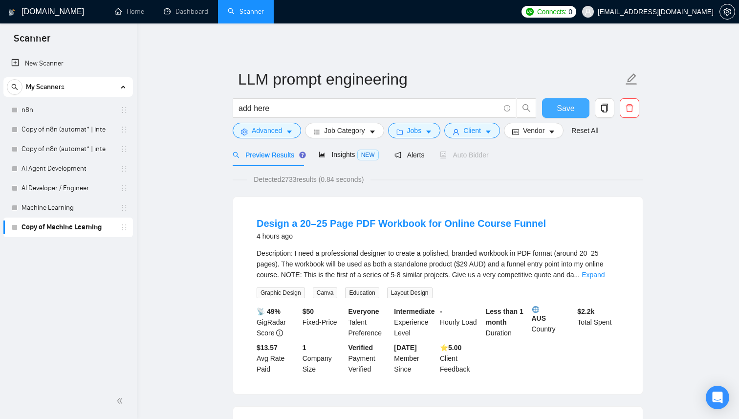
click at [565, 111] on span "Save" at bounding box center [565, 108] width 18 height 12
click at [603, 106] on icon "copy" at bounding box center [604, 108] width 9 height 9
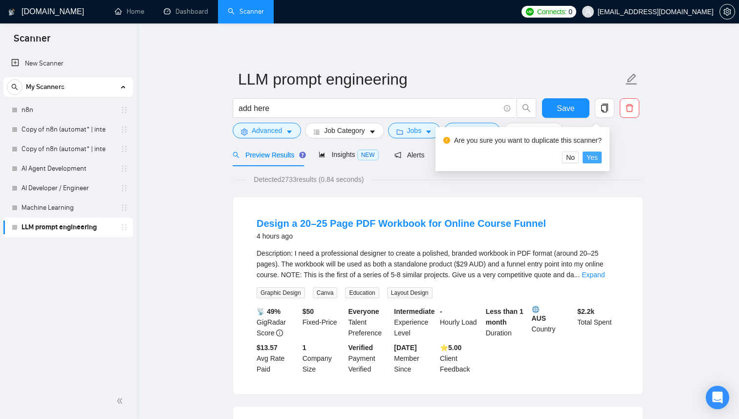
click at [597, 159] on span "Yes" at bounding box center [591, 157] width 11 height 11
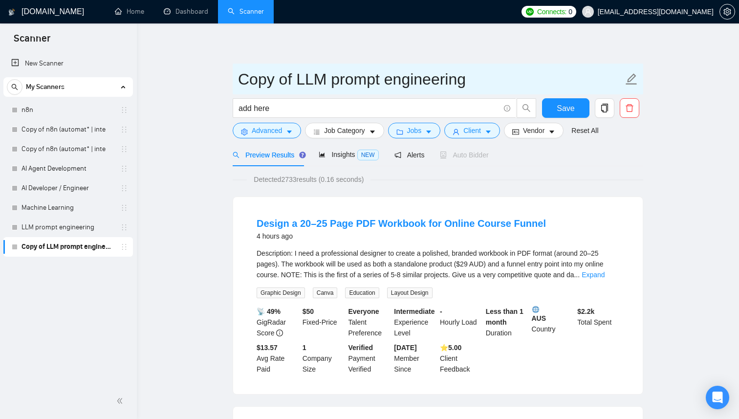
click at [395, 76] on input "Copy of LLM prompt engineering" at bounding box center [430, 79] width 385 height 24
paste input "hatbot"
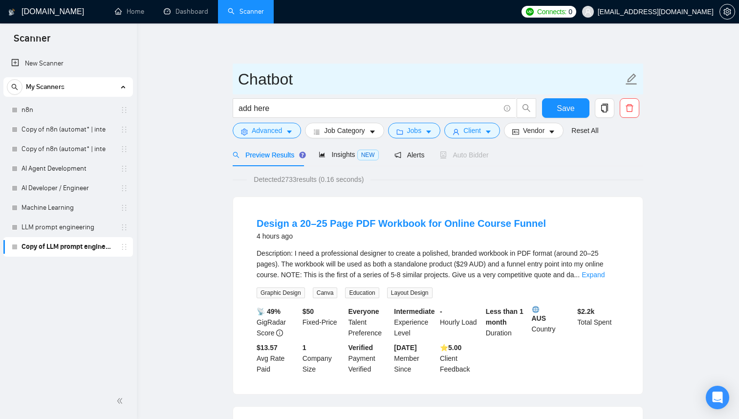
click at [361, 77] on input "Chatbot" at bounding box center [430, 79] width 385 height 24
type input "Chatbot"
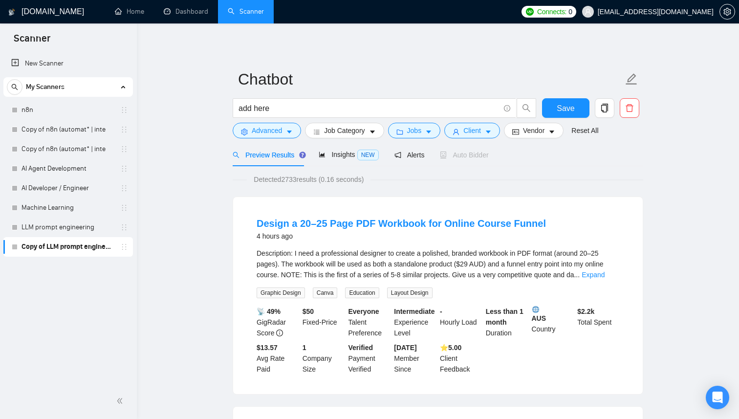
click at [578, 105] on button "Save" at bounding box center [565, 108] width 47 height 20
click at [88, 170] on link "AI Agent Development" at bounding box center [67, 169] width 93 height 20
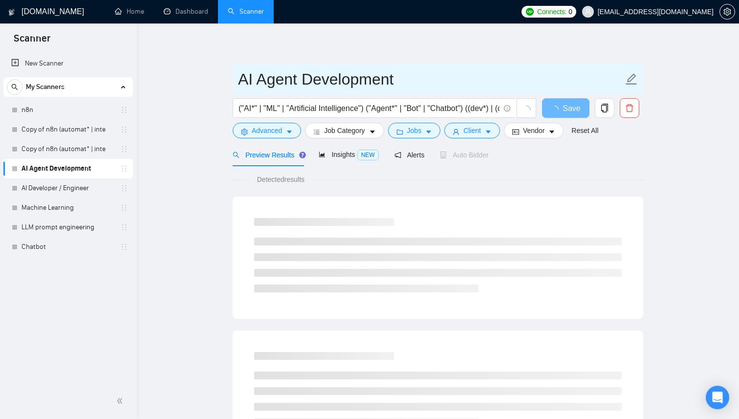
click at [321, 78] on input "AI Agent Development" at bounding box center [430, 79] width 385 height 24
click at [241, 80] on input "AI Agent Development" at bounding box center [430, 79] width 385 height 24
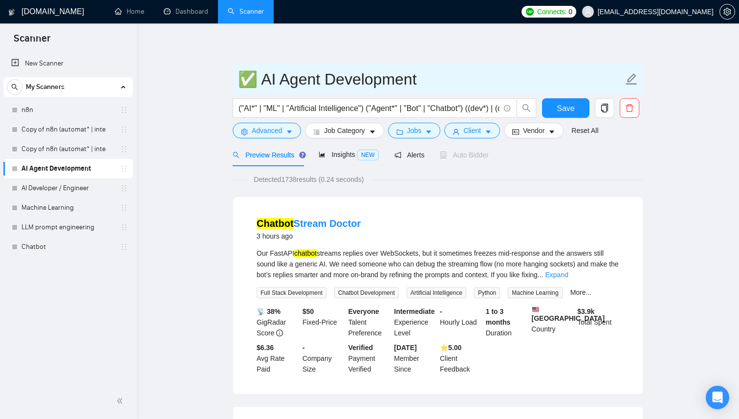
type input "✅ AI Agent Development"
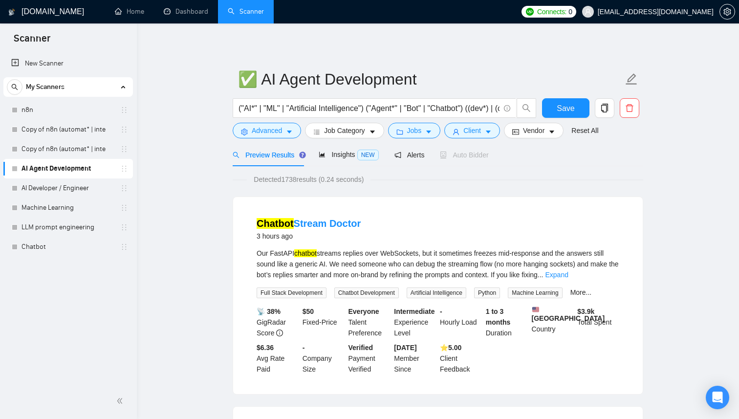
click at [569, 112] on span "Save" at bounding box center [565, 108] width 18 height 12
click at [281, 136] on span "Advanced" at bounding box center [267, 130] width 30 height 11
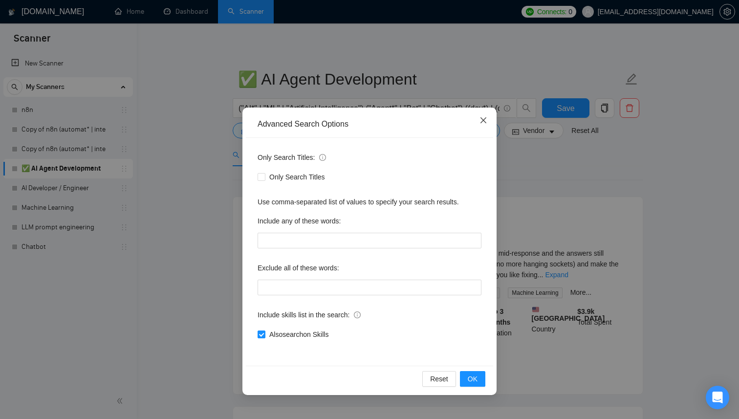
click at [486, 120] on icon "close" at bounding box center [483, 120] width 8 height 8
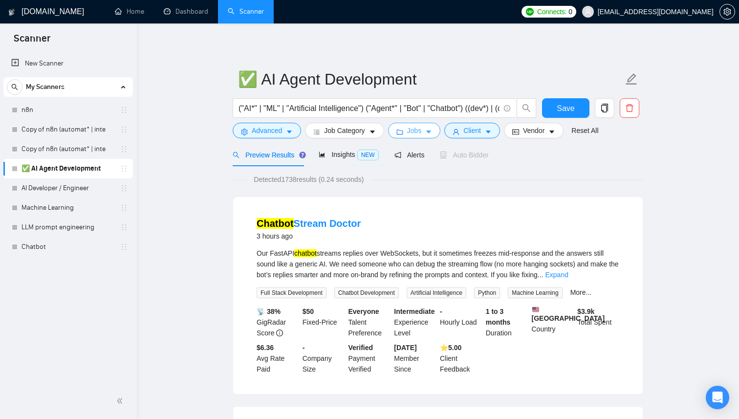
click at [422, 130] on span "Jobs" at bounding box center [414, 130] width 15 height 11
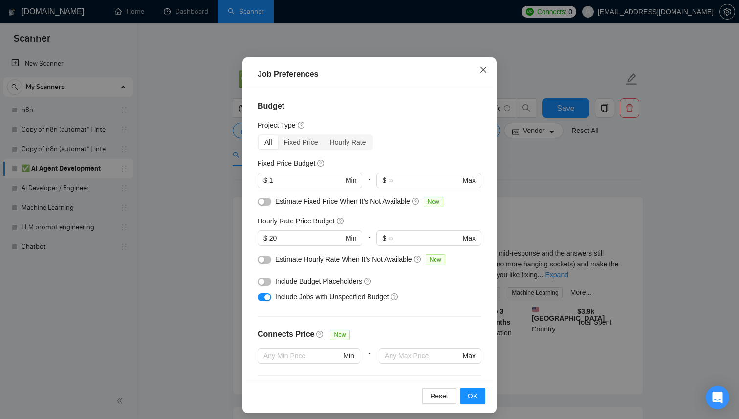
click at [483, 74] on span "Close" at bounding box center [483, 70] width 26 height 26
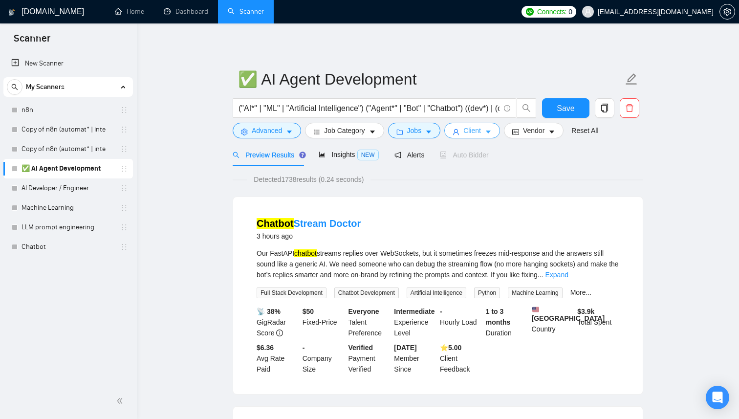
scroll to position [7, 0]
click at [481, 128] on span "Client" at bounding box center [472, 130] width 18 height 11
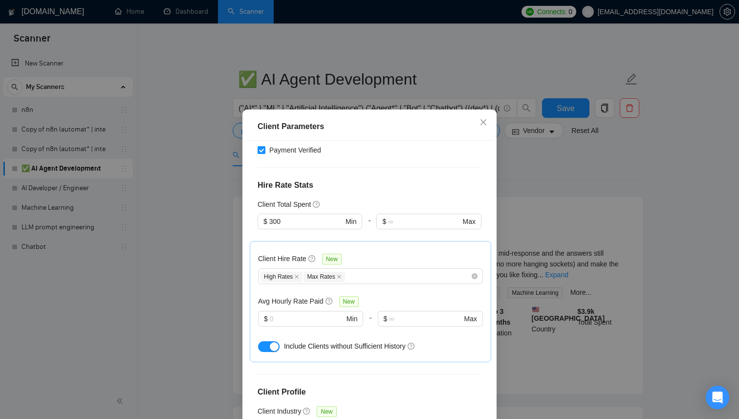
scroll to position [0, 0]
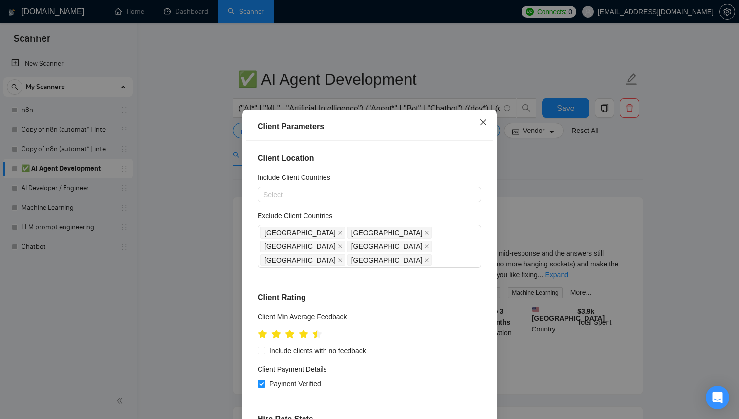
click at [487, 128] on span "Close" at bounding box center [483, 122] width 26 height 26
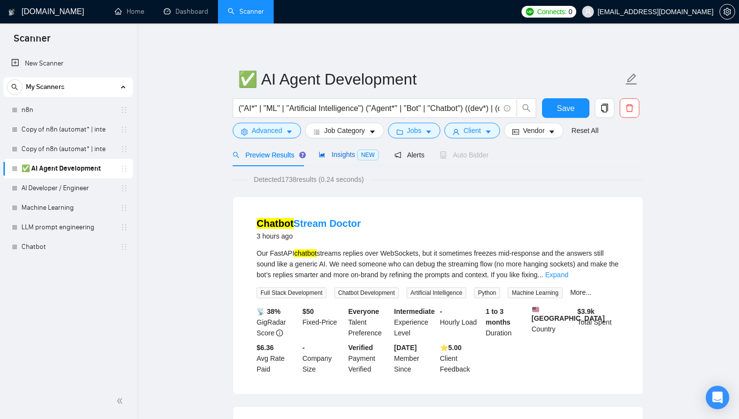
click at [367, 157] on span "NEW" at bounding box center [367, 154] width 21 height 11
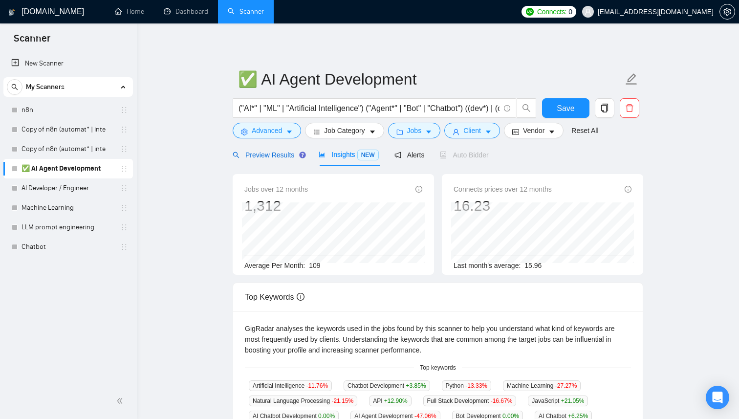
click at [271, 160] on div "Preview Results" at bounding box center [268, 154] width 70 height 11
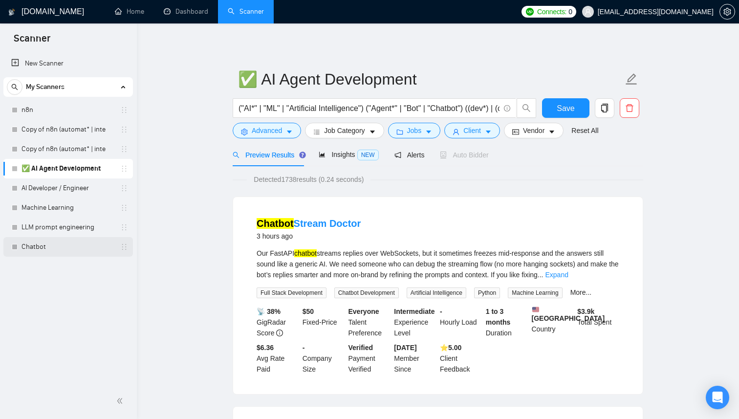
click at [108, 237] on link "Chatbot" at bounding box center [67, 247] width 93 height 20
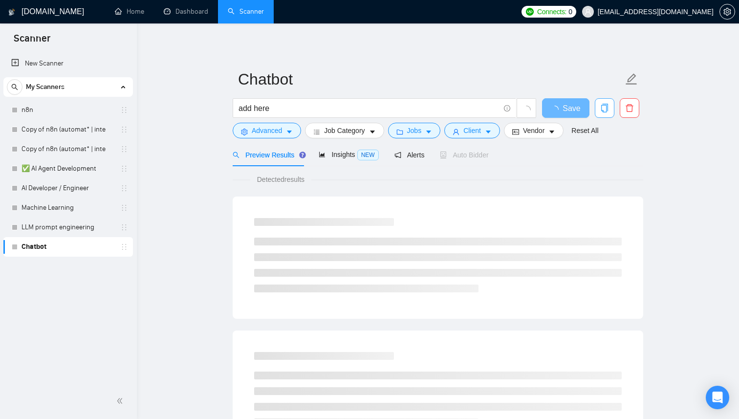
click at [604, 111] on icon "copy" at bounding box center [604, 108] width 9 height 9
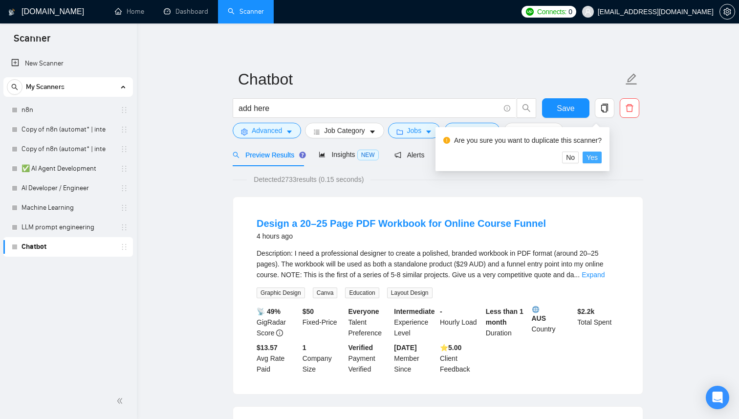
click at [596, 158] on span "Yes" at bounding box center [591, 157] width 11 height 11
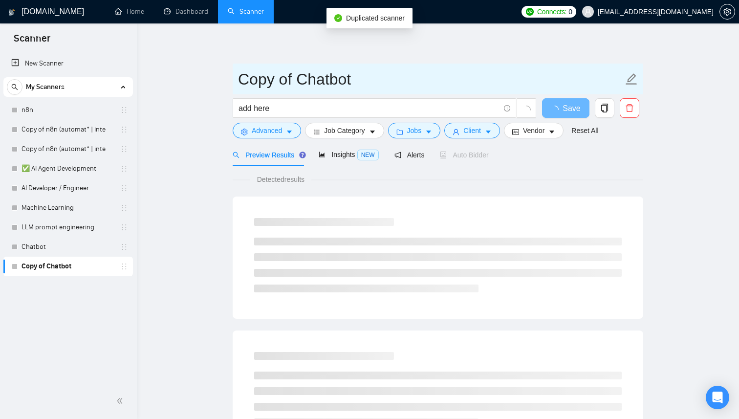
click at [438, 85] on input "Copy of Chatbot" at bounding box center [430, 79] width 385 height 24
paste input "RM Automation"
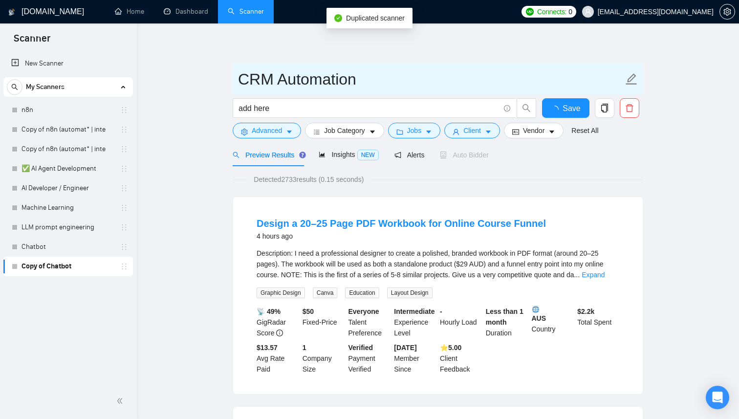
type input "CRM Automation"
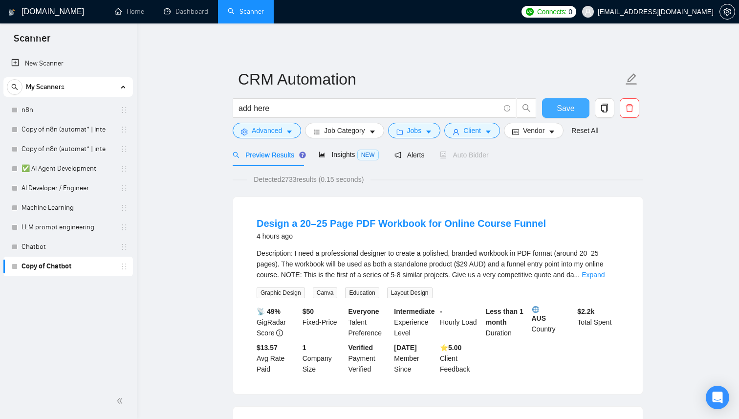
click at [564, 105] on span "Save" at bounding box center [565, 108] width 18 height 12
click at [60, 233] on link "LLM prompt engineering" at bounding box center [67, 227] width 93 height 20
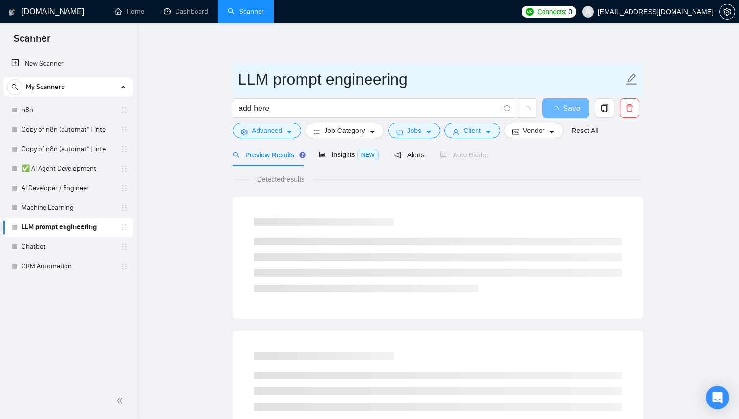
click at [344, 72] on input "LLM prompt engineering" at bounding box center [430, 79] width 385 height 24
paste input "P"
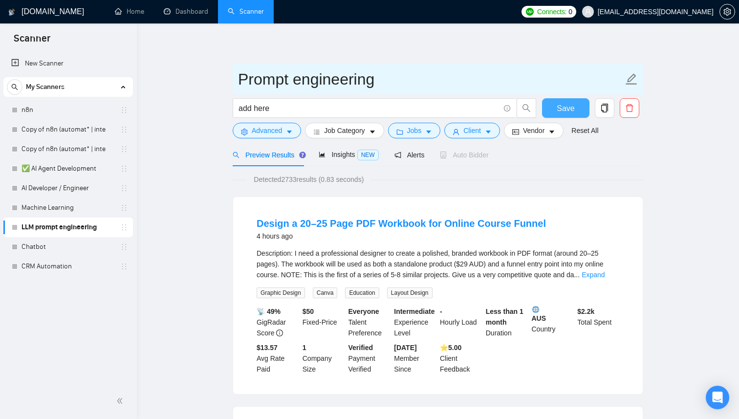
type input "Prompt engineering"
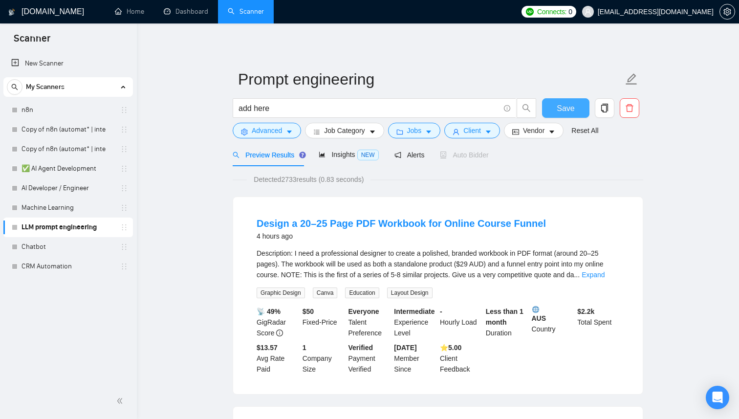
click at [555, 112] on button "Save" at bounding box center [565, 108] width 47 height 20
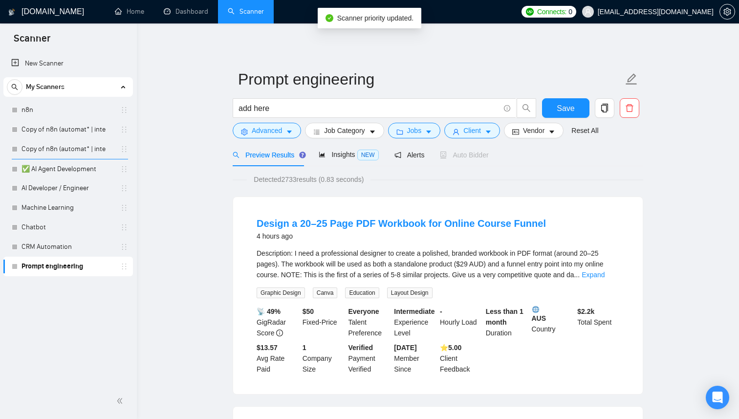
click at [97, 345] on div "New Scanner My Scanners n8n Copy of n8n (automat* | inte Copy of n8n (automat* …" at bounding box center [68, 217] width 137 height 331
